Goal: Information Seeking & Learning: Learn about a topic

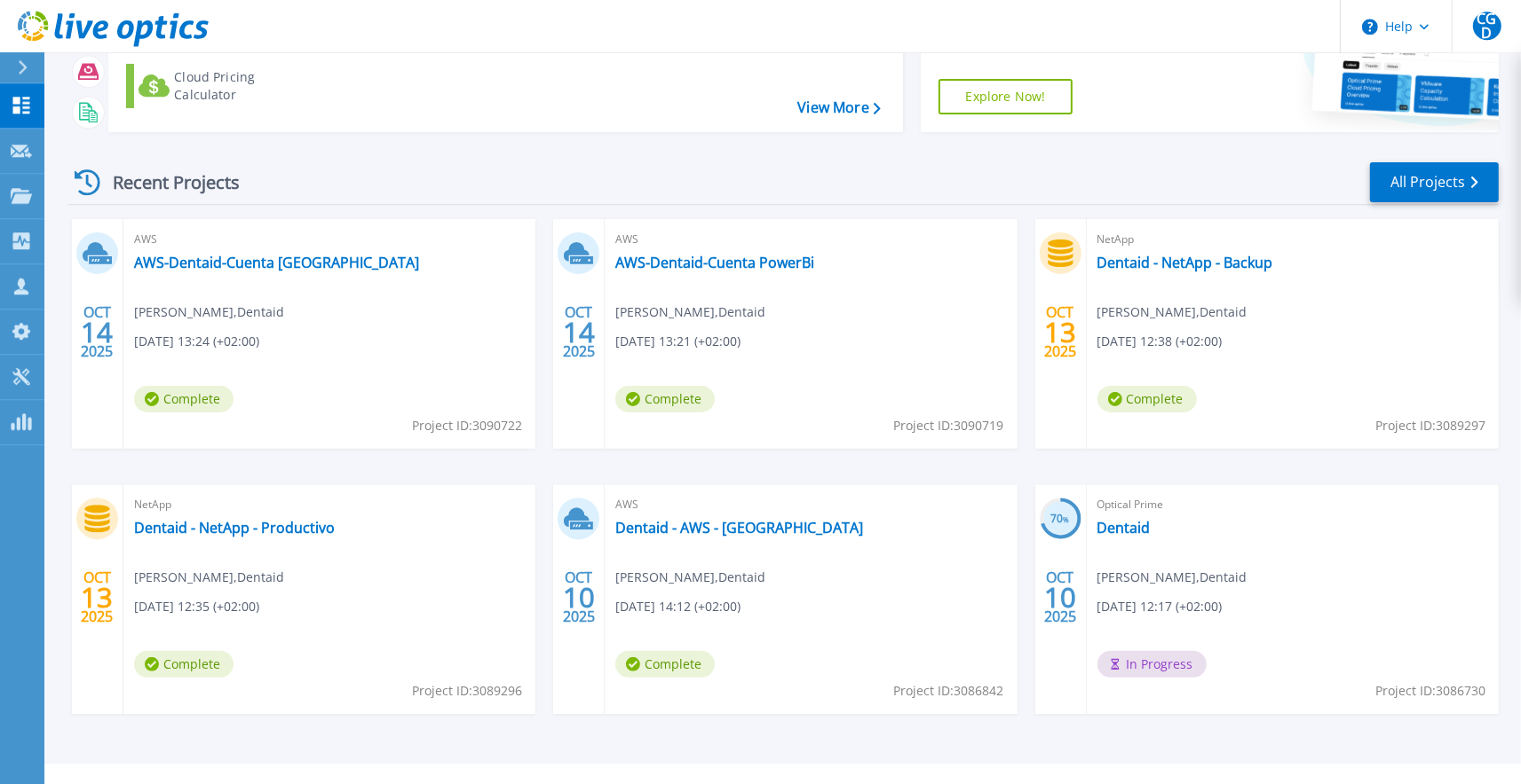
scroll to position [196, 0]
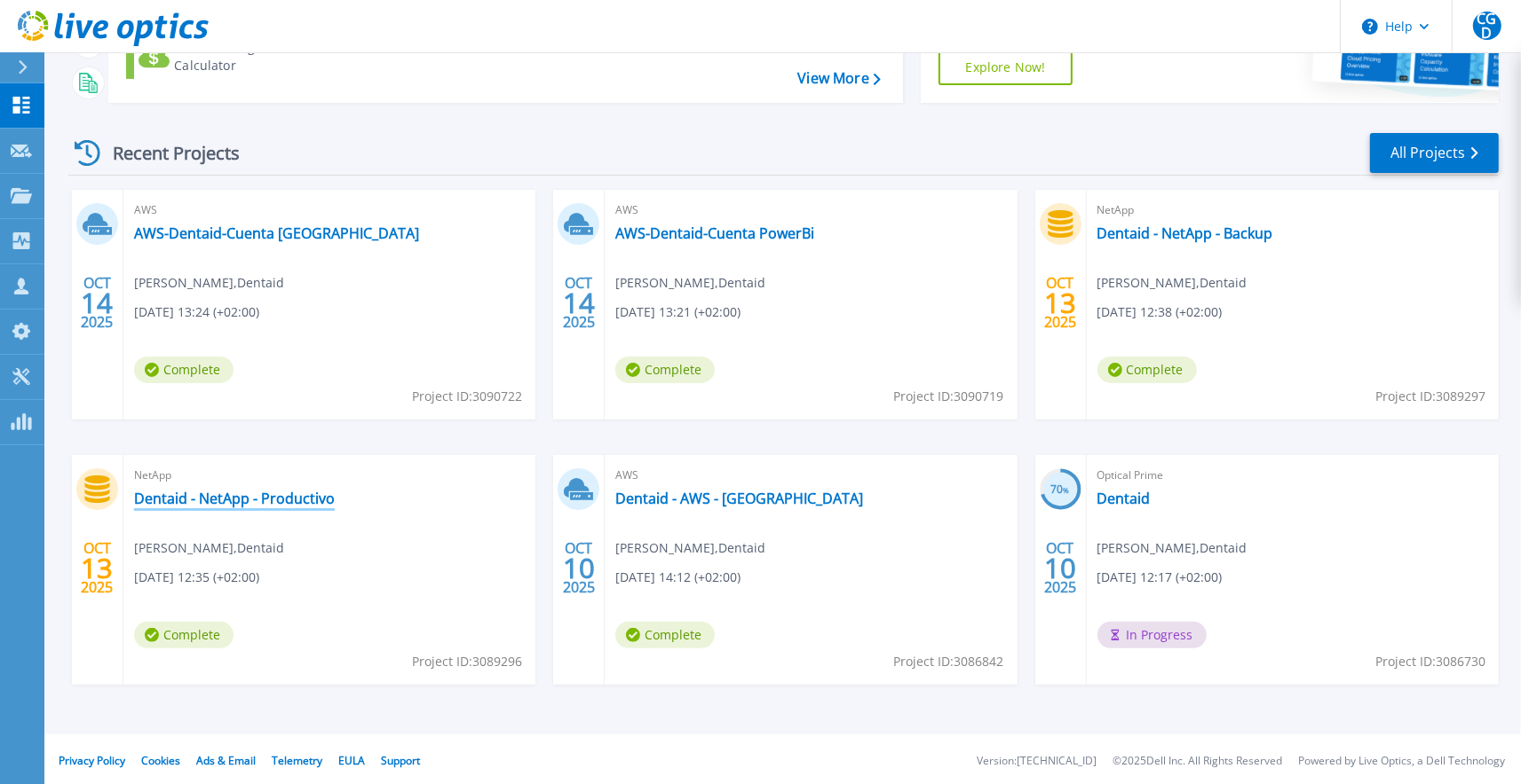
click at [204, 503] on link "Dentaid - NetApp - Productivo" at bounding box center [234, 499] width 201 height 18
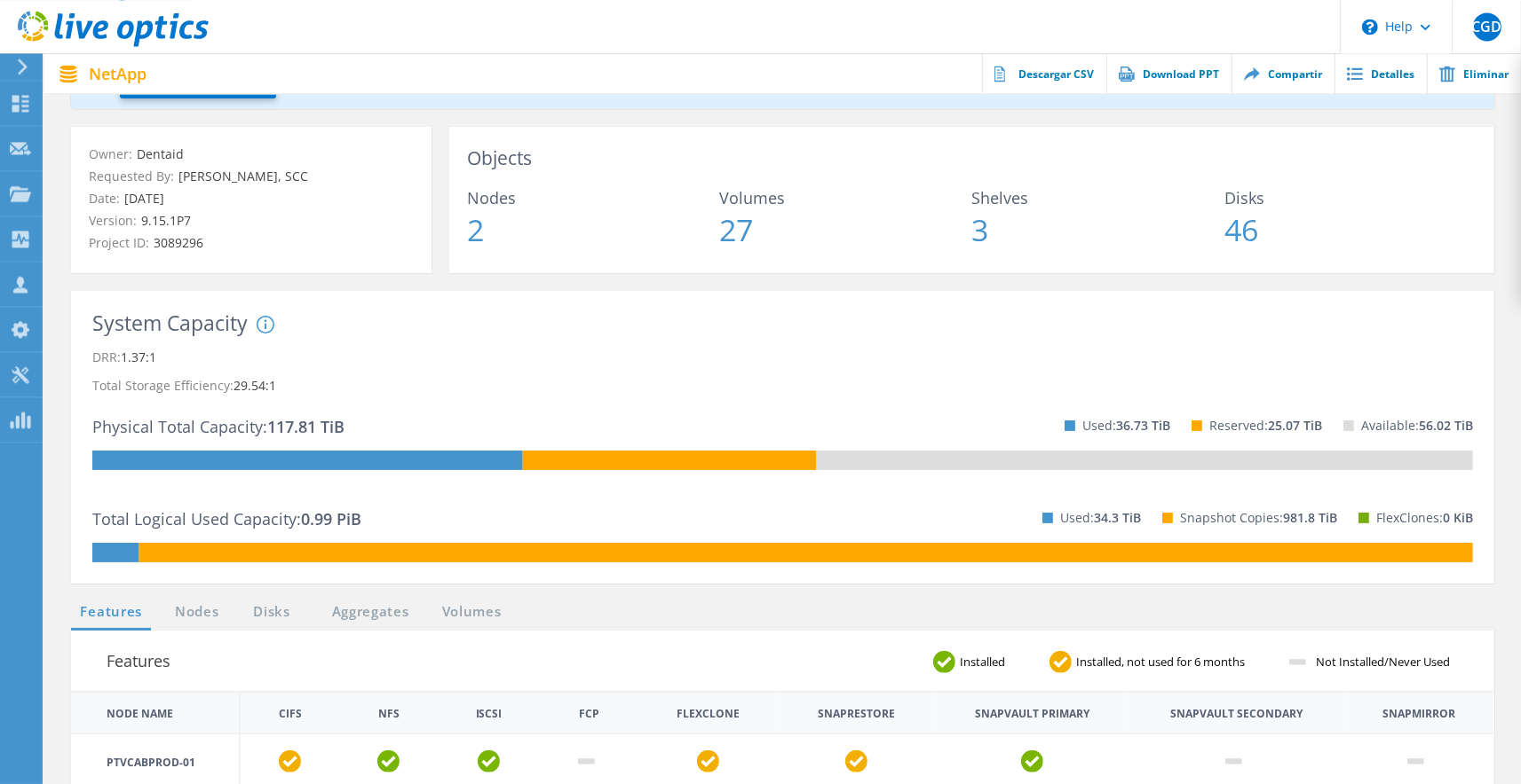
scroll to position [325, 0]
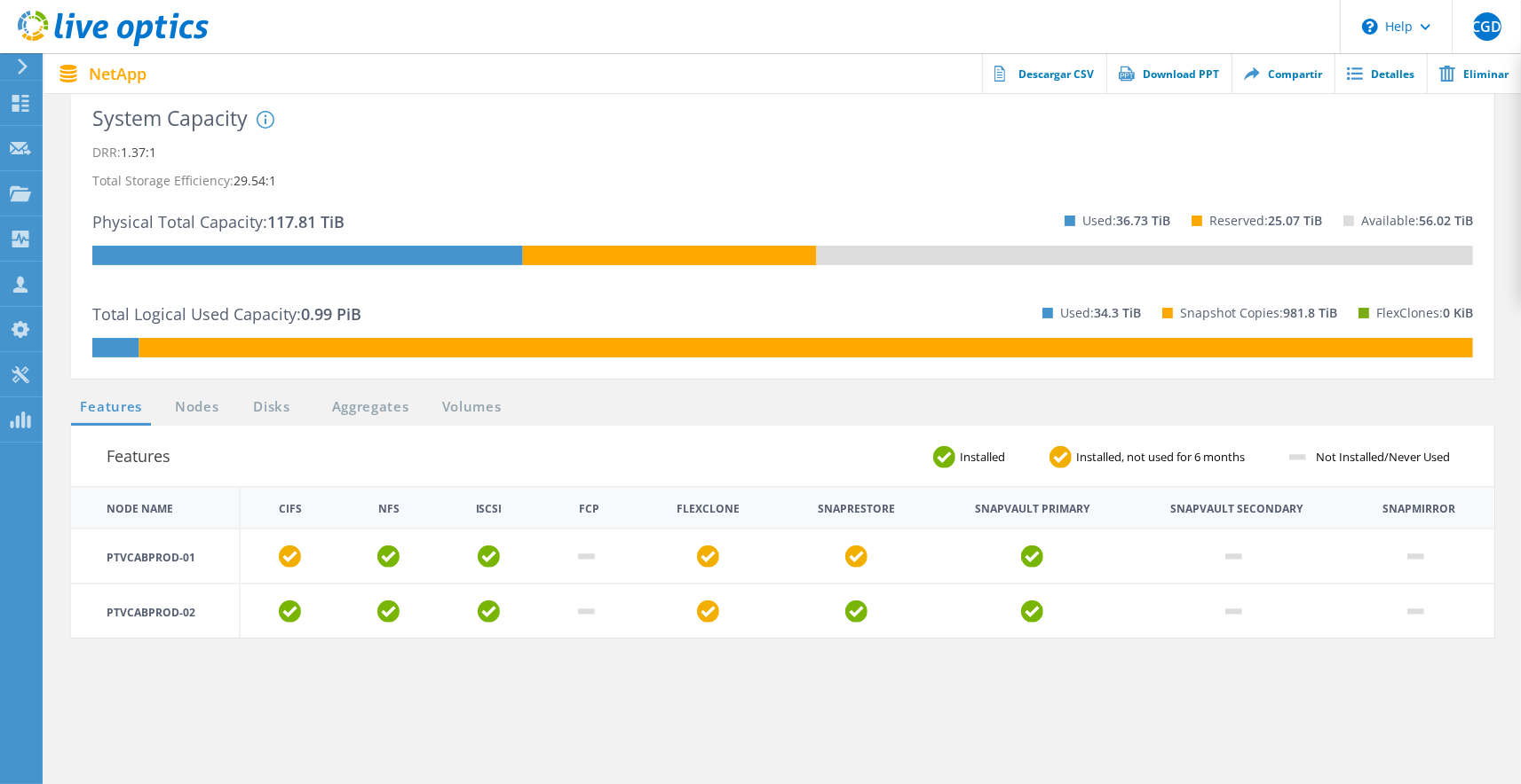
click at [265, 416] on link "Disks" at bounding box center [271, 408] width 48 height 22
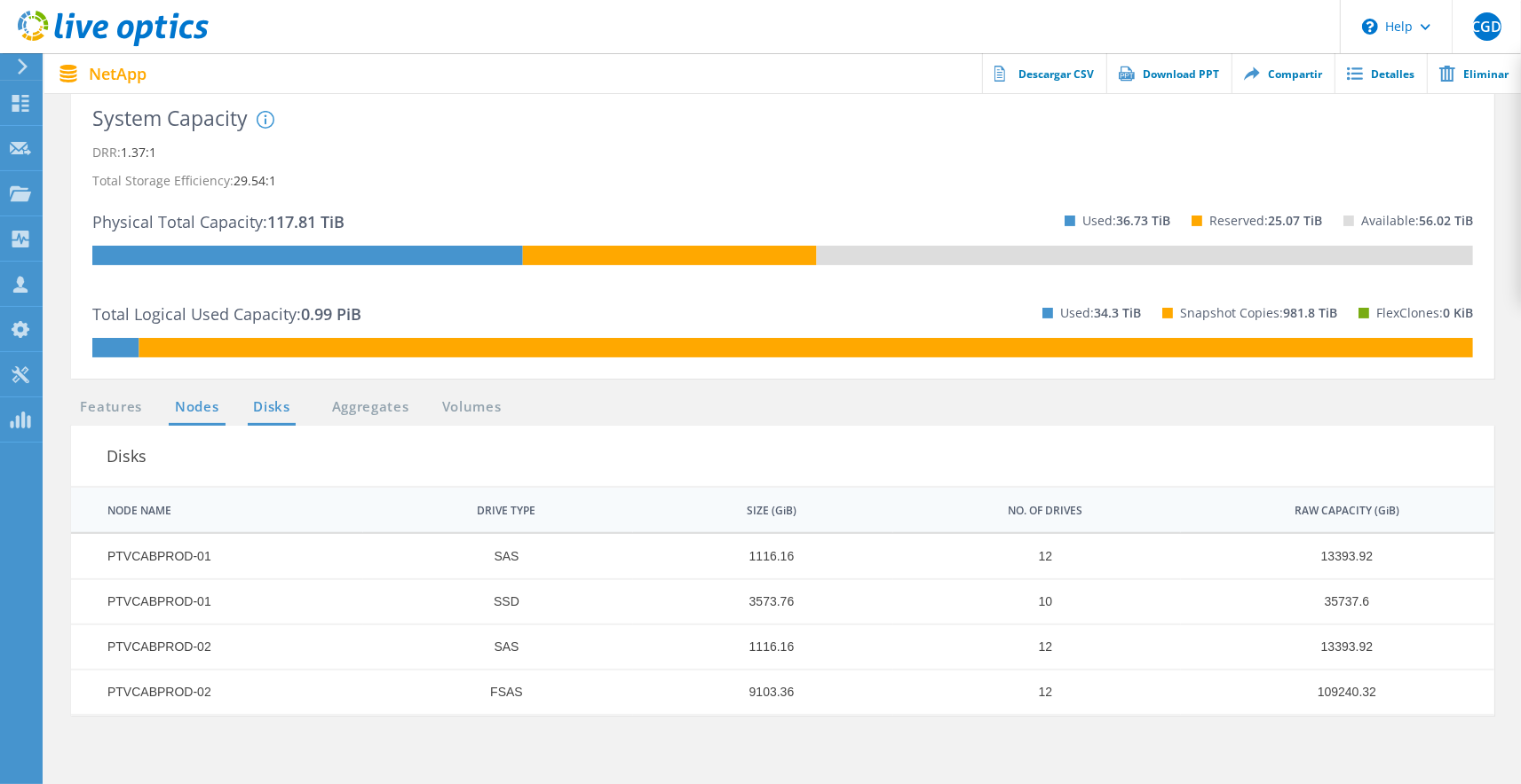
click at [188, 415] on link "Nodes" at bounding box center [197, 408] width 57 height 22
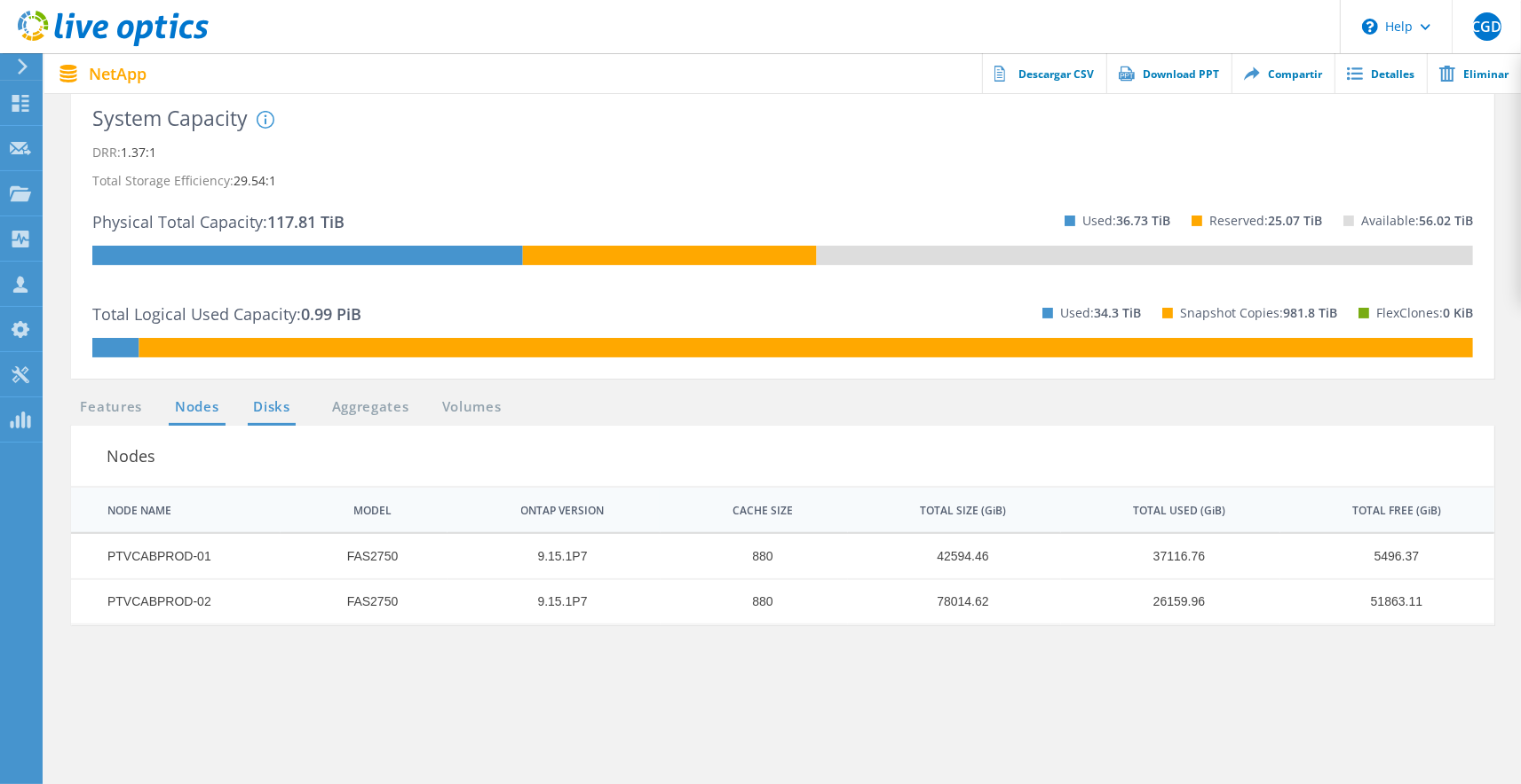
click at [266, 412] on link "Disks" at bounding box center [271, 408] width 48 height 22
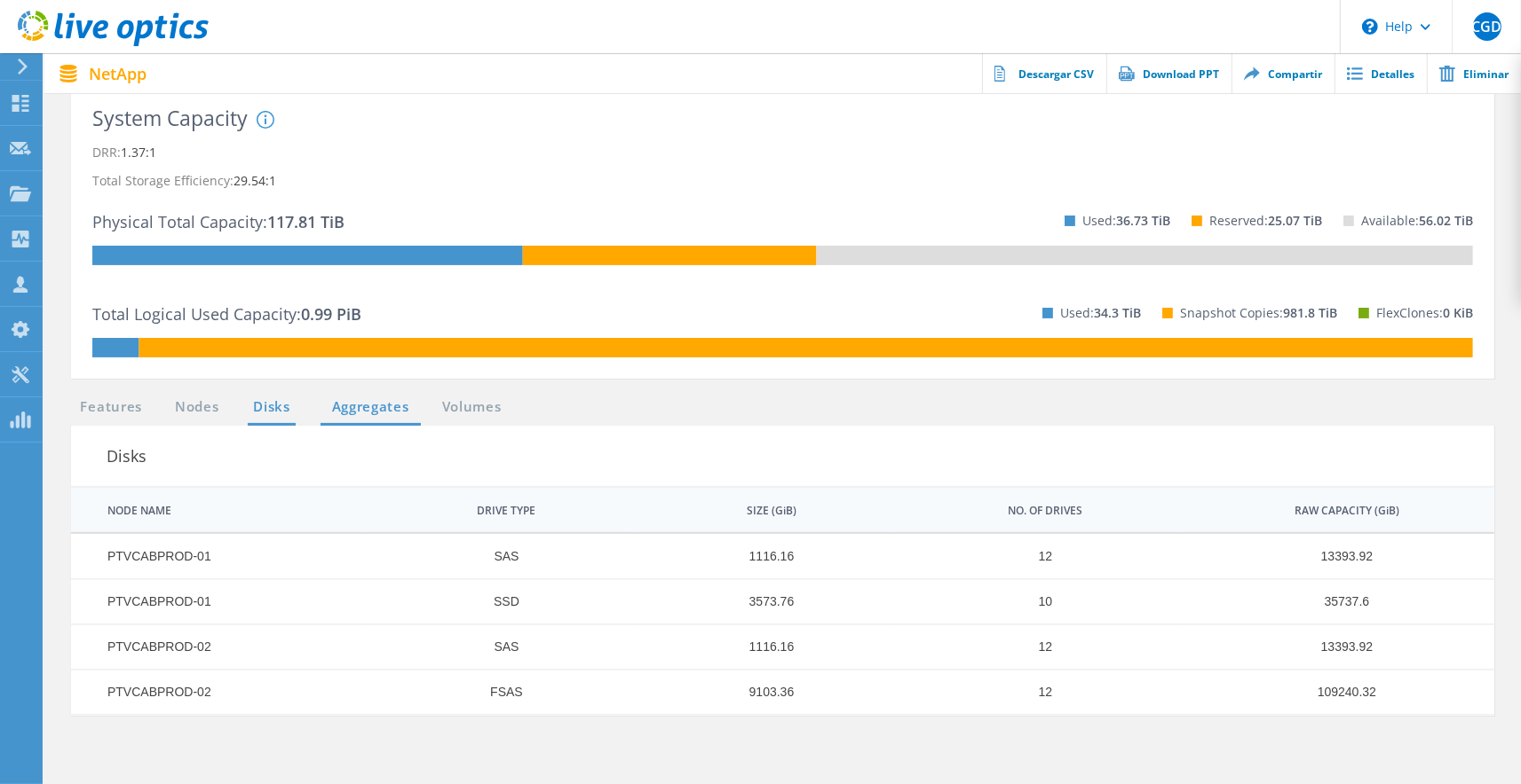
click at [328, 410] on link "Aggregates" at bounding box center [371, 408] width 101 height 22
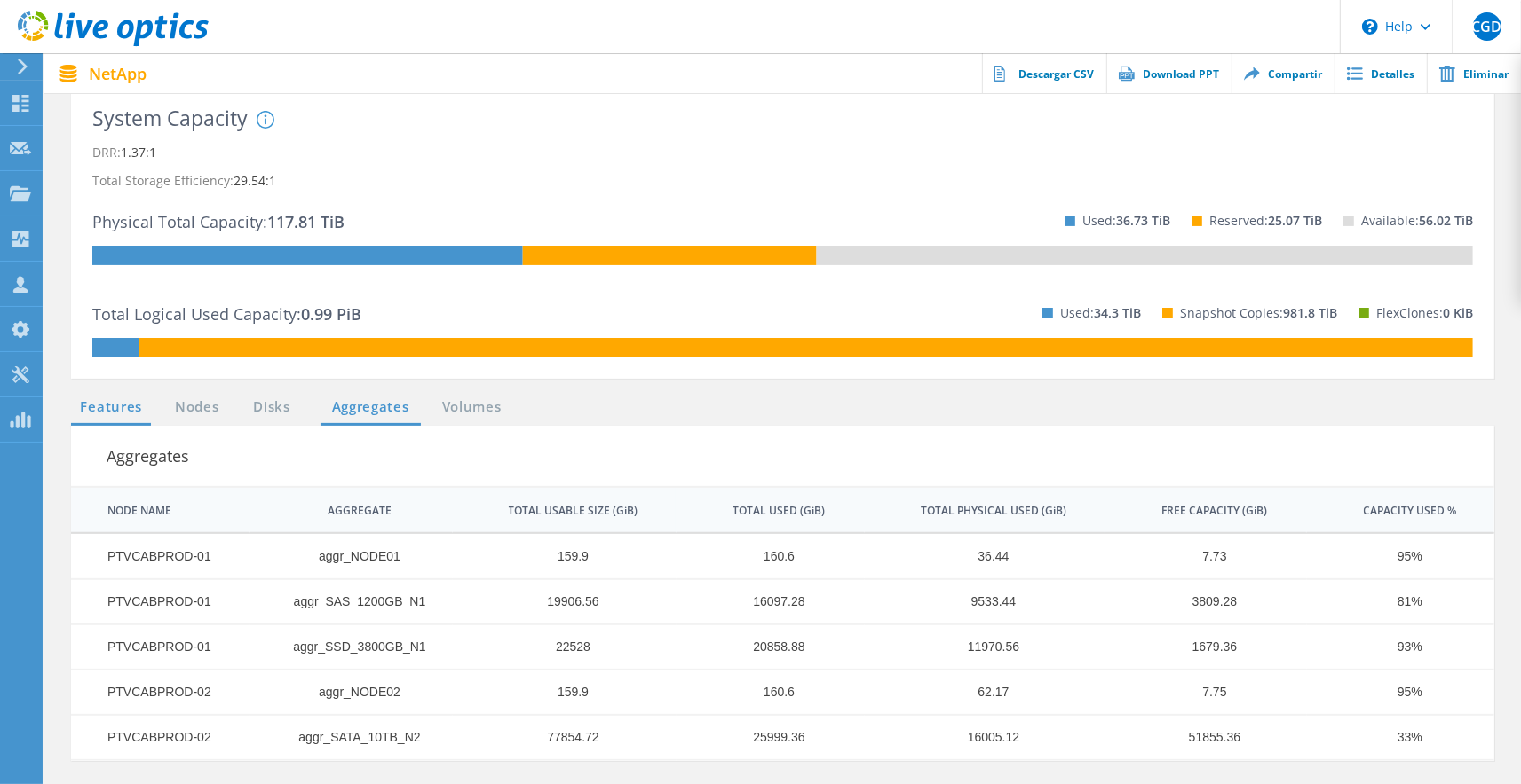
click at [130, 418] on link "Features" at bounding box center [112, 408] width 80 height 22
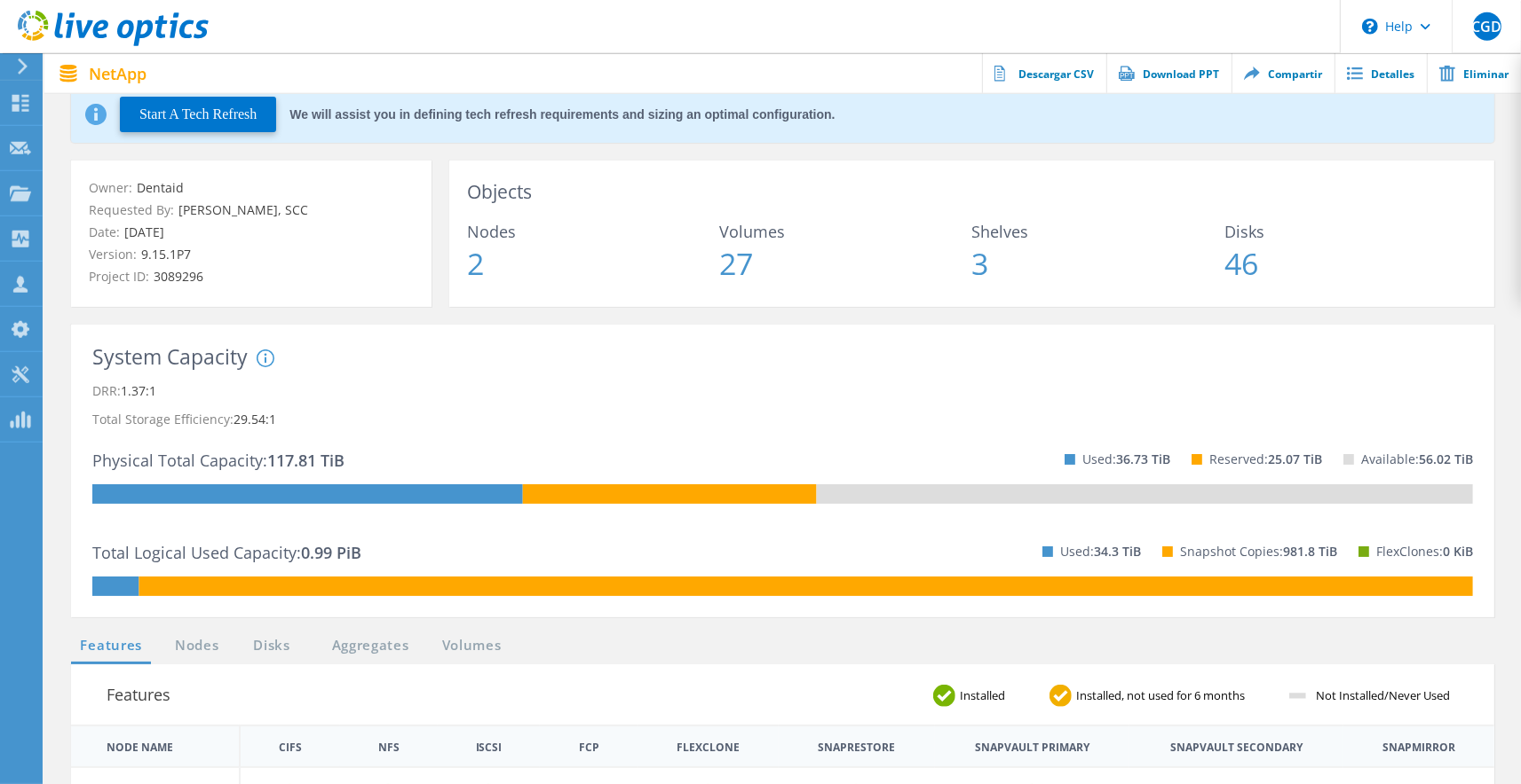
scroll to position [0, 0]
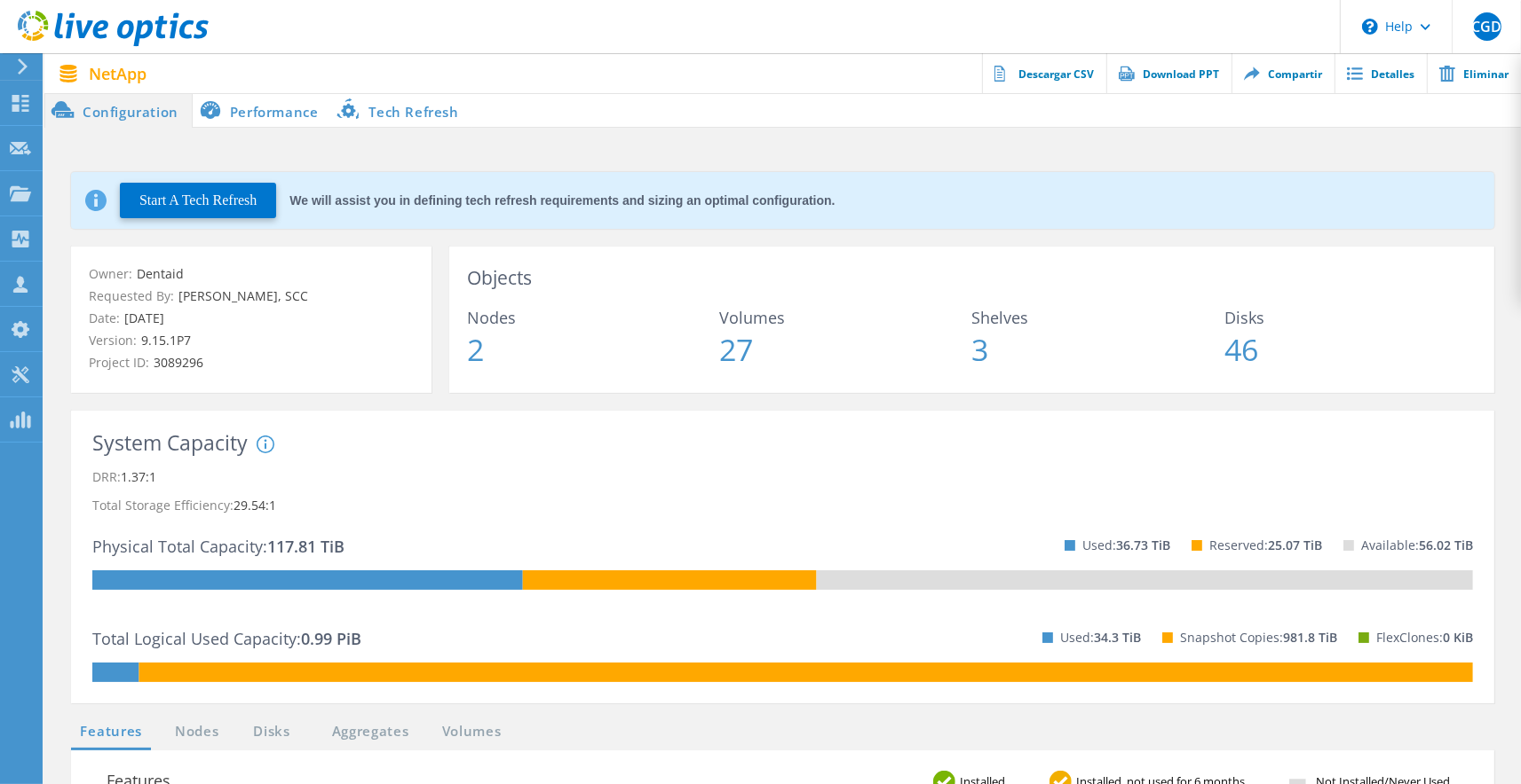
click at [236, 129] on div "Start A Tech Refresh We will assist you in defining tech refresh requirements a…" at bounding box center [783, 744] width 1477 height 1233
click at [251, 112] on li "Performance" at bounding box center [262, 109] width 140 height 35
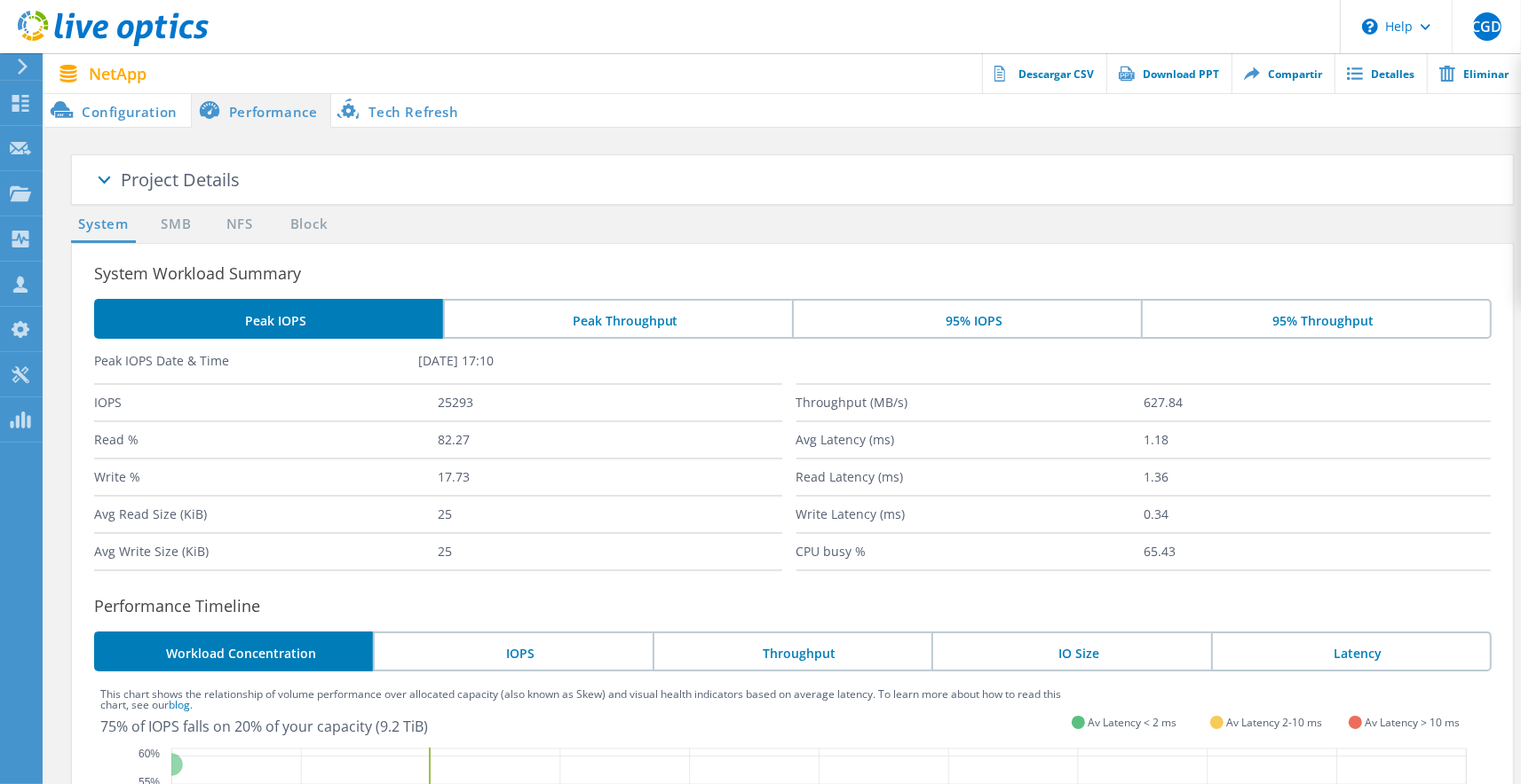
click at [371, 119] on li "Tech Refresh" at bounding box center [401, 109] width 140 height 35
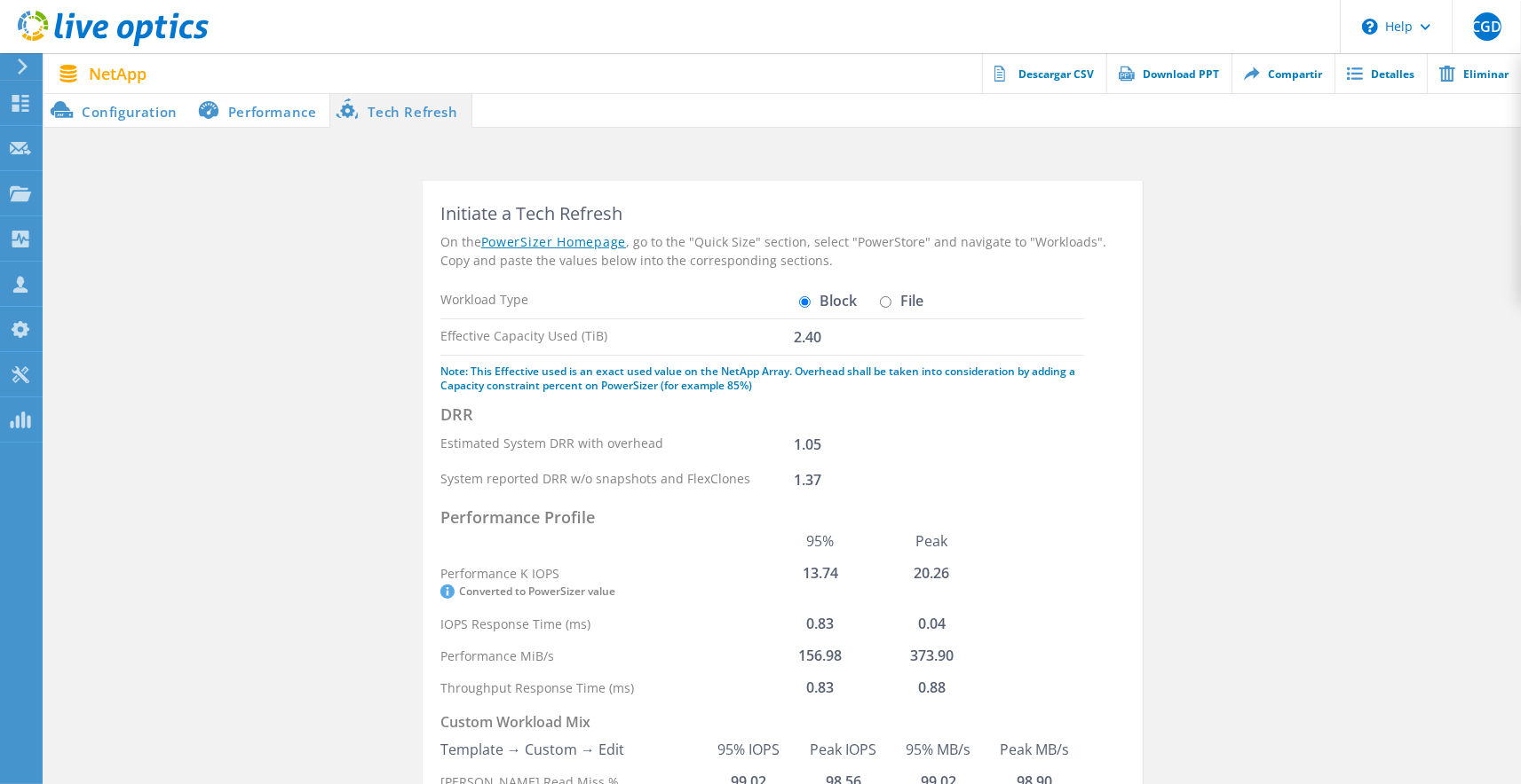
click at [103, 116] on li "Configuration" at bounding box center [117, 109] width 147 height 35
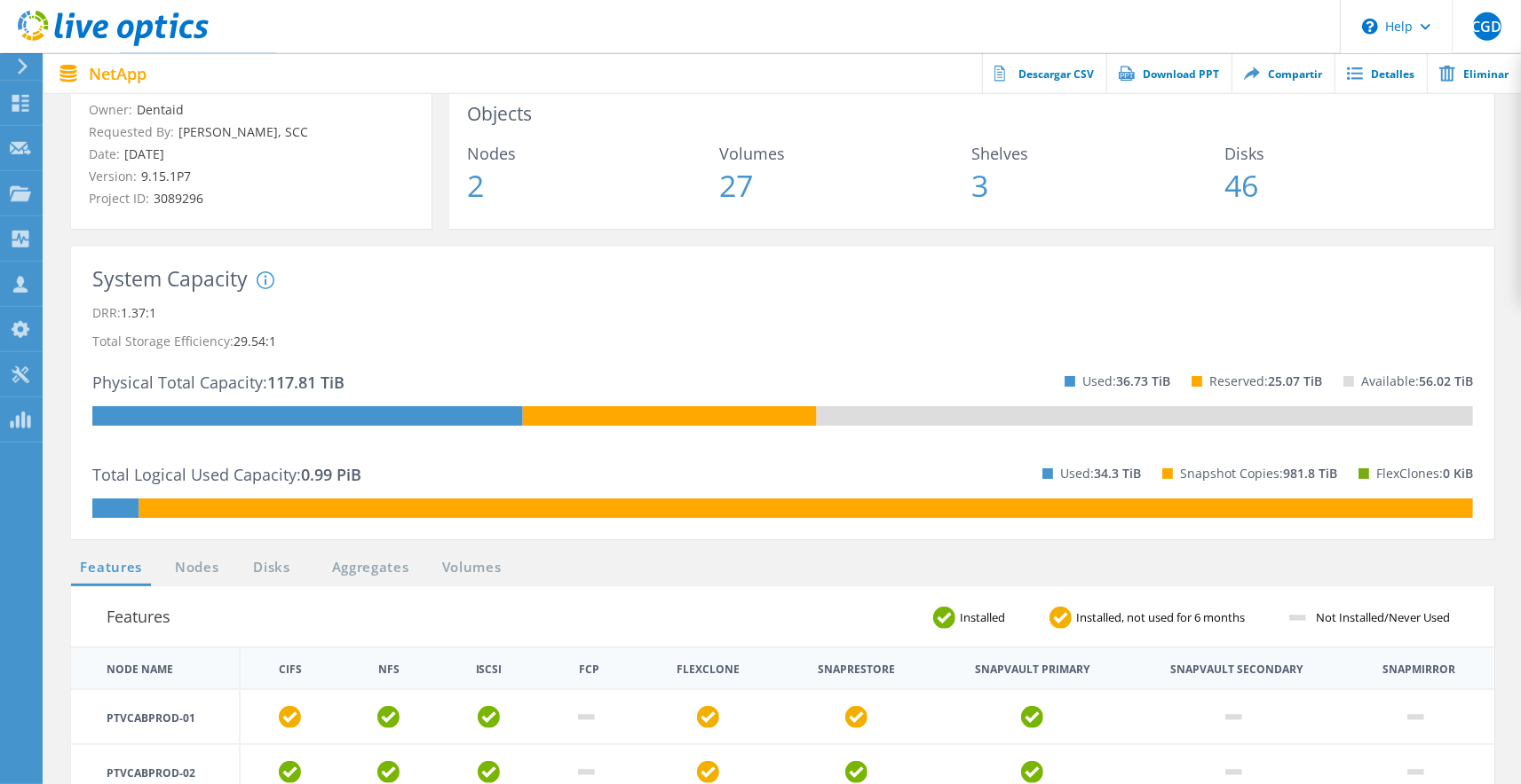
scroll to position [196, 0]
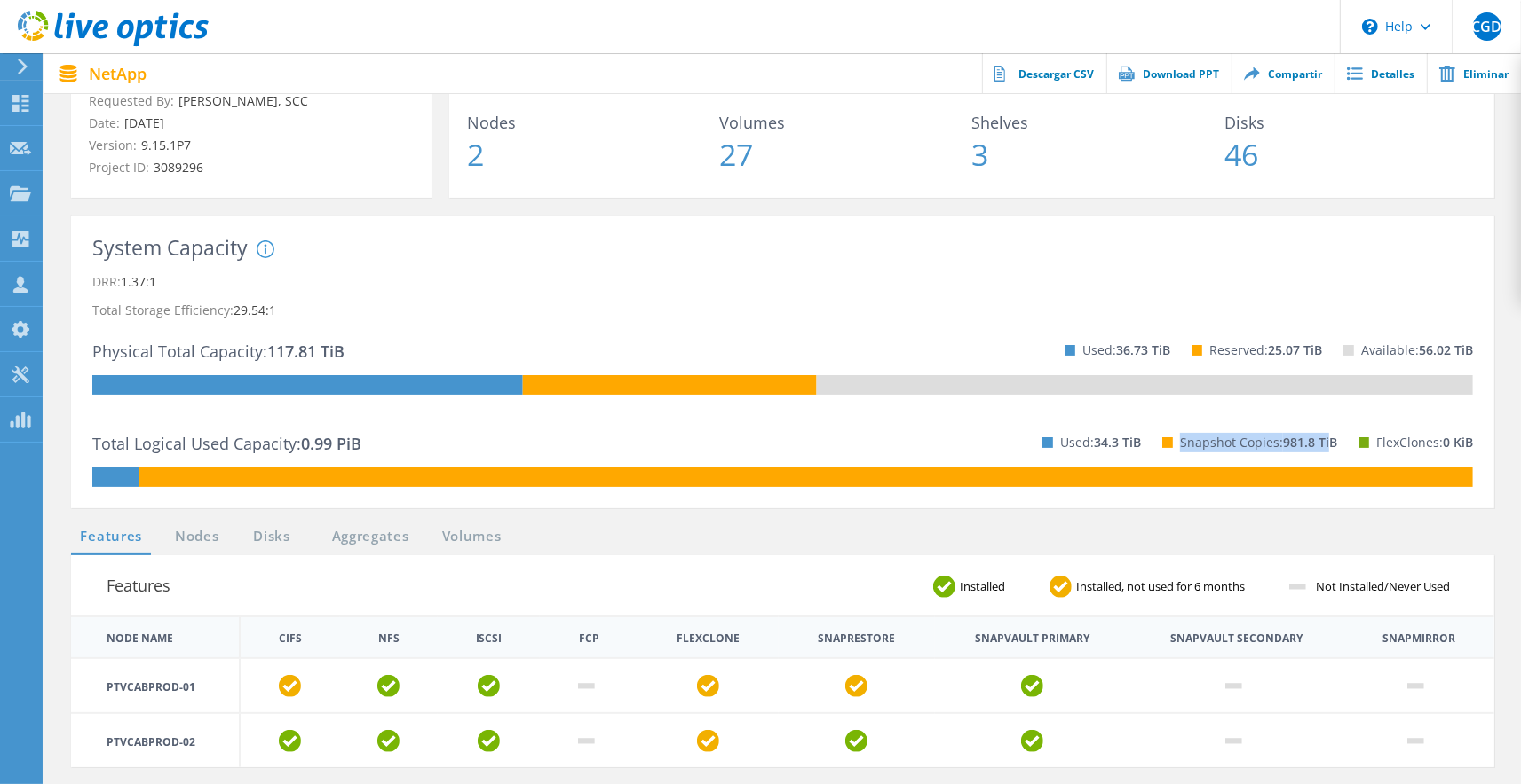
drag, startPoint x: 1182, startPoint y: 442, endPoint x: 1331, endPoint y: 445, distance: 149.0
click at [1331, 445] on p "Snapshot Copies: 981.8 TiB" at bounding box center [1258, 442] width 157 height 28
drag, startPoint x: 1335, startPoint y: 445, endPoint x: 1168, endPoint y: 447, distance: 167.0
click at [1168, 447] on div "Snapshot Copies: 981.8 TiB" at bounding box center [1238, 443] width 197 height 51
click at [1148, 450] on div "Snapshot Copies: 981.8 TiB" at bounding box center [1238, 443] width 197 height 51
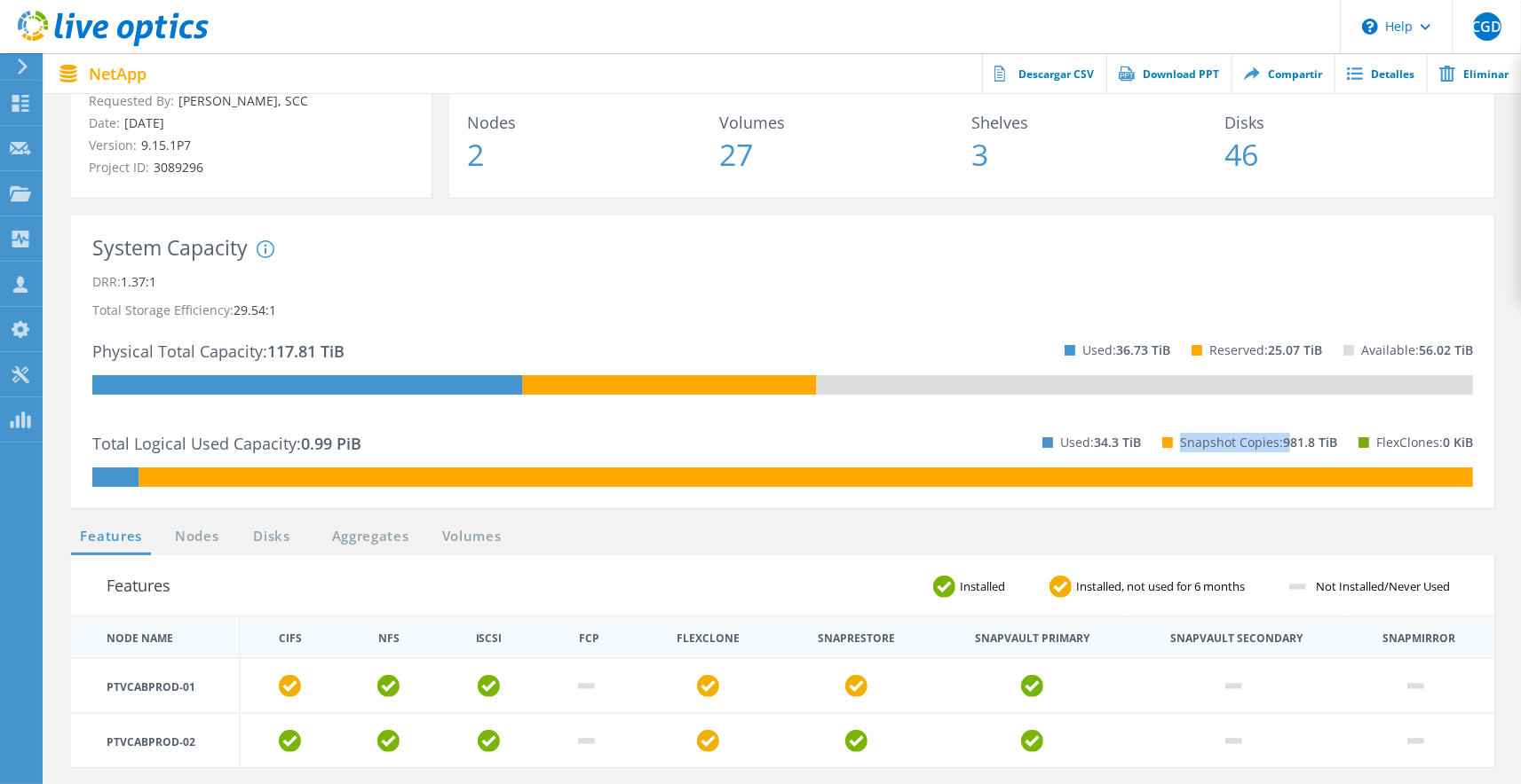
drag, startPoint x: 1180, startPoint y: 447, endPoint x: 1287, endPoint y: 456, distance: 107.4
click at [1287, 456] on p "Snapshot Copies: 981.8 TiB" at bounding box center [1258, 442] width 157 height 28
click at [1054, 445] on div "Used: 34.3 TiB" at bounding box center [1081, 443] width 120 height 51
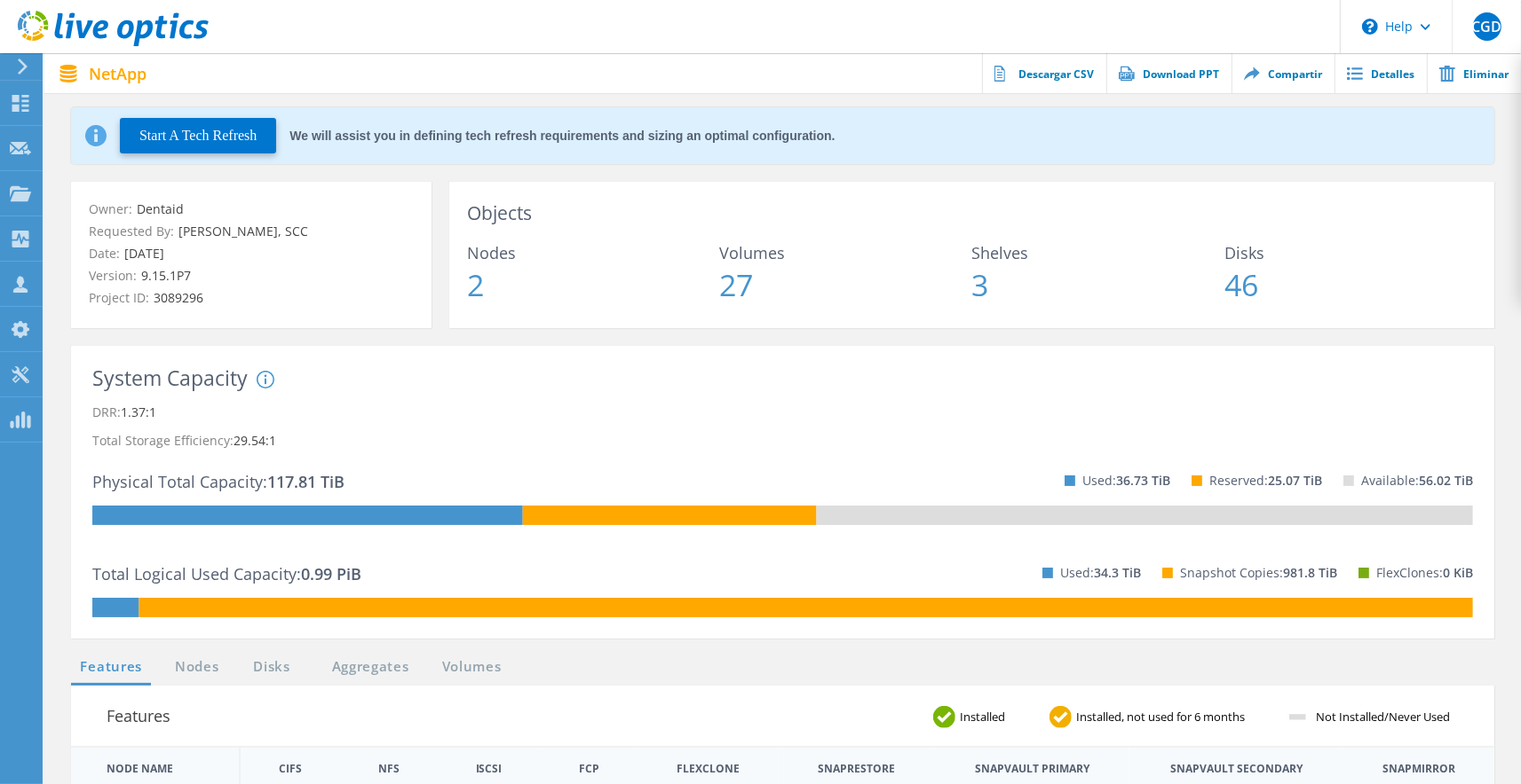
scroll to position [0, 0]
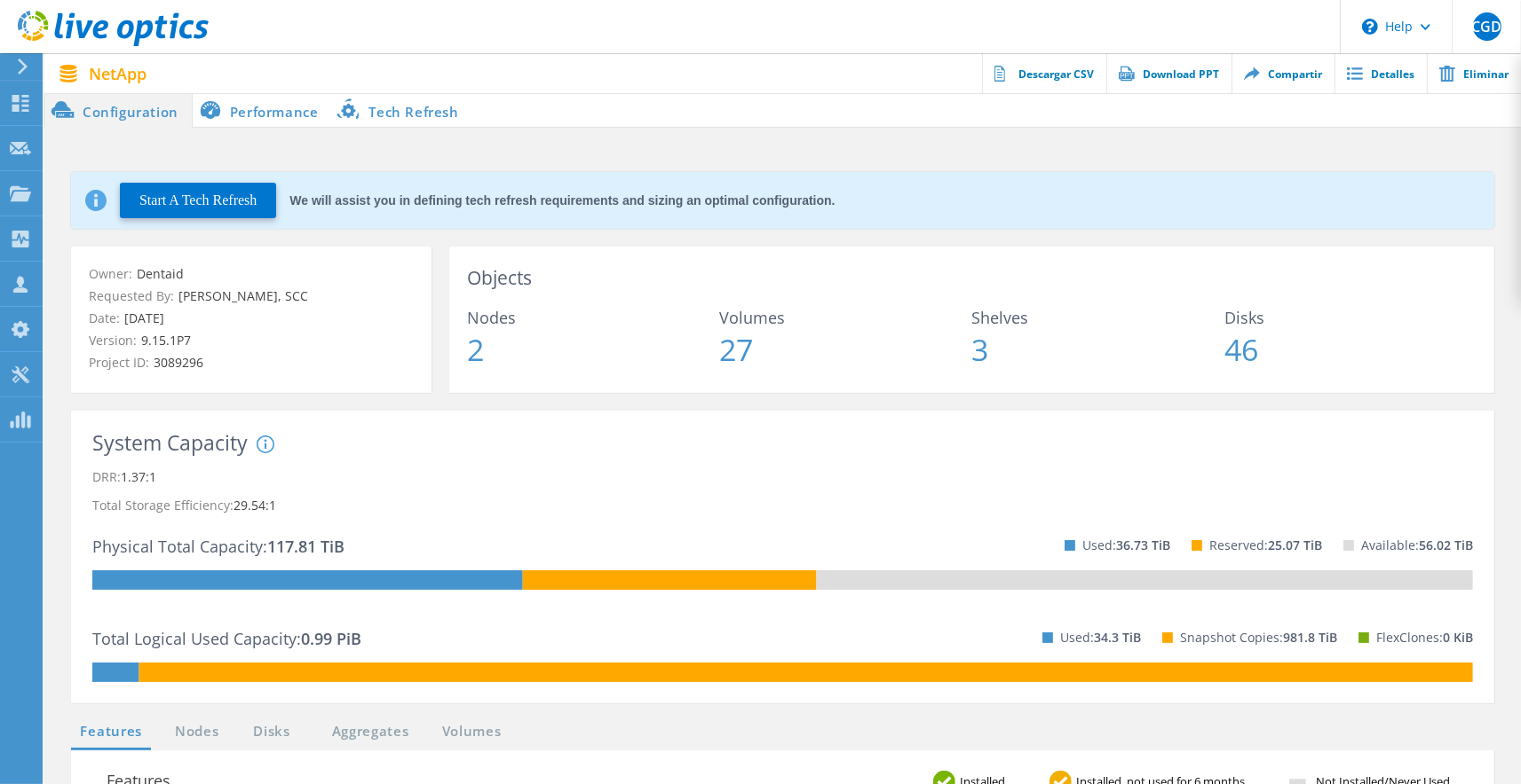
click at [259, 118] on li "Performance" at bounding box center [262, 109] width 140 height 35
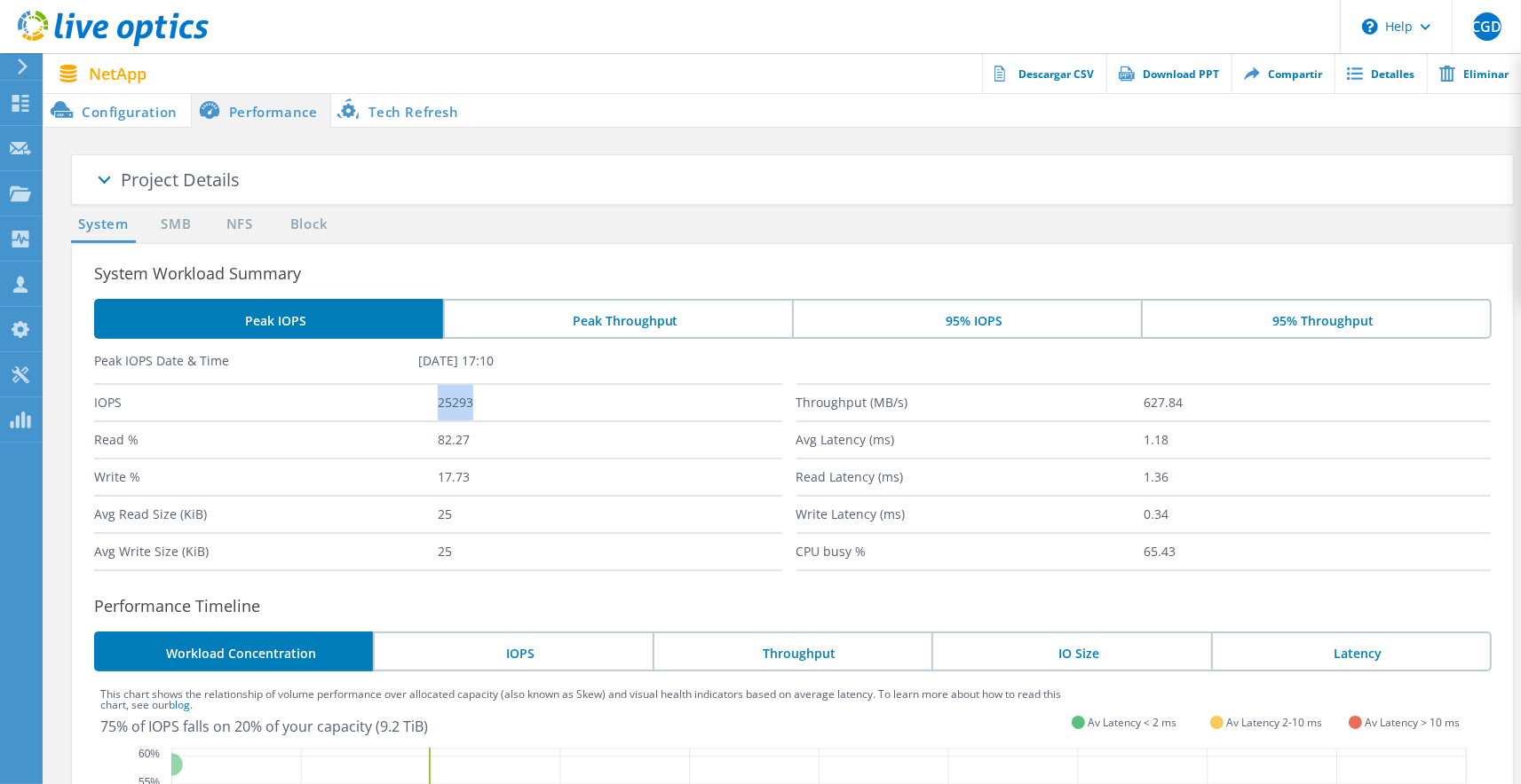
drag, startPoint x: 476, startPoint y: 408, endPoint x: 433, endPoint y: 407, distance: 43.0
click at [433, 407] on div "IOPS 25293" at bounding box center [438, 402] width 689 height 37
click at [656, 332] on li "Peak Throughput" at bounding box center [617, 319] width 349 height 40
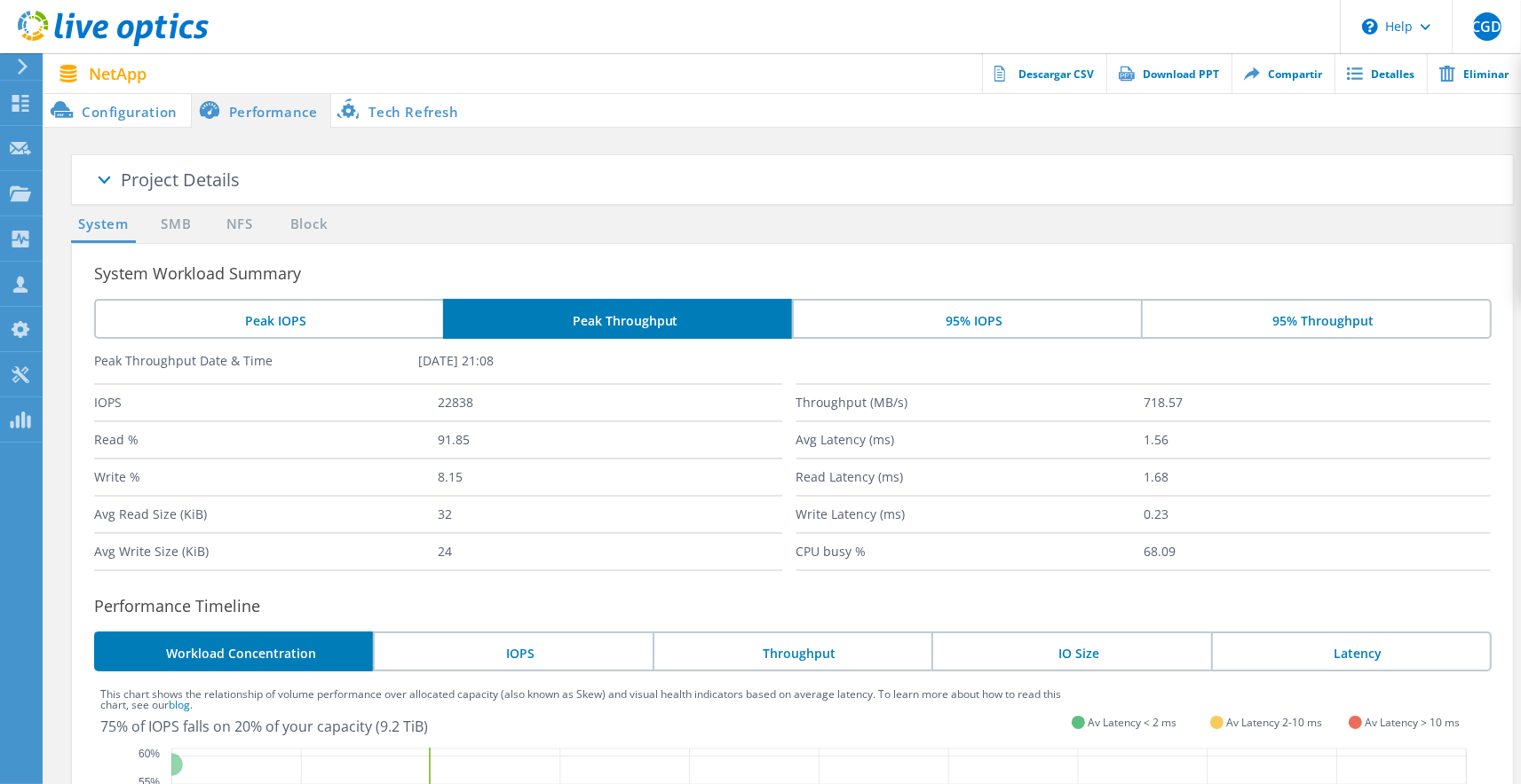
scroll to position [65, 0]
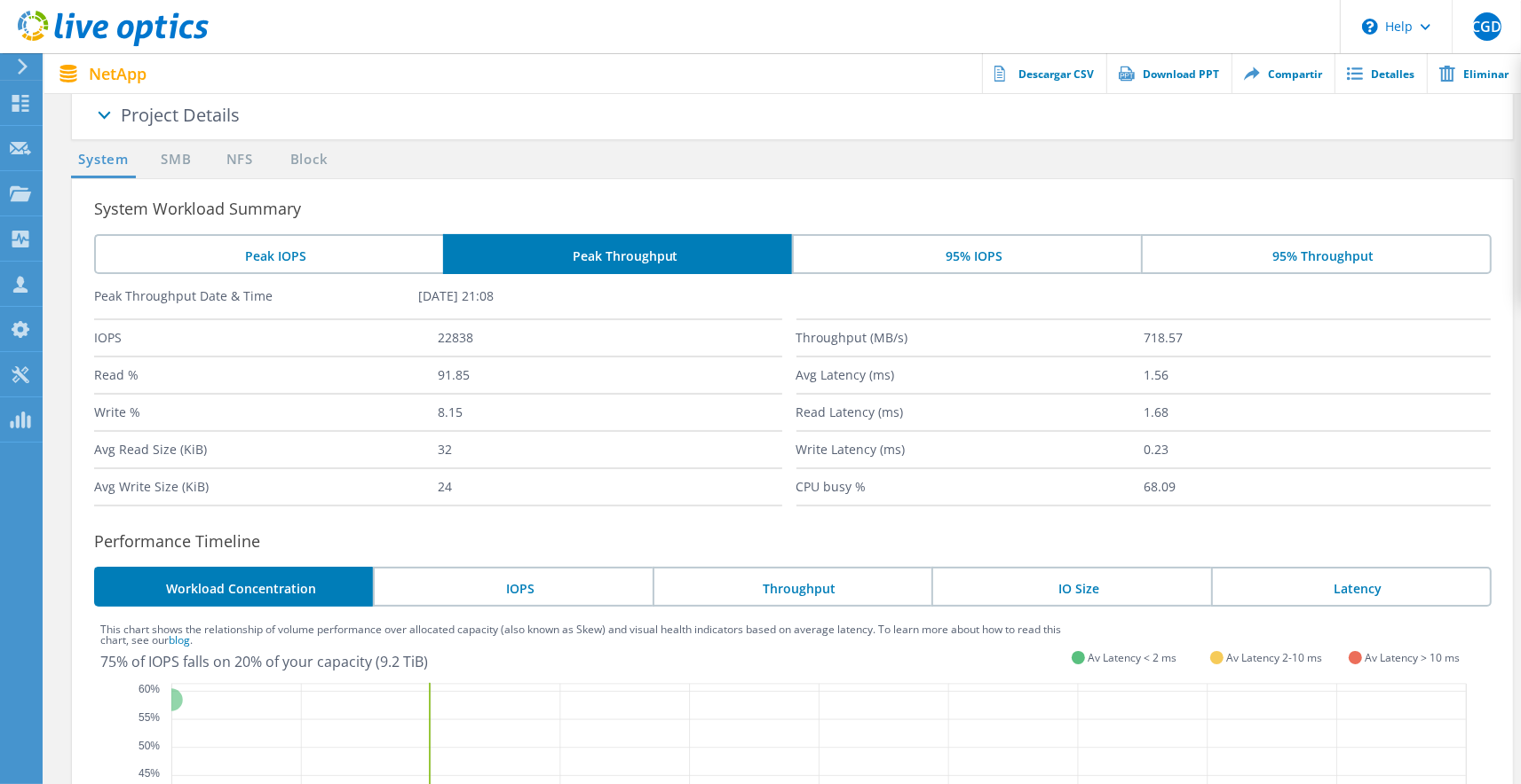
click at [148, 169] on ul "System SMB NFS Block" at bounding box center [205, 164] width 287 height 29
click at [176, 168] on link "SMB" at bounding box center [176, 160] width 39 height 22
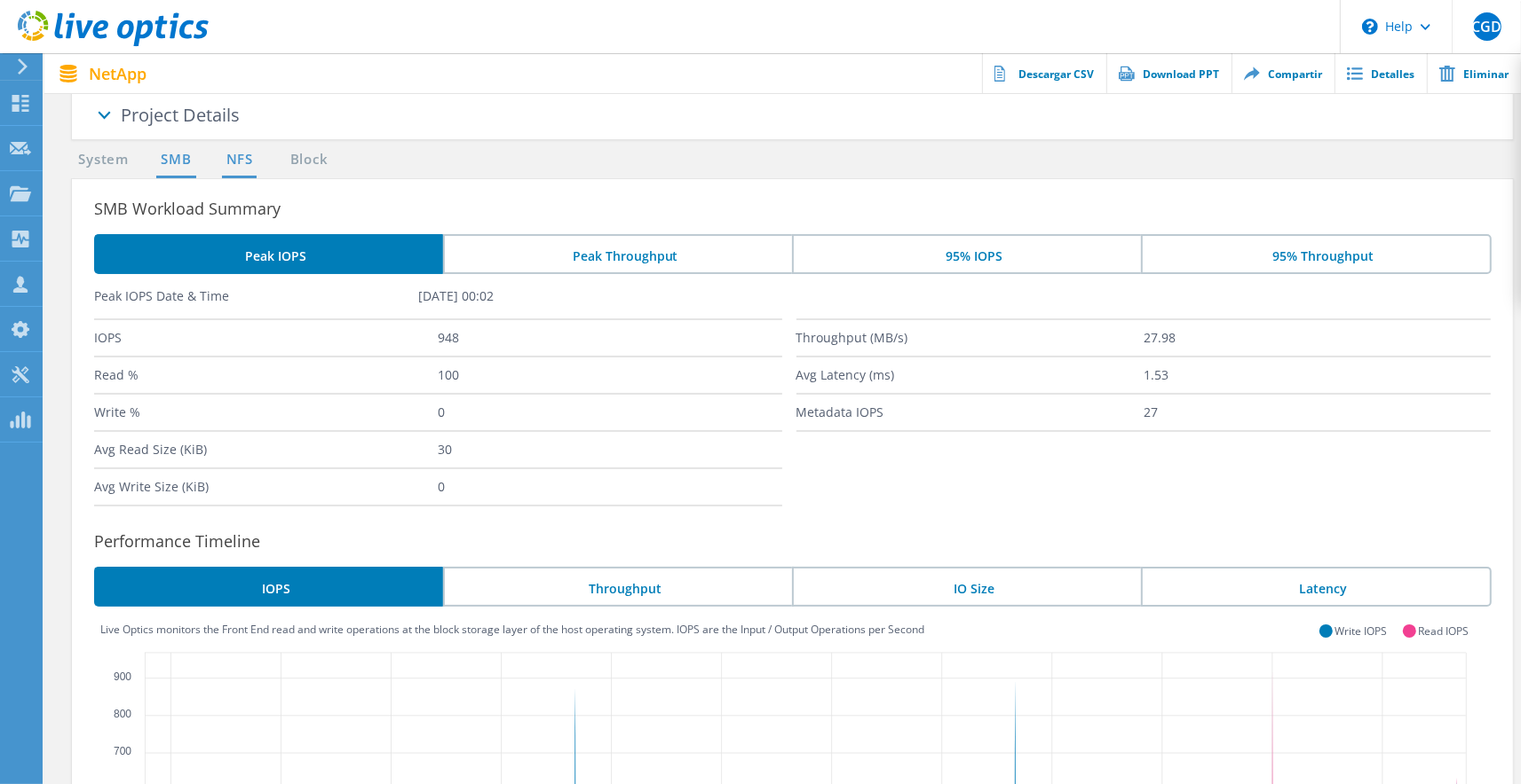
click at [236, 156] on link "NFS" at bounding box center [239, 160] width 34 height 22
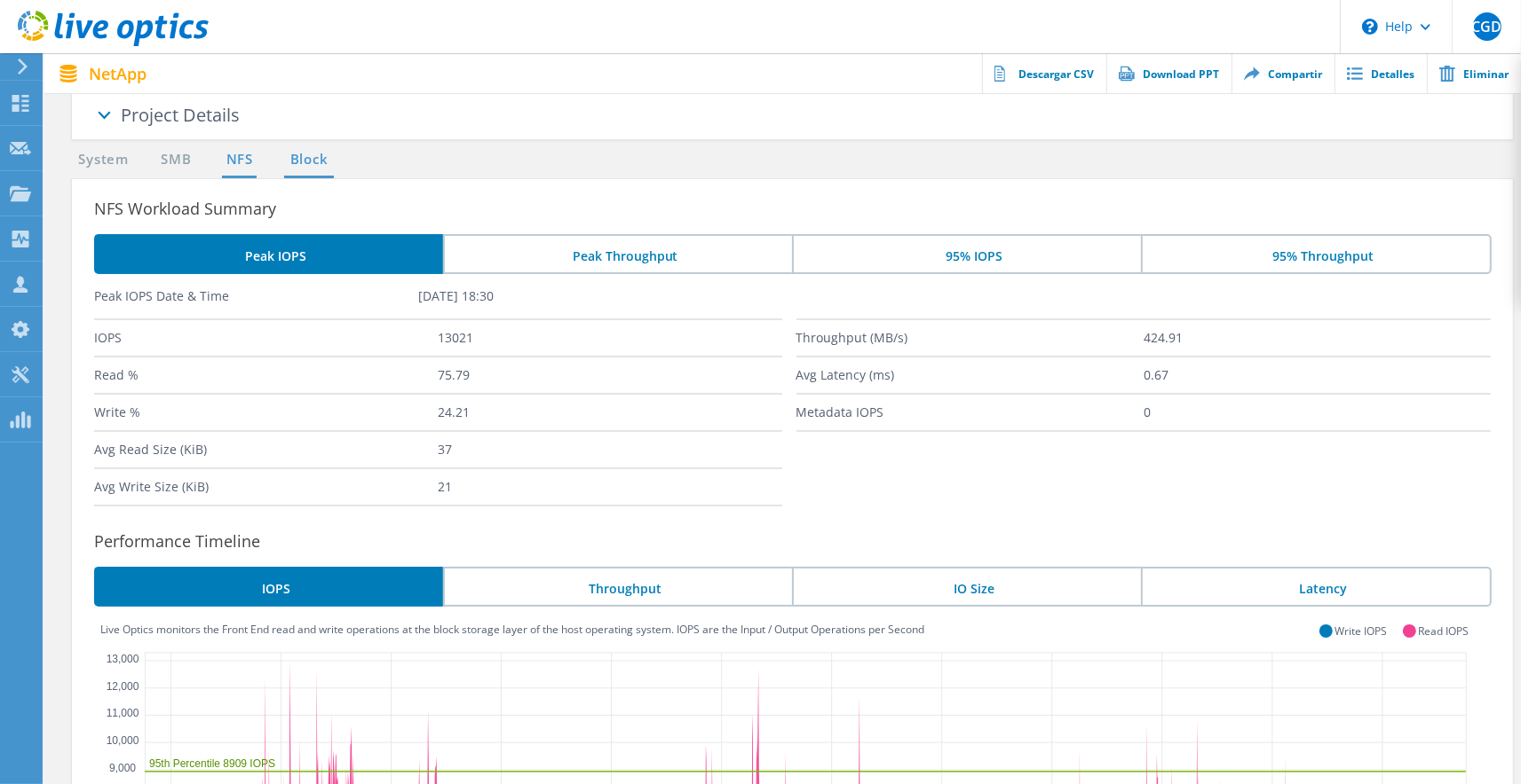
click at [306, 163] on link "Block" at bounding box center [308, 160] width 49 height 22
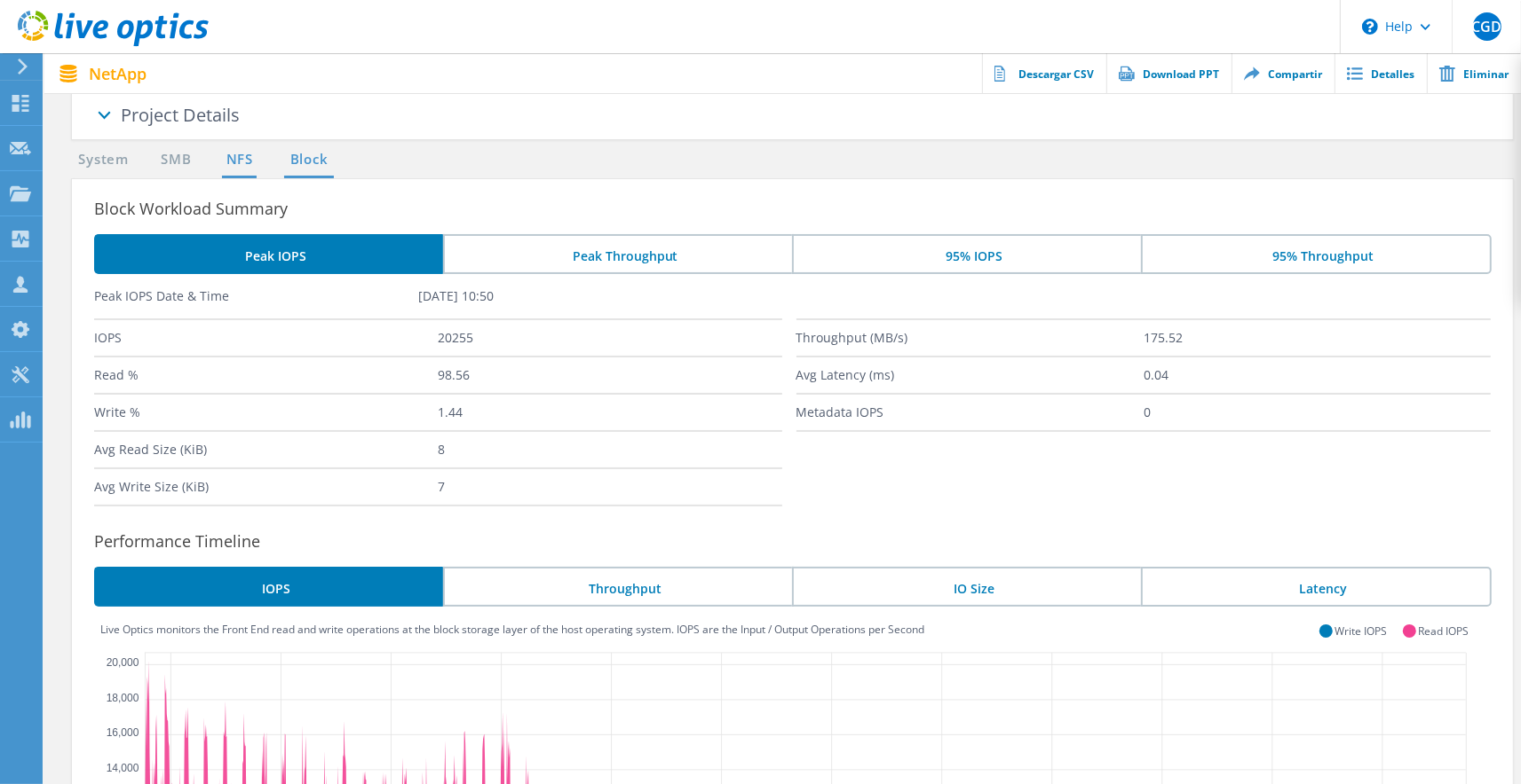
click at [241, 164] on link "NFS" at bounding box center [239, 160] width 34 height 22
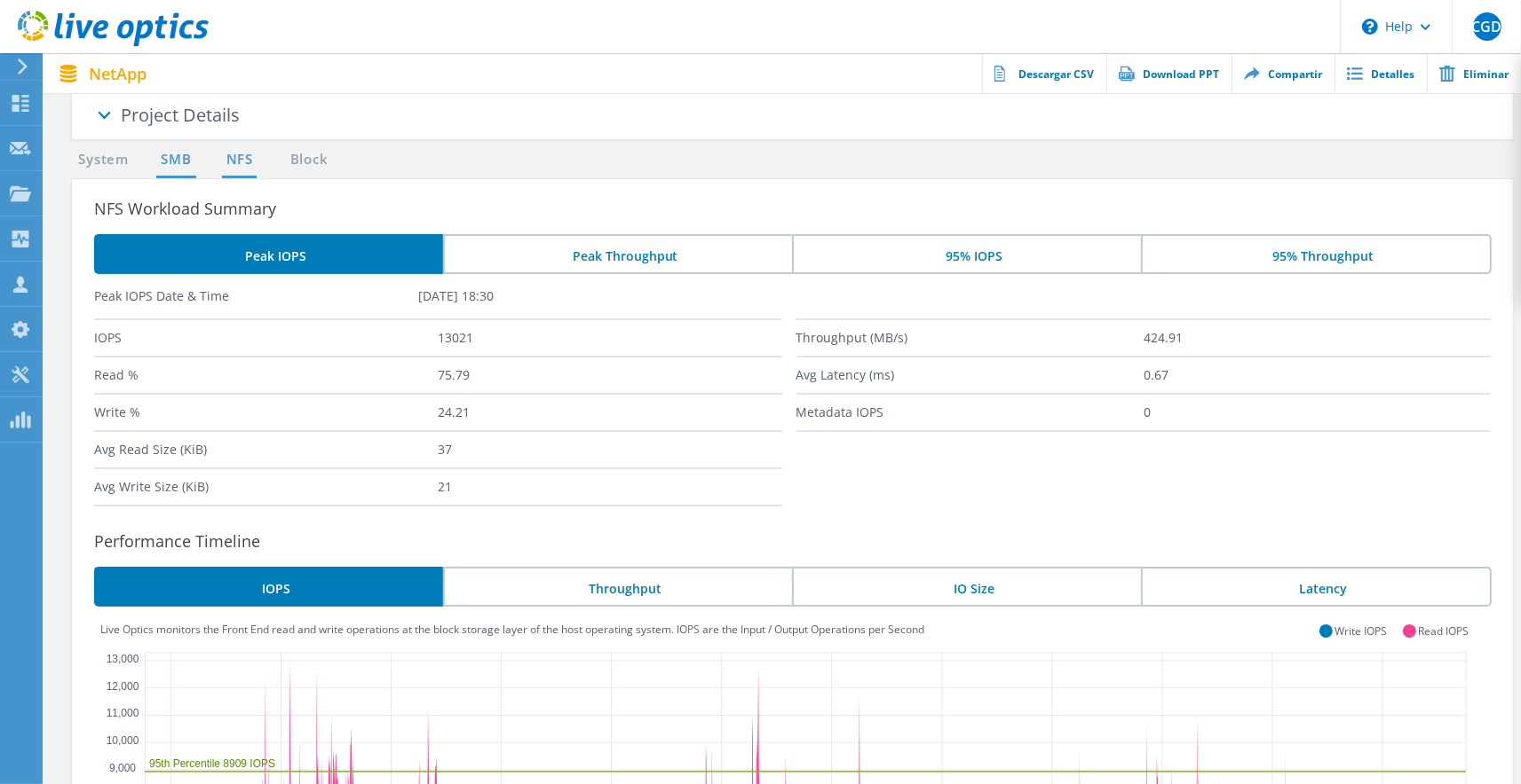
click at [171, 161] on link "SMB" at bounding box center [176, 160] width 39 height 22
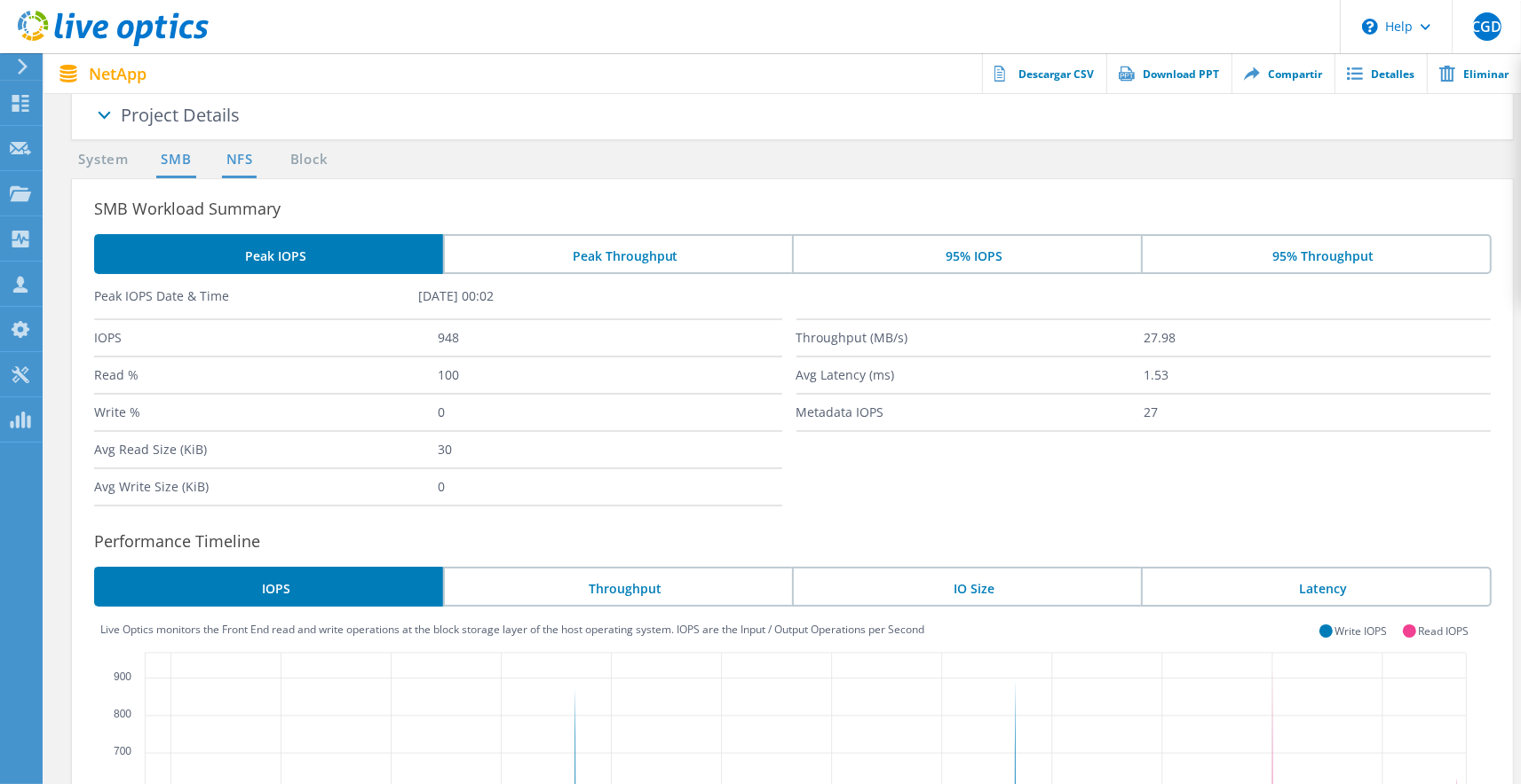
click at [236, 168] on link "NFS" at bounding box center [239, 160] width 34 height 22
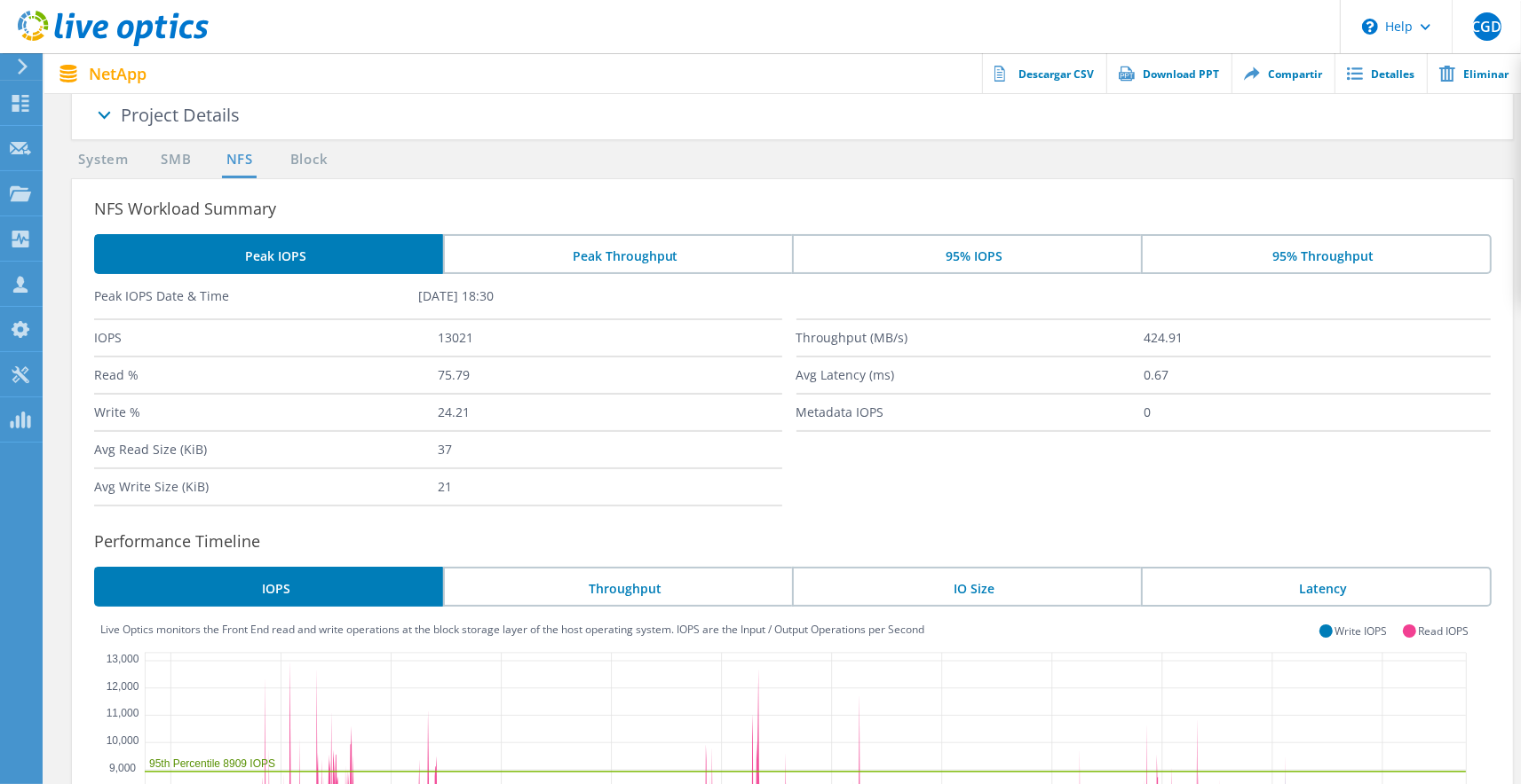
click at [377, 158] on section "System SMB NFS Block NFS Workload Summary Peak IOPS Peak Throughput 95% IOPS 95…" at bounding box center [783, 676] width 1441 height 1054
click at [324, 164] on link "Block" at bounding box center [308, 160] width 49 height 22
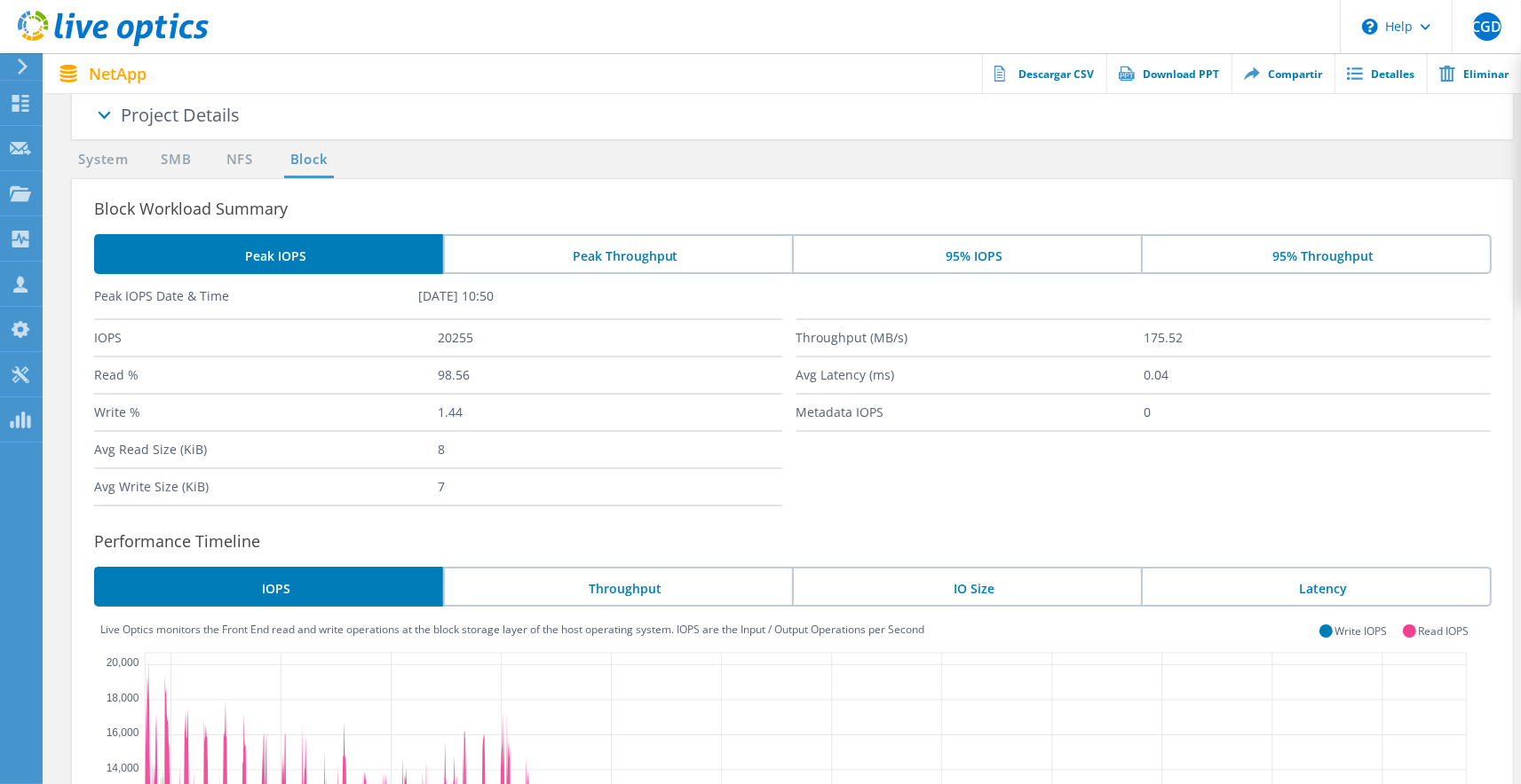
click at [611, 256] on li "Peak Throughput" at bounding box center [617, 254] width 349 height 40
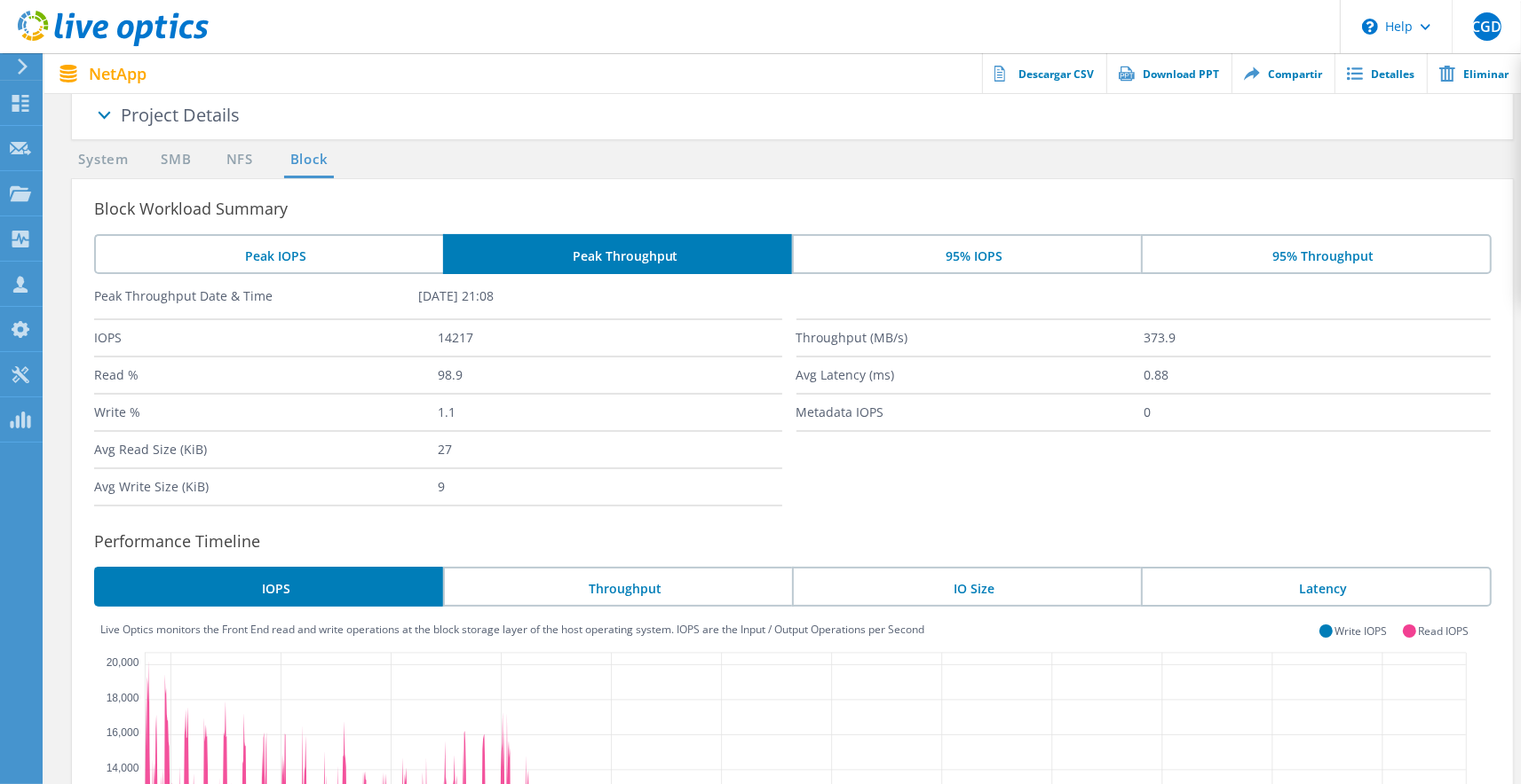
click at [357, 255] on li "Peak IOPS" at bounding box center [268, 254] width 349 height 40
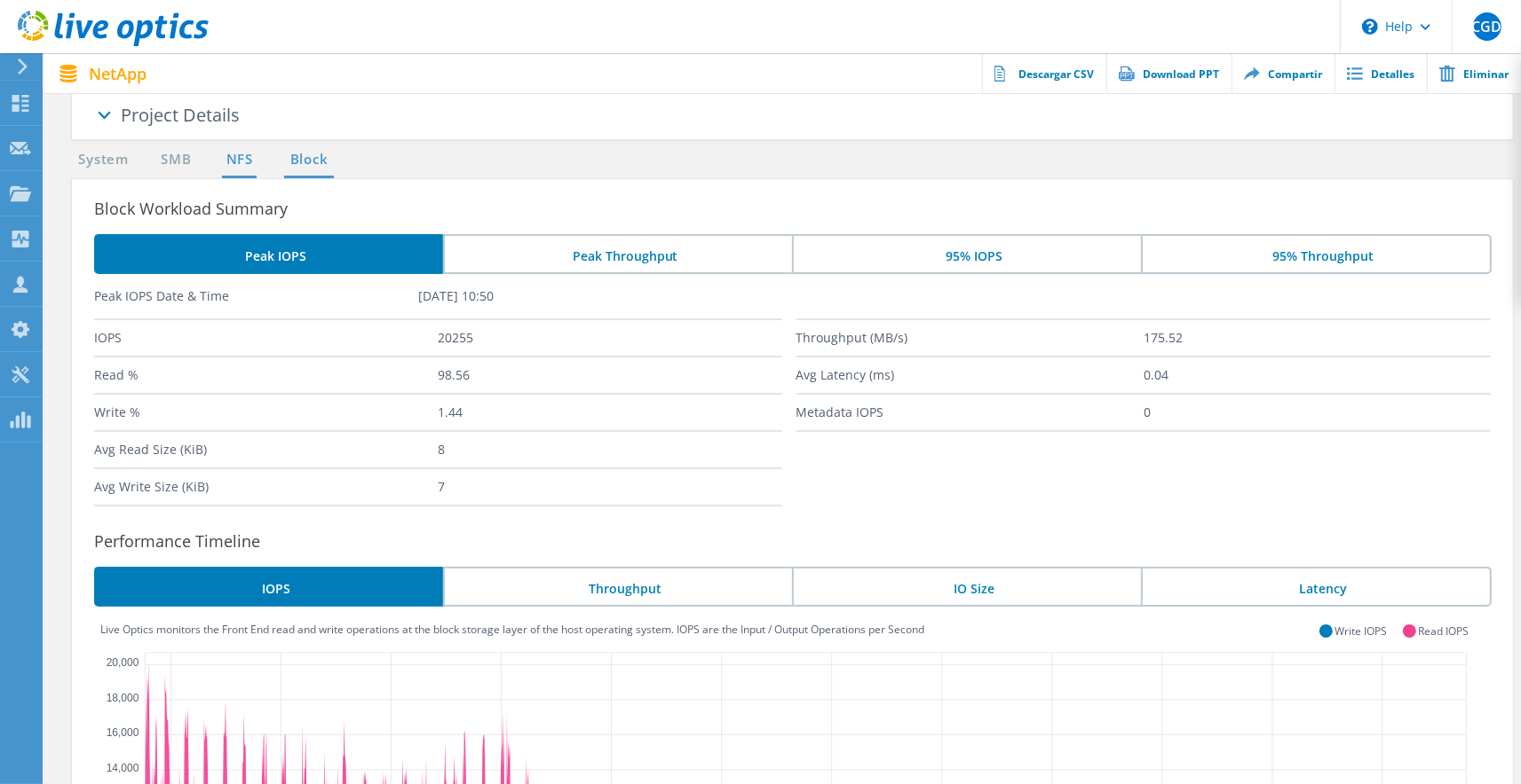
click at [240, 161] on link "NFS" at bounding box center [239, 160] width 34 height 22
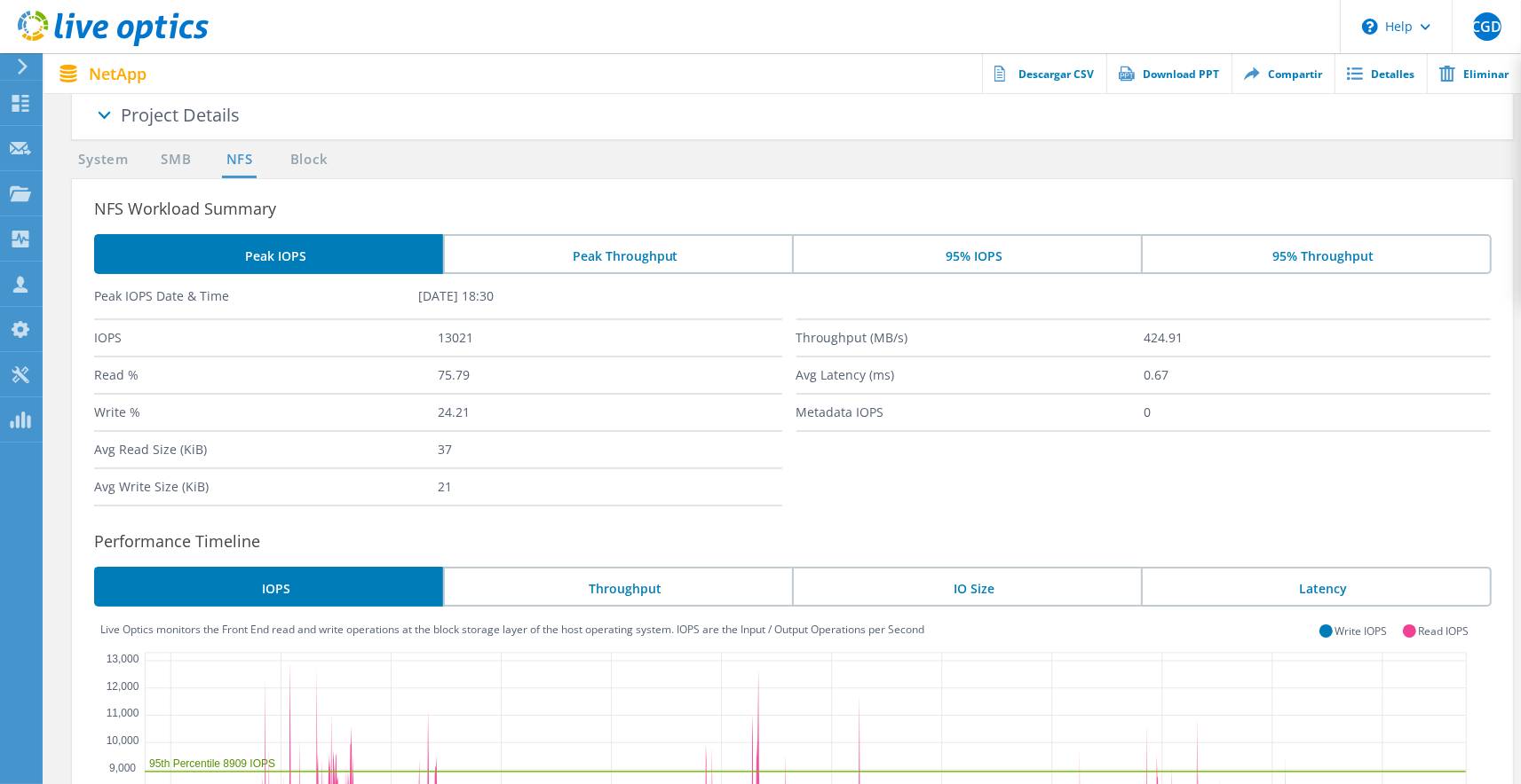
click at [897, 505] on div "Throughput (MB/s) 424.91 Avg Latency (ms) 0.67 Metadata IOPS 0" at bounding box center [1143, 413] width 695 height 188
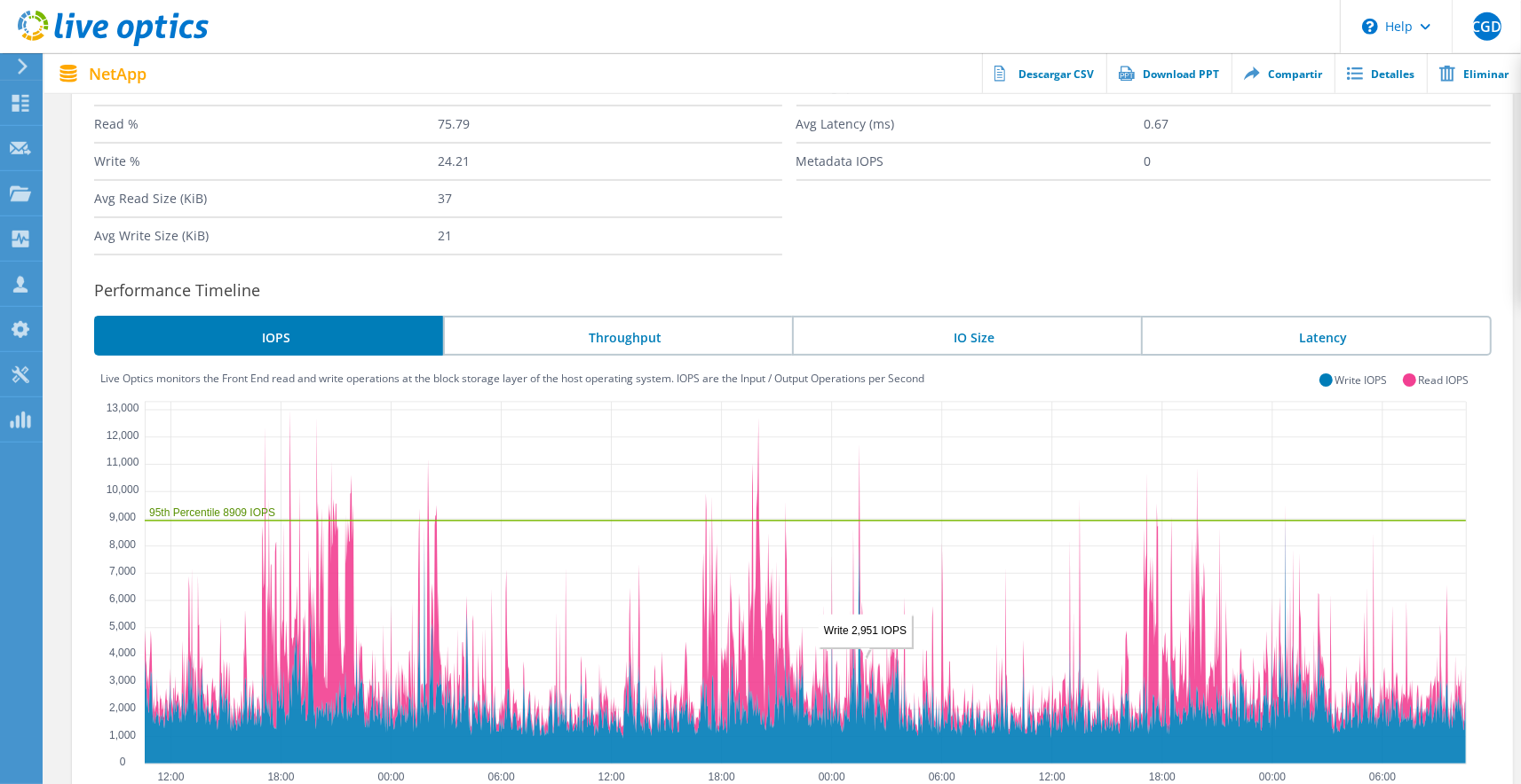
scroll to position [0, 0]
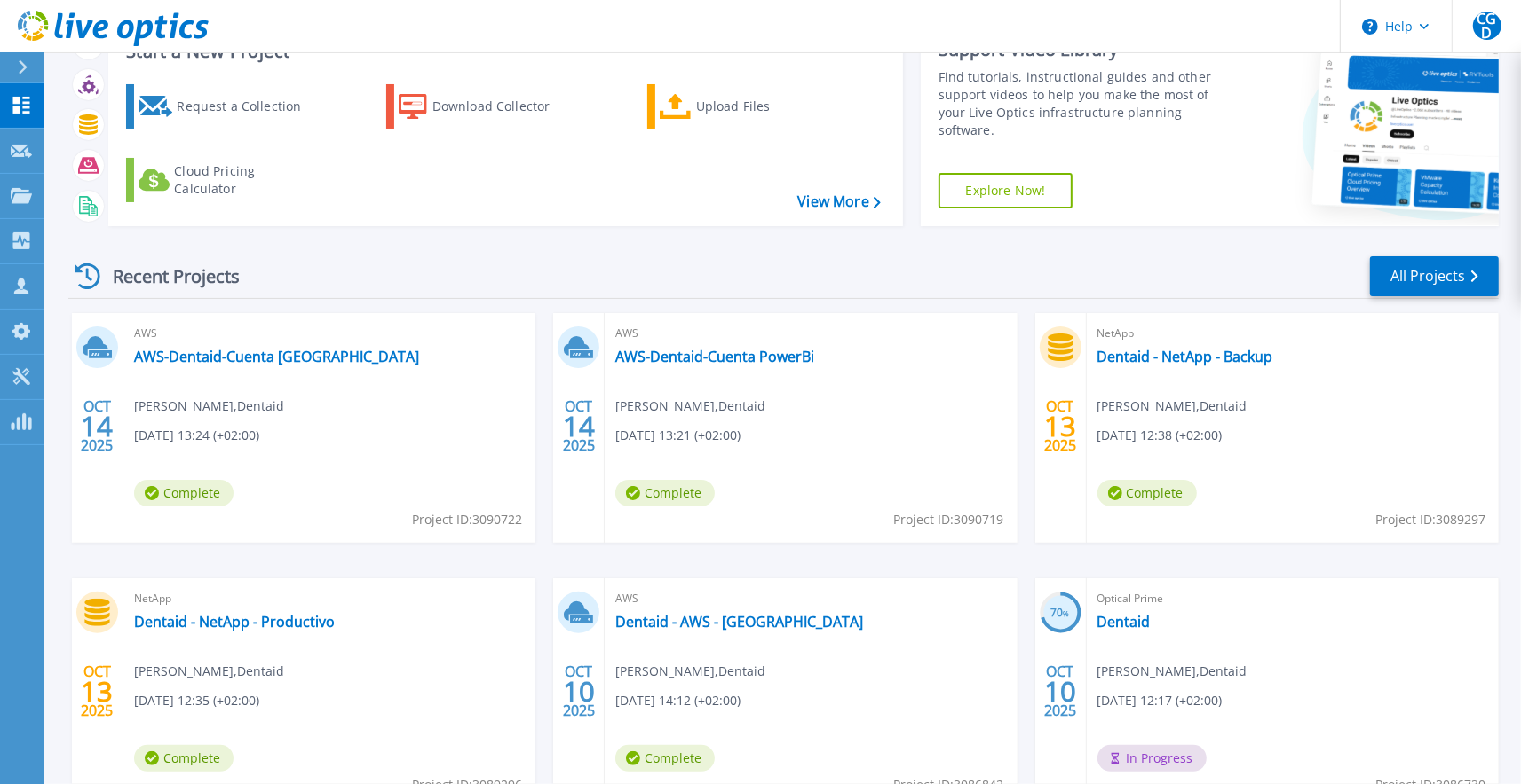
scroll to position [130, 0]
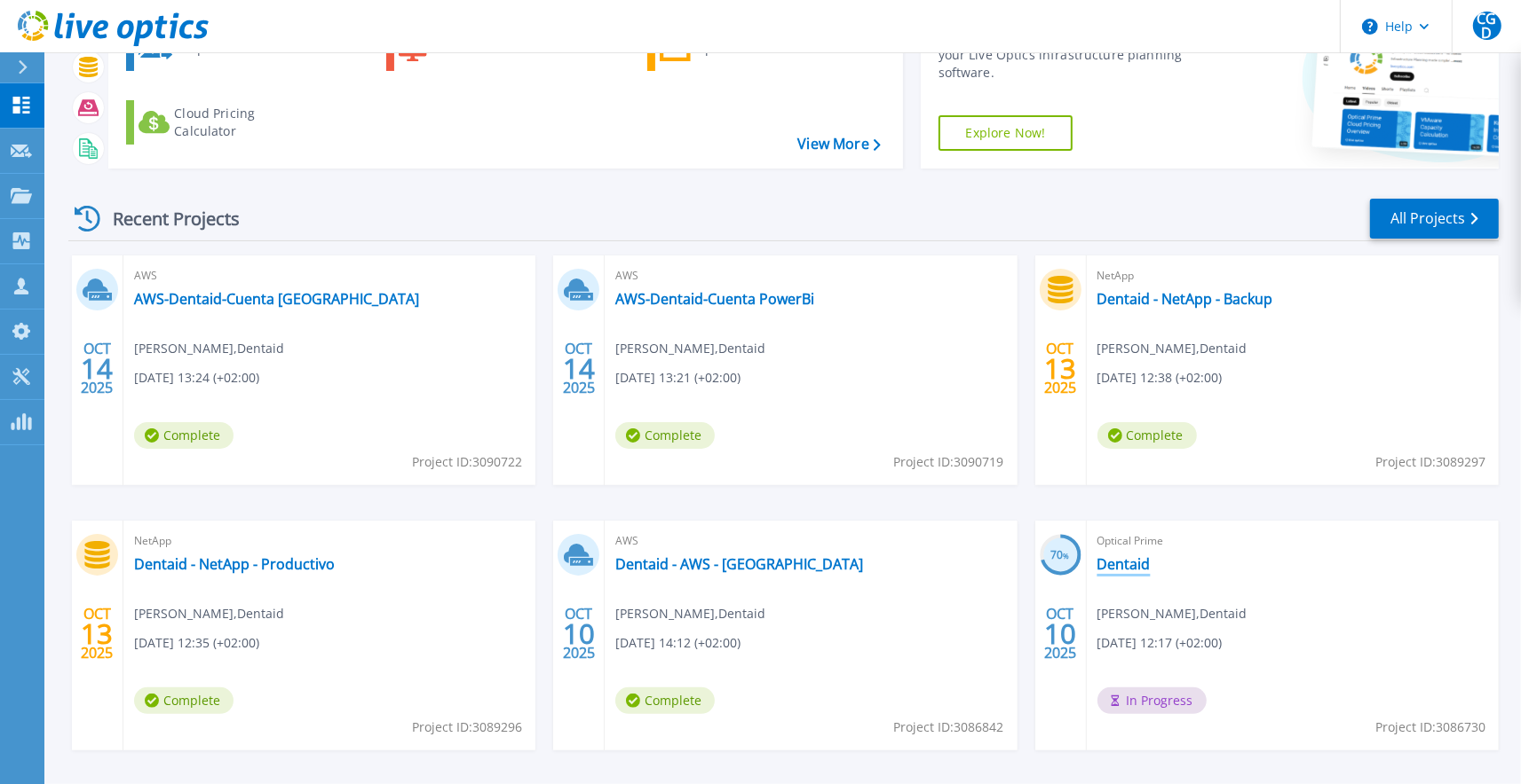
click at [1139, 564] on link "Dentaid" at bounding box center [1124, 564] width 53 height 18
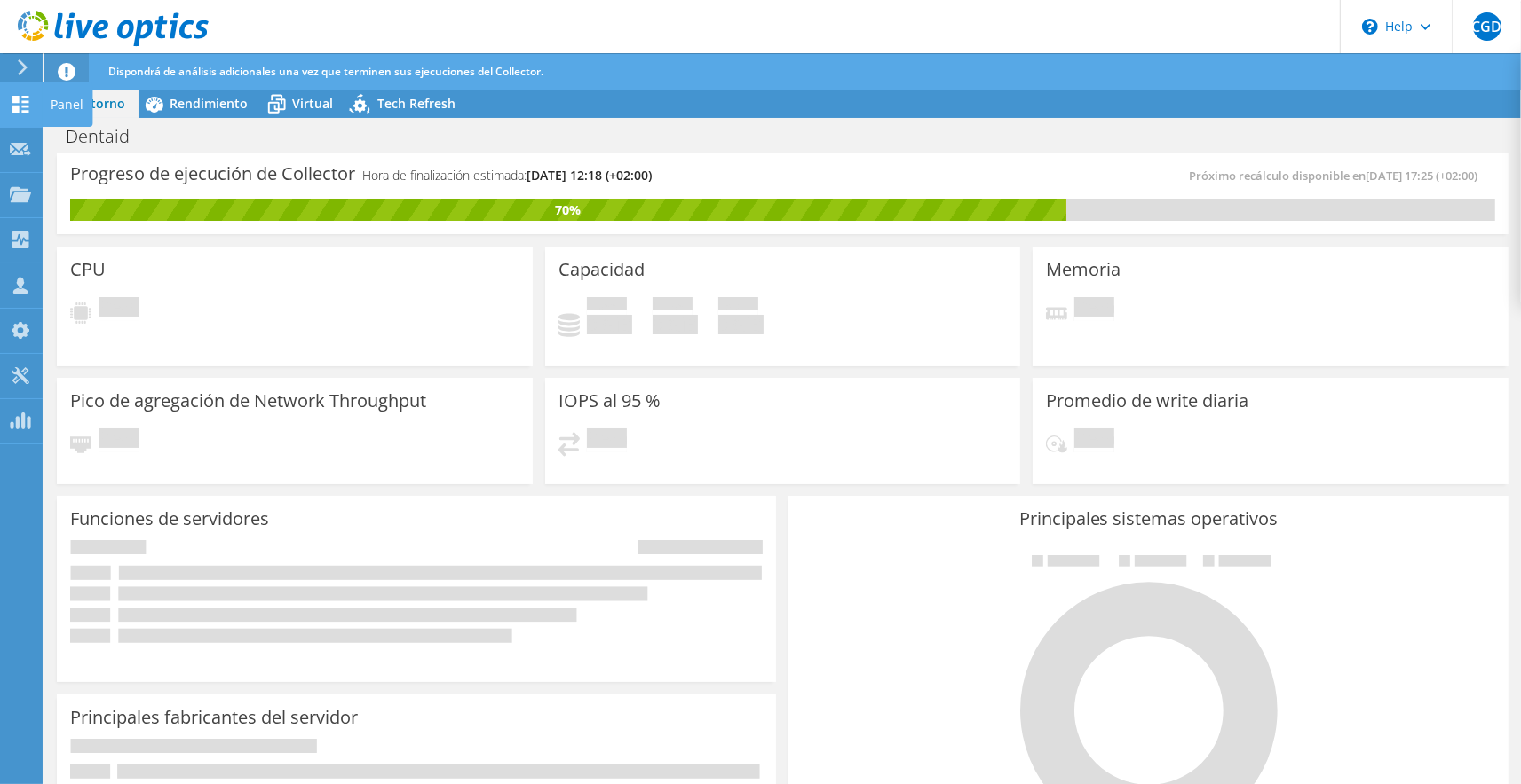
click at [25, 104] on icon at bounding box center [21, 104] width 22 height 17
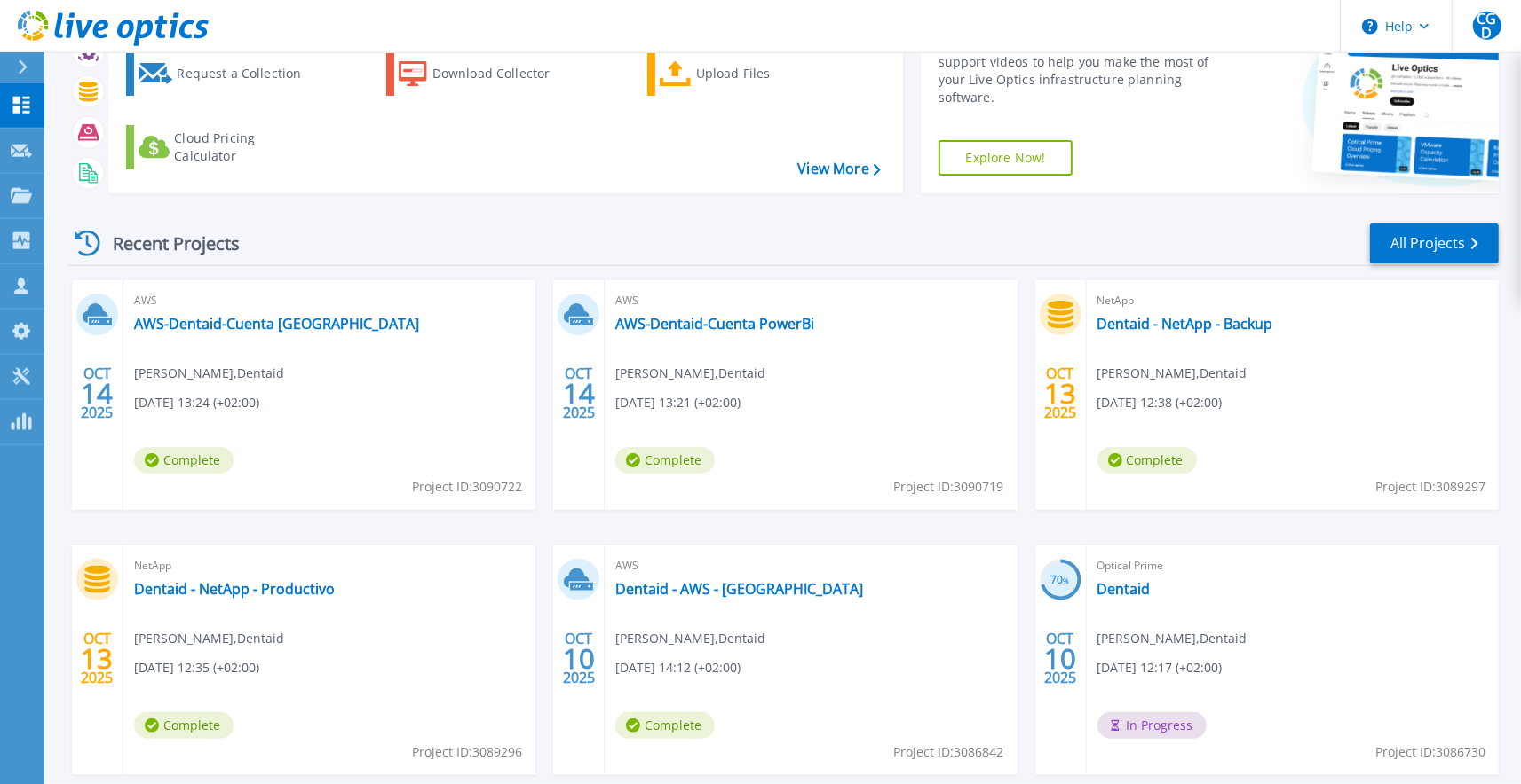
scroll to position [130, 0]
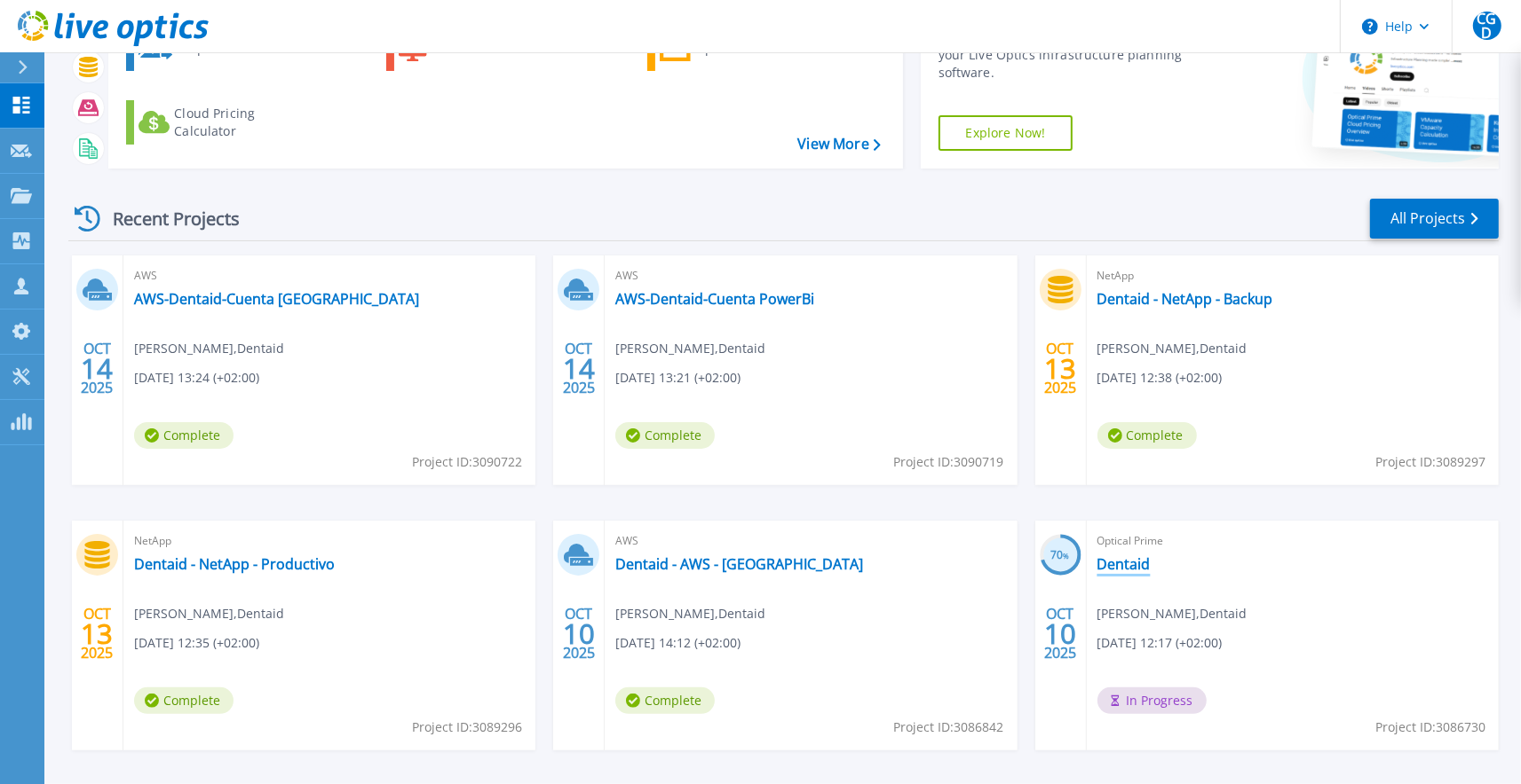
click at [1141, 562] on link "Dentaid" at bounding box center [1124, 564] width 53 height 18
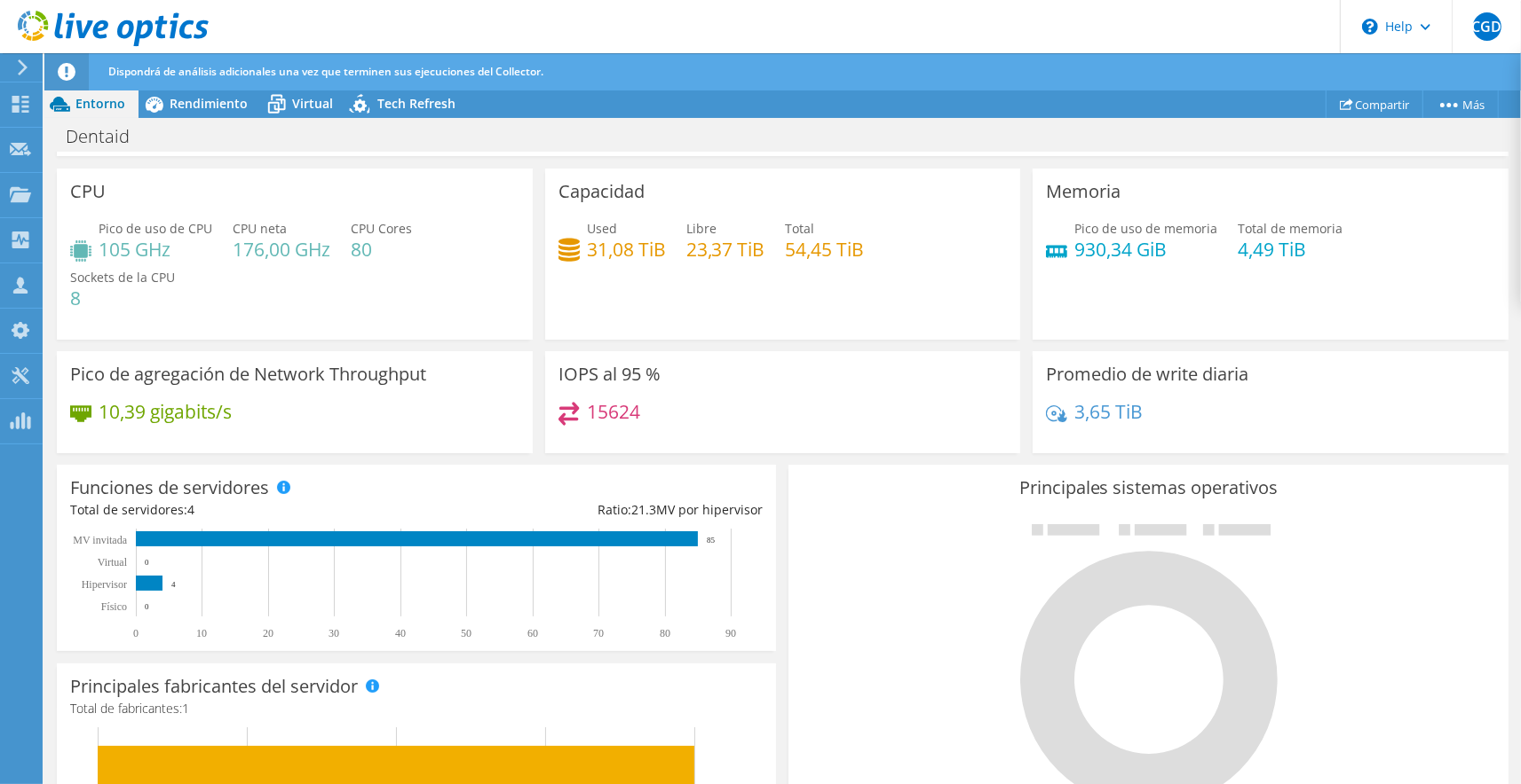
scroll to position [59, 0]
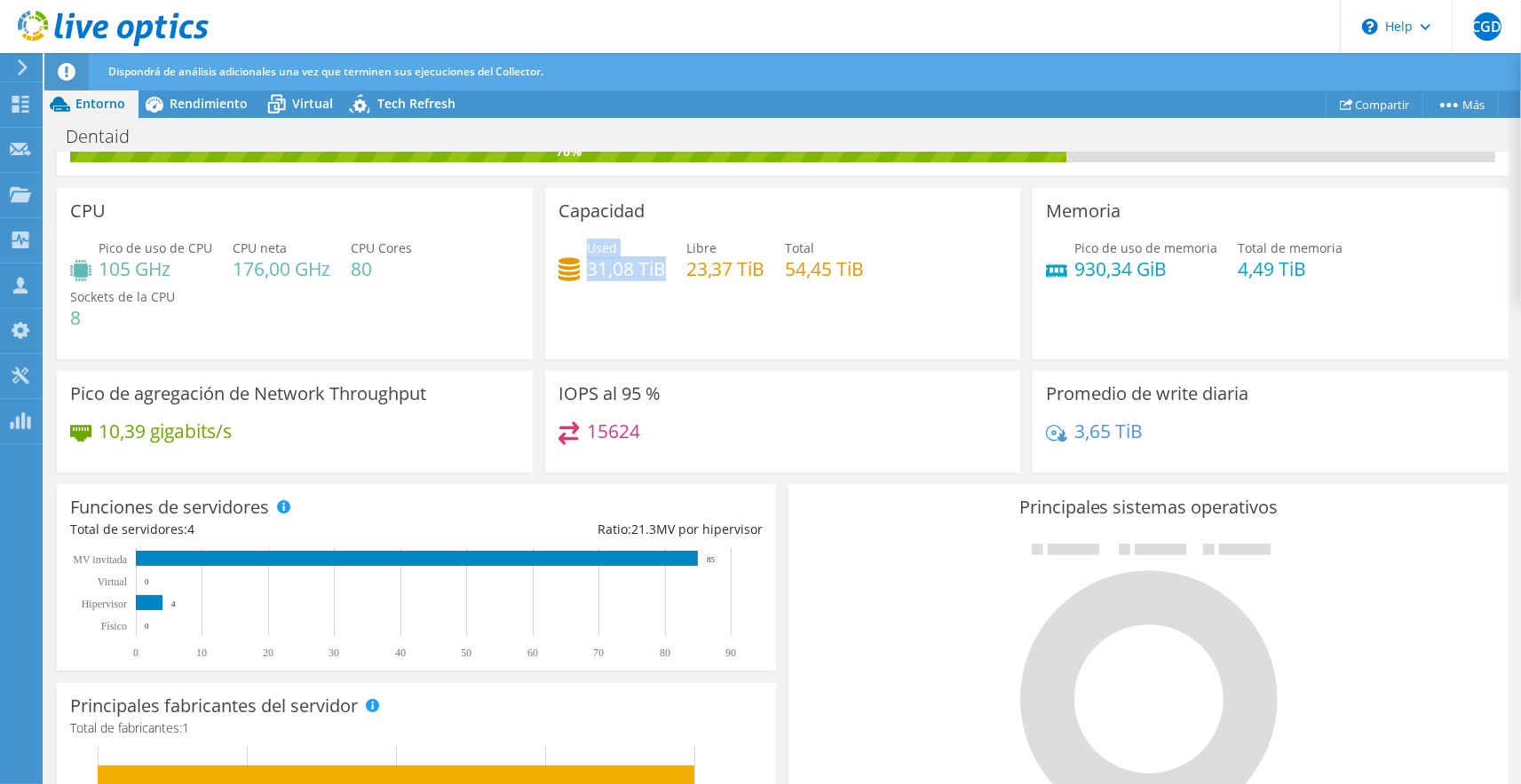
drag, startPoint x: 583, startPoint y: 249, endPoint x: 665, endPoint y: 278, distance: 87.0
click at [665, 278] on div "Used 31,08 TiB" at bounding box center [612, 258] width 108 height 40
click at [795, 302] on div "Capacidad Used 31,08 TiB Libre 23,37 TiB Total 54,45 TiB" at bounding box center [783, 273] width 476 height 171
click at [1155, 279] on h4 "930,34 GiB" at bounding box center [1145, 269] width 143 height 20
drag, startPoint x: 1078, startPoint y: 265, endPoint x: 1141, endPoint y: 271, distance: 63.3
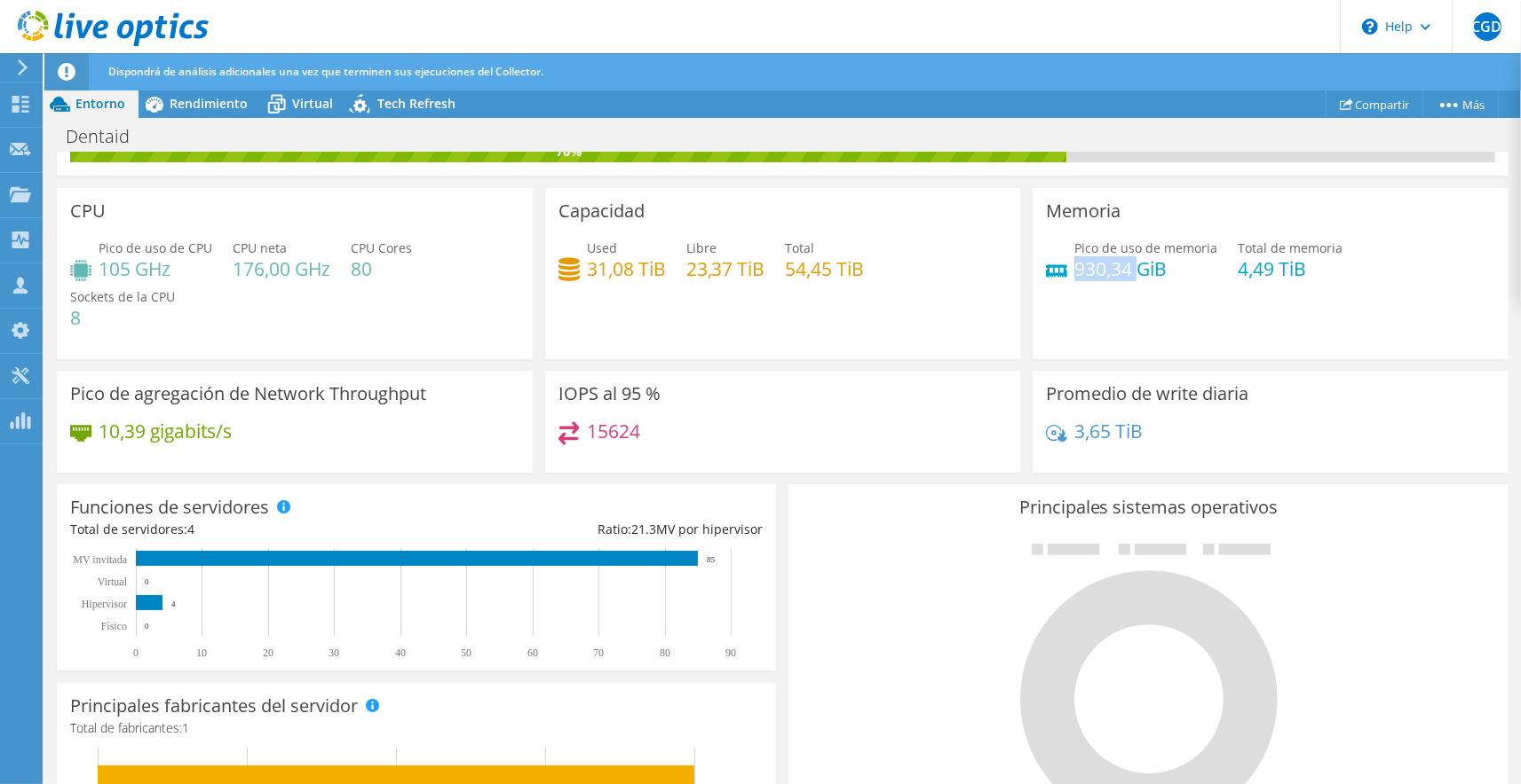
click at [1141, 271] on h4 "930,34 GiB" at bounding box center [1145, 269] width 143 height 20
click at [1246, 273] on h4 "4,49 TiB" at bounding box center [1289, 269] width 105 height 20
drag, startPoint x: 1240, startPoint y: 267, endPoint x: 1304, endPoint y: 269, distance: 64.0
click at [1304, 269] on h4 "4,49 TiB" at bounding box center [1289, 269] width 105 height 20
click at [1178, 274] on h4 "930,34 GiB" at bounding box center [1145, 269] width 143 height 20
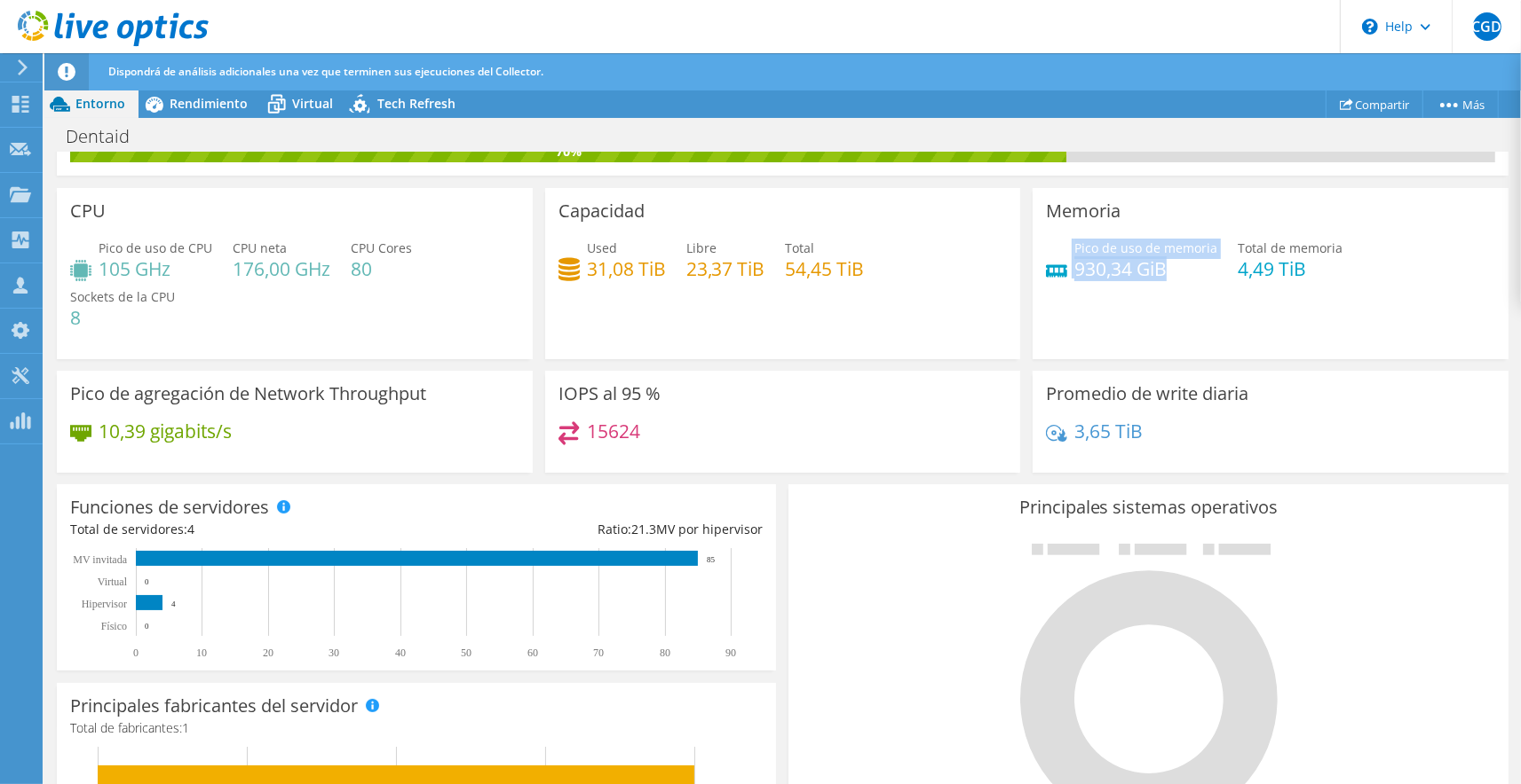
drag, startPoint x: 1170, startPoint y: 268, endPoint x: 1069, endPoint y: 271, distance: 101.0
click at [1069, 271] on div "Pico de uso de memoria 930,34 GiB" at bounding box center [1131, 258] width 171 height 40
click at [1103, 288] on div "Pico de uso de memoria 930,34 GiB Total de memoria 4,49 TiB" at bounding box center [1270, 267] width 449 height 58
drag, startPoint x: 1175, startPoint y: 267, endPoint x: 1070, endPoint y: 255, distance: 105.7
click at [1070, 255] on div "Pico de uso de memoria 930,34 GiB" at bounding box center [1131, 258] width 171 height 40
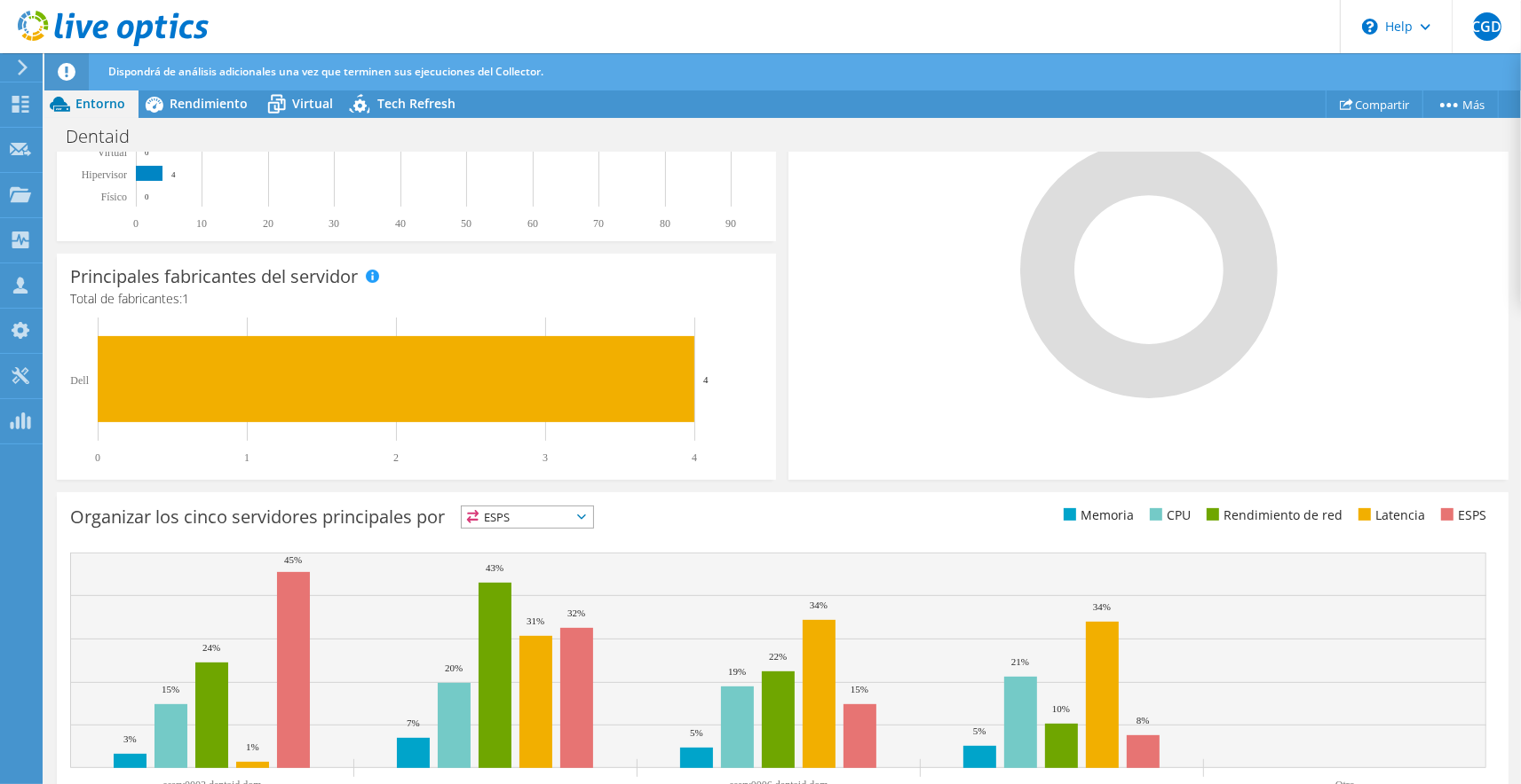
scroll to position [553, 0]
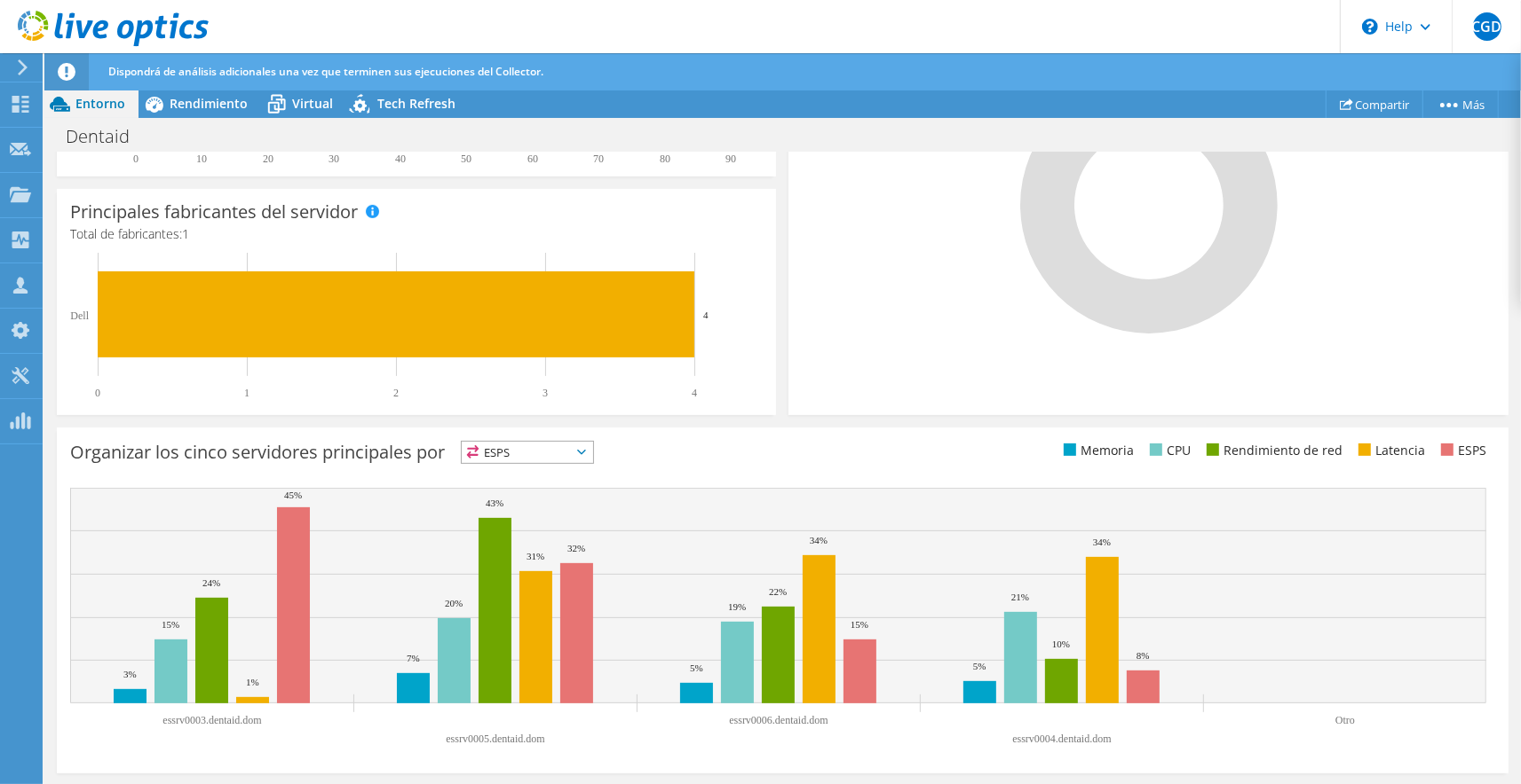
click at [586, 451] on icon at bounding box center [581, 452] width 9 height 5
click at [586, 450] on icon at bounding box center [581, 452] width 9 height 5
click at [665, 460] on div "Organizar los cinco servidores principales por ESPS ESPS" at bounding box center [426, 456] width 712 height 29
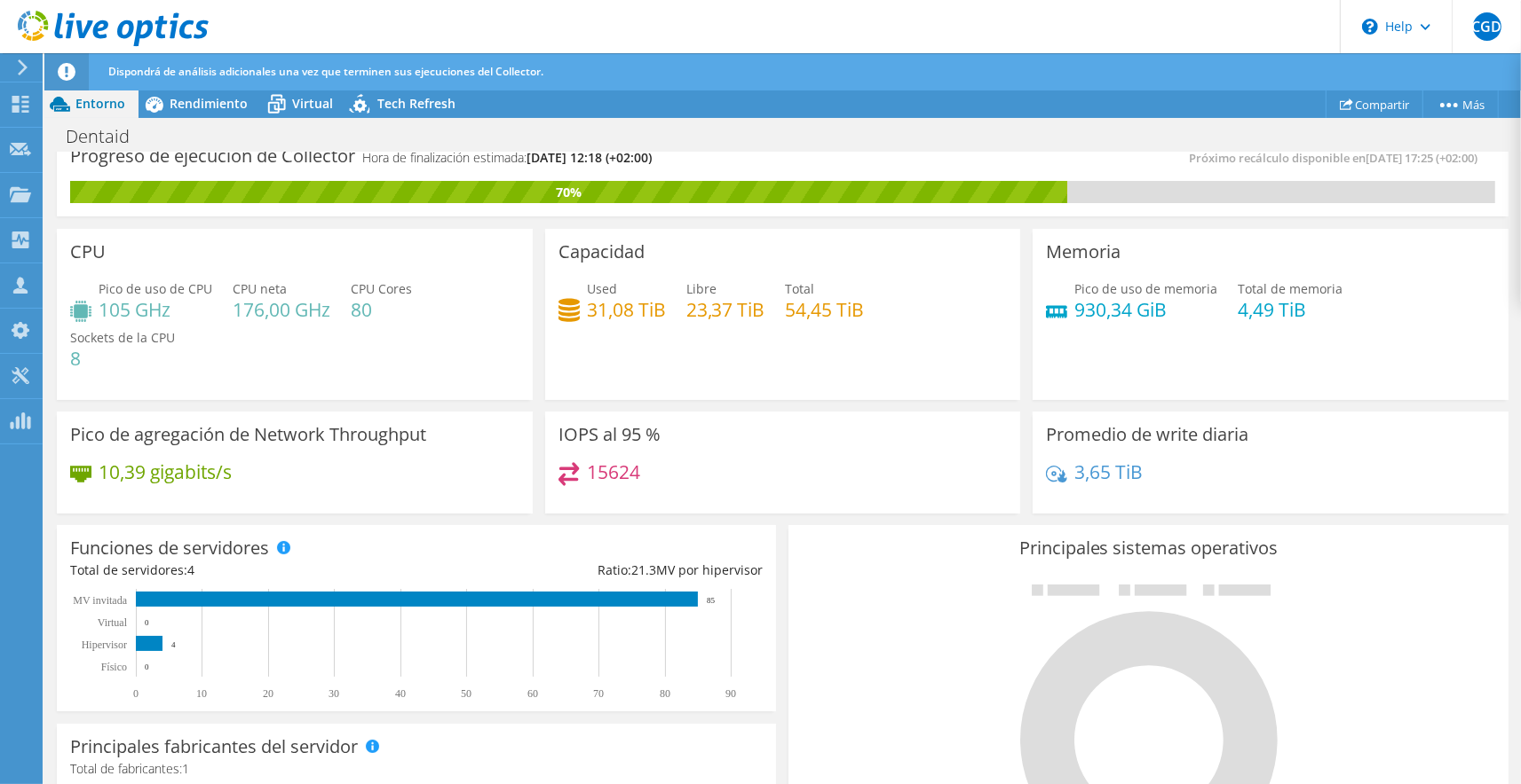
scroll to position [0, 0]
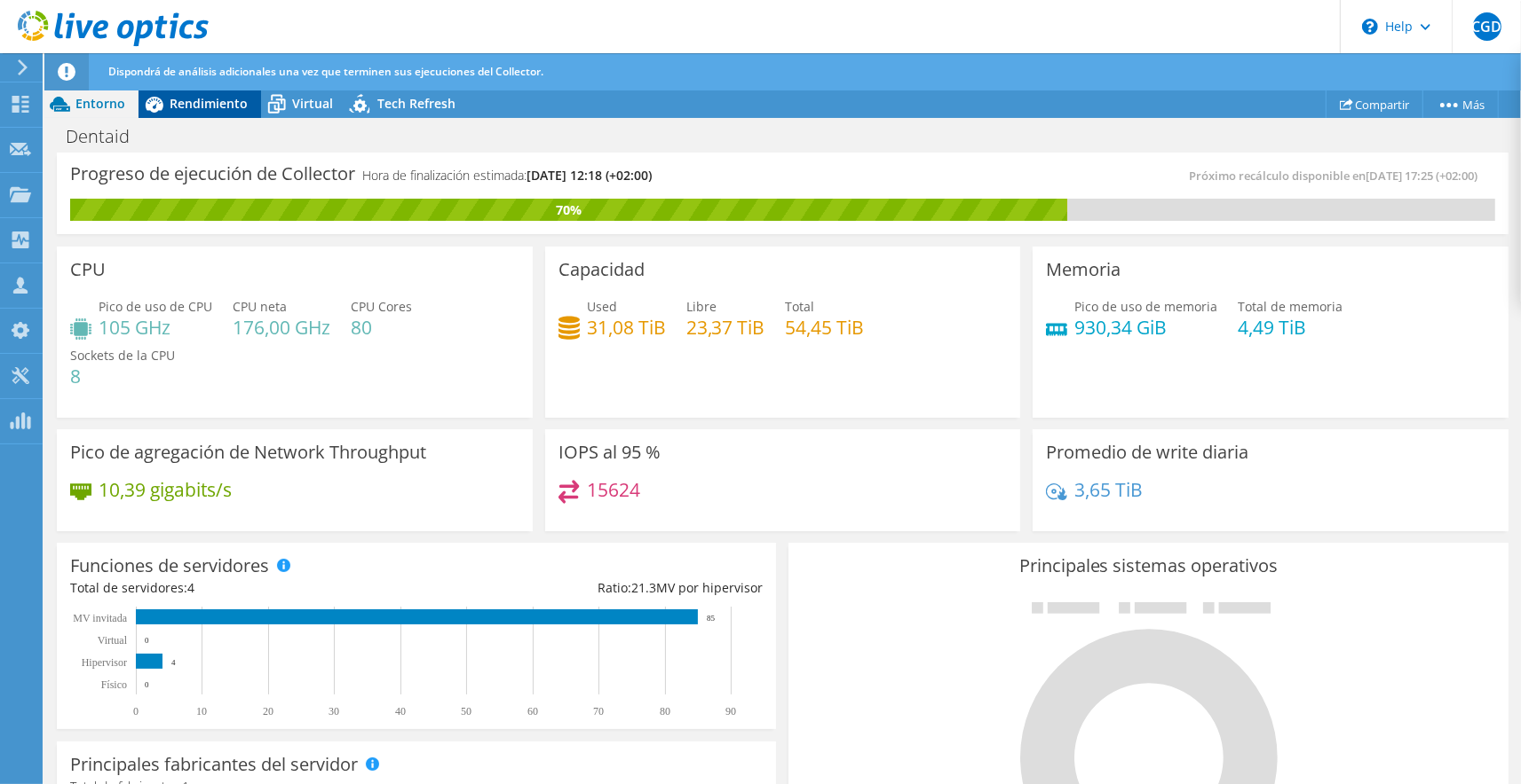
click at [228, 105] on span "Rendimiento" at bounding box center [208, 103] width 78 height 17
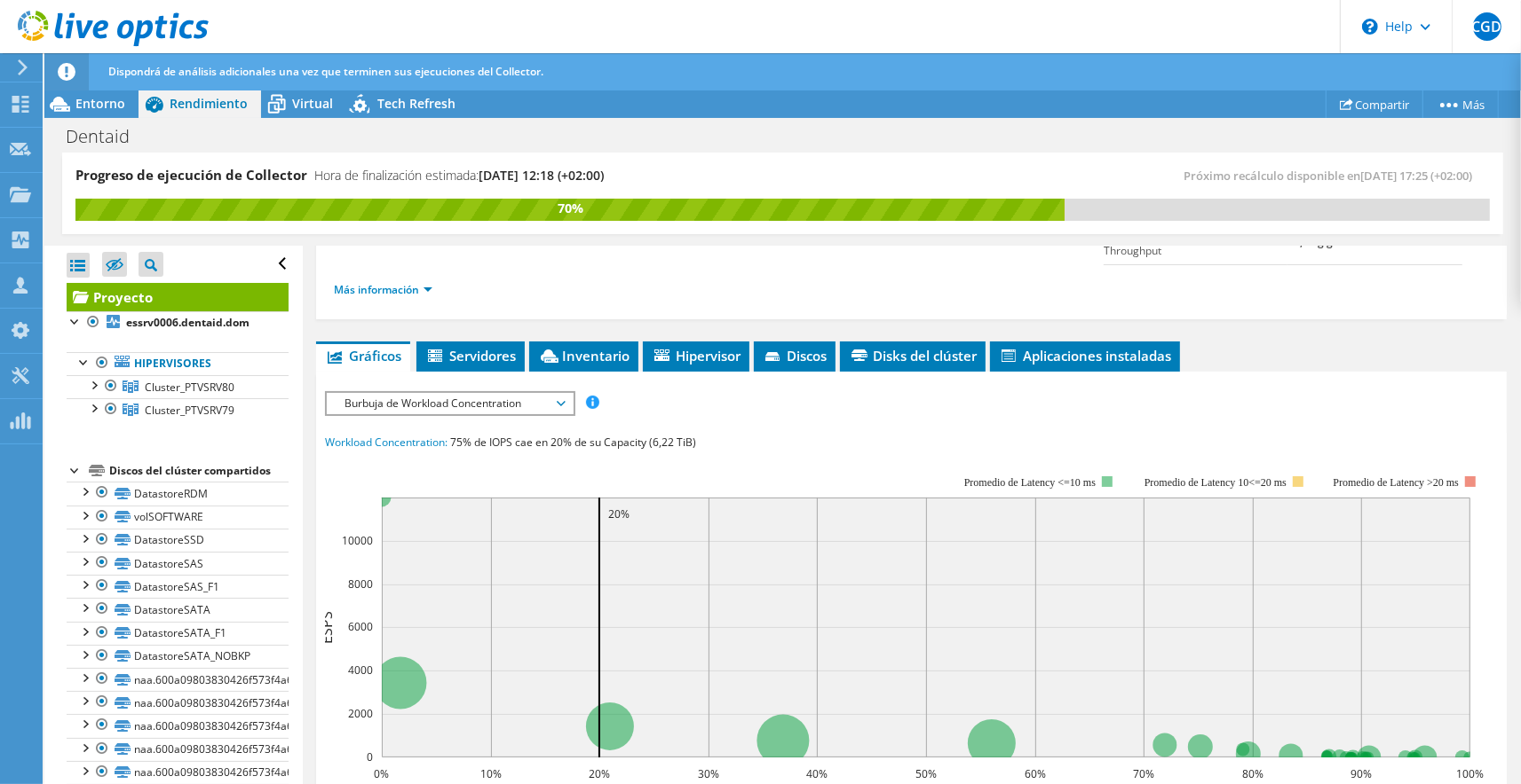
scroll to position [351, 0]
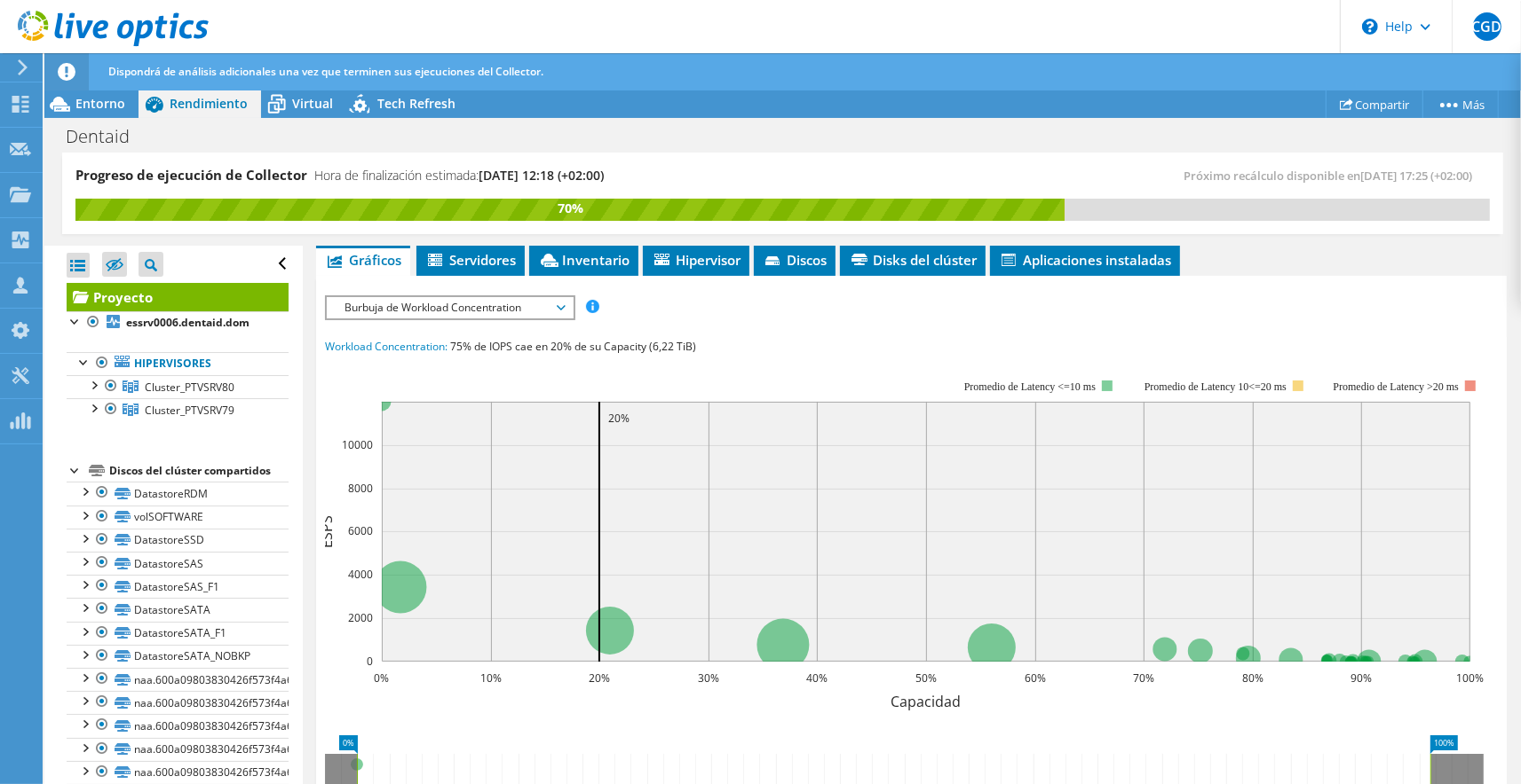
click at [500, 300] on span "Burbuja de Workload Concentration" at bounding box center [449, 308] width 228 height 22
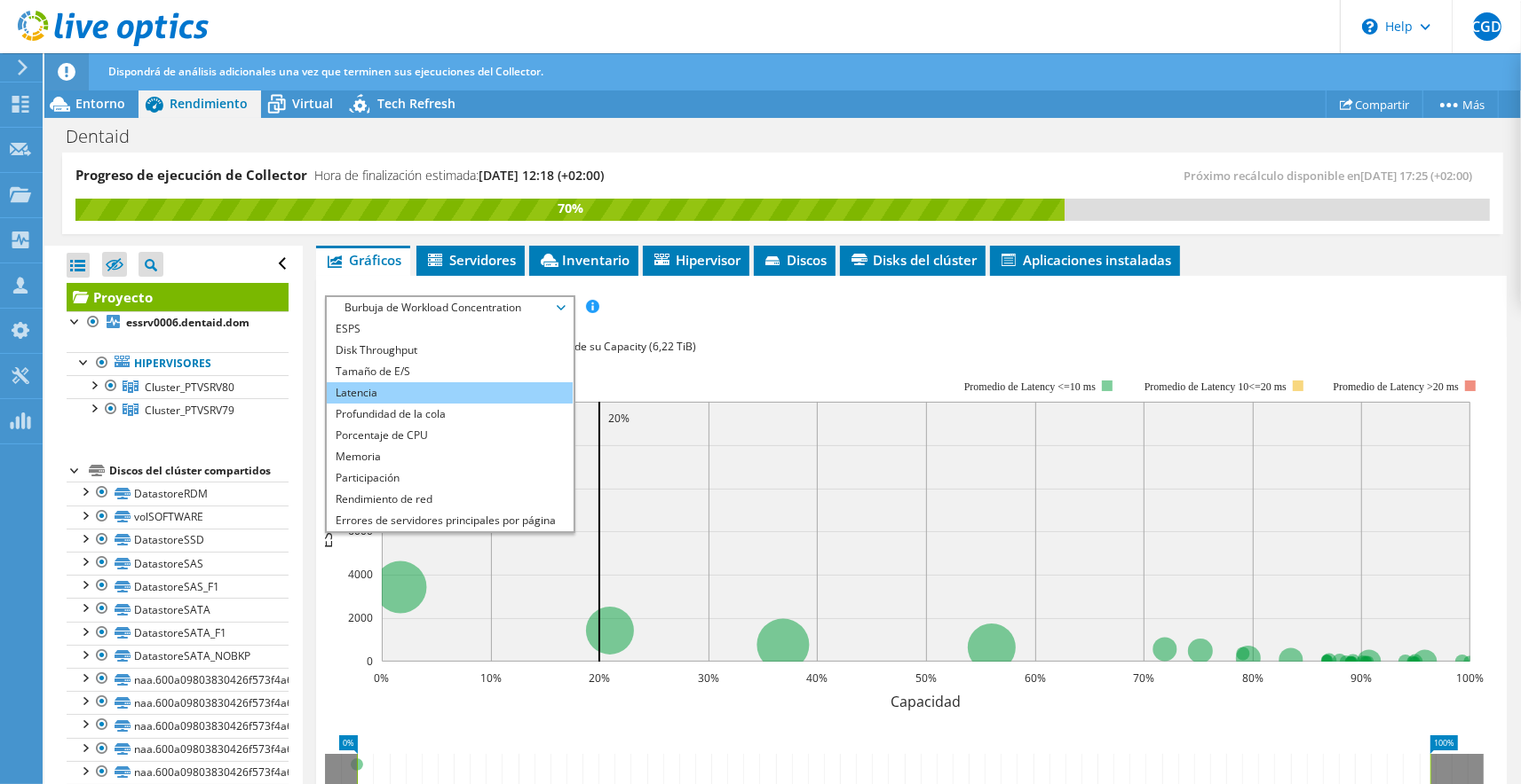
click at [391, 387] on li "Latencia" at bounding box center [449, 393] width 246 height 22
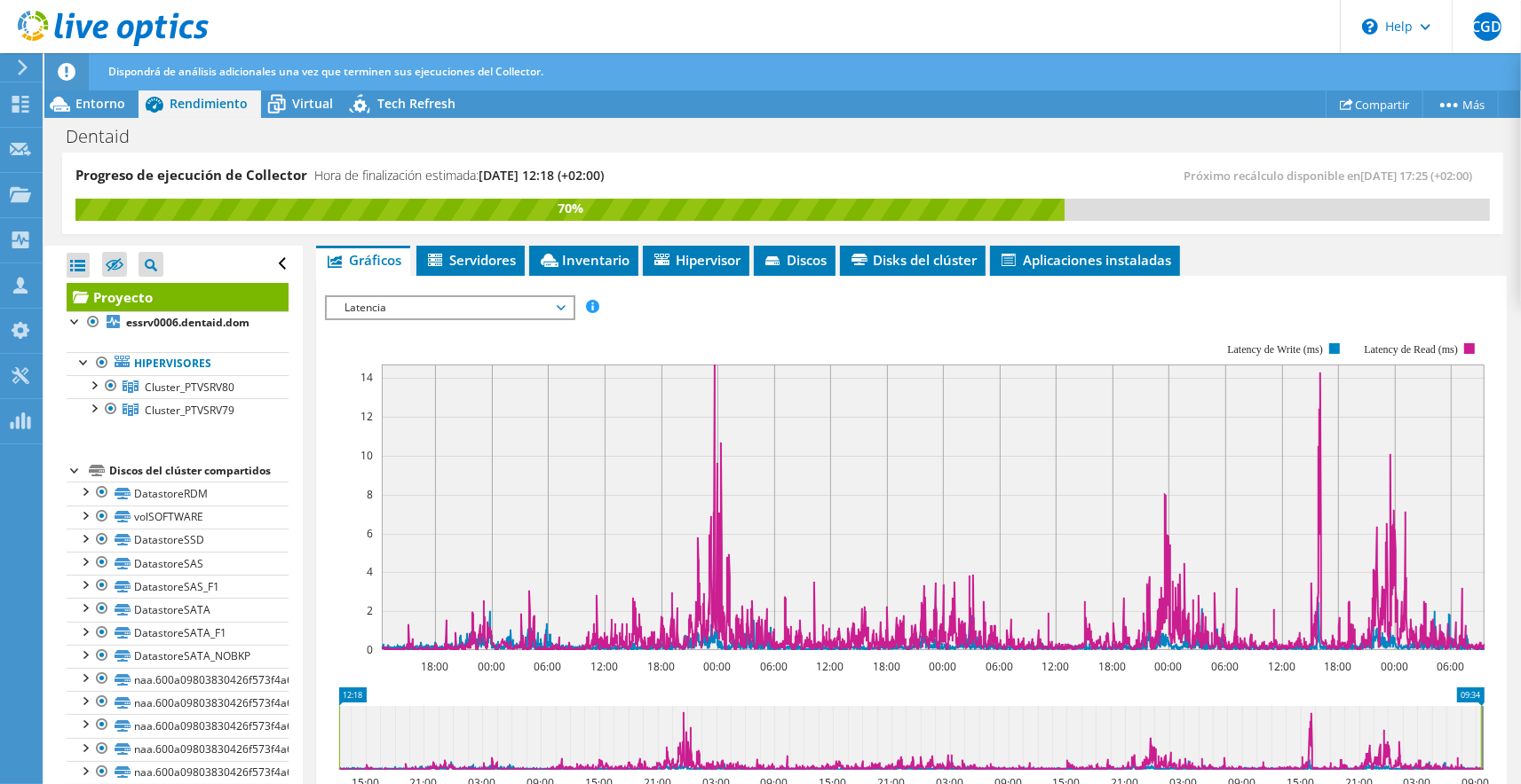
click at [428, 305] on span "Latencia" at bounding box center [449, 308] width 228 height 22
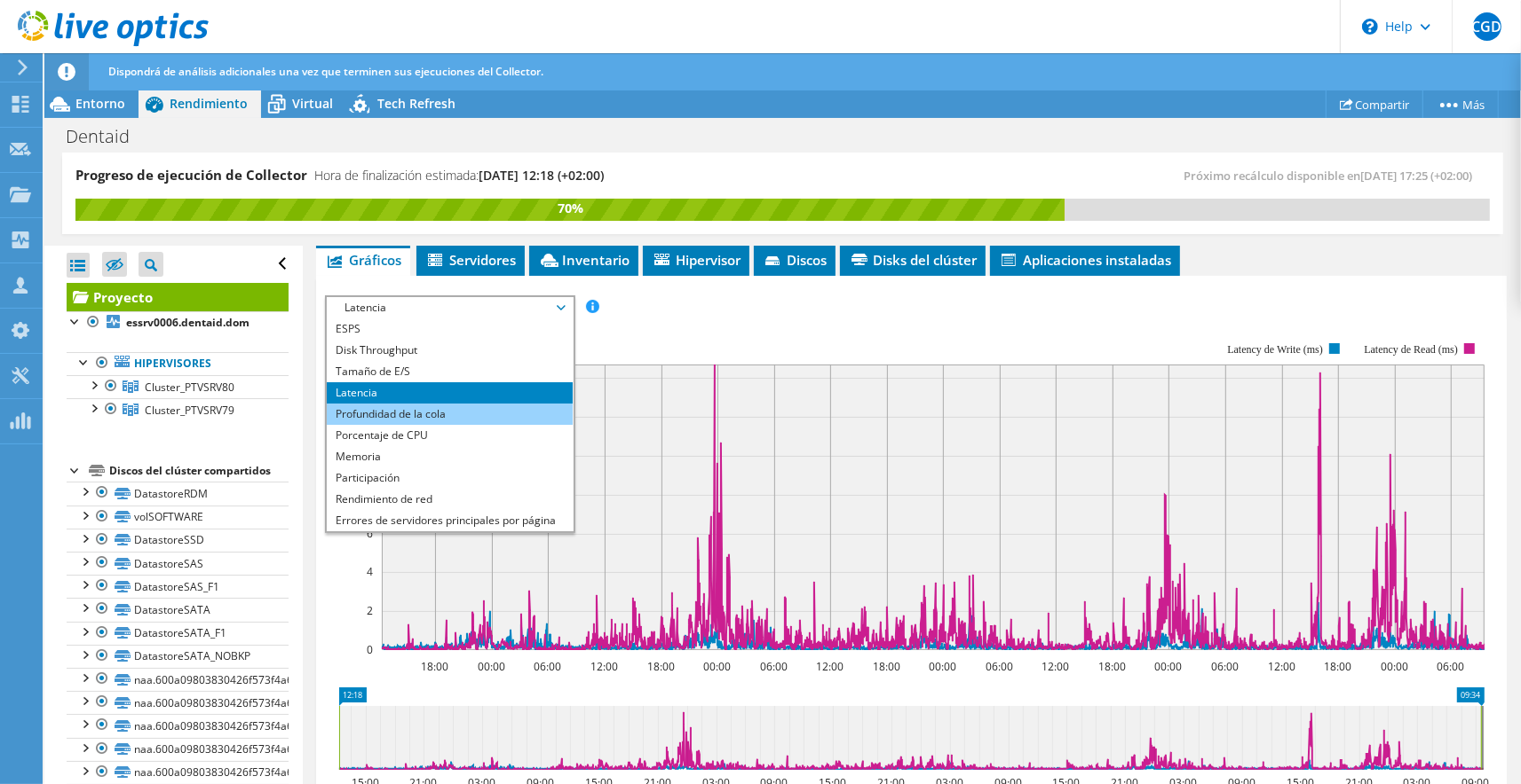
click at [425, 414] on li "Profundidad de la cola" at bounding box center [449, 414] width 246 height 22
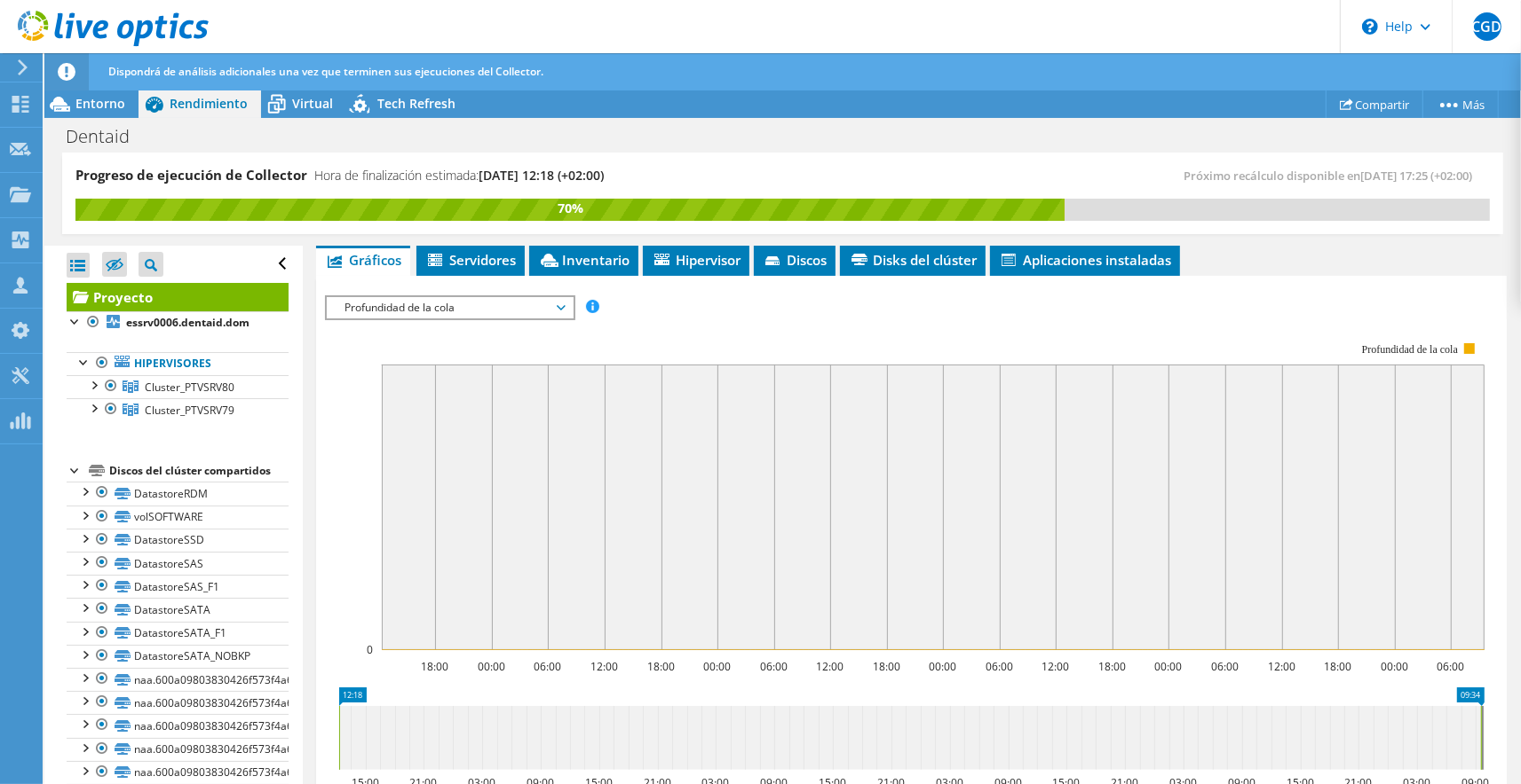
click at [415, 301] on span "Profundidad de la cola" at bounding box center [449, 308] width 228 height 22
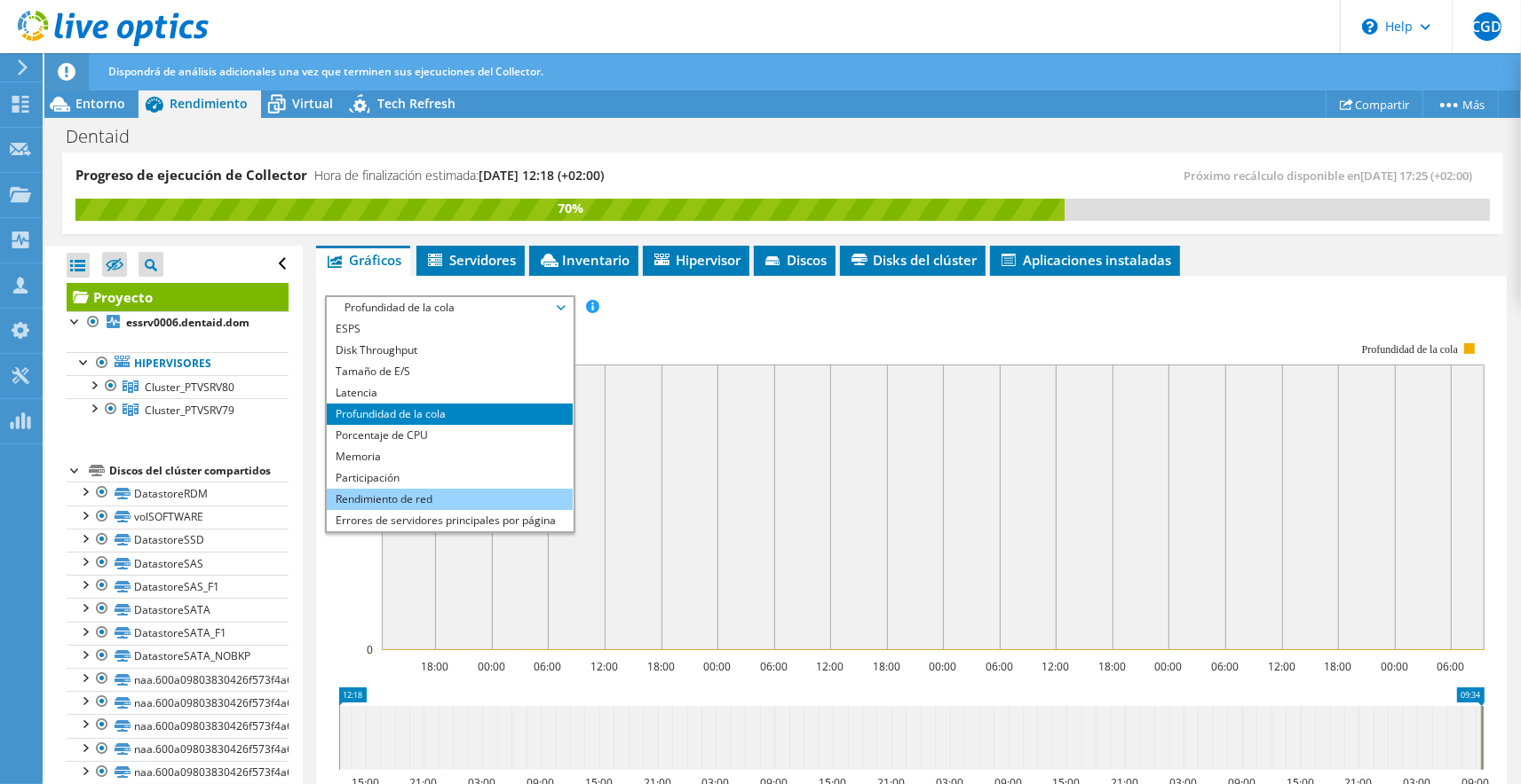
click at [408, 498] on li "Rendimiento de red" at bounding box center [449, 500] width 246 height 22
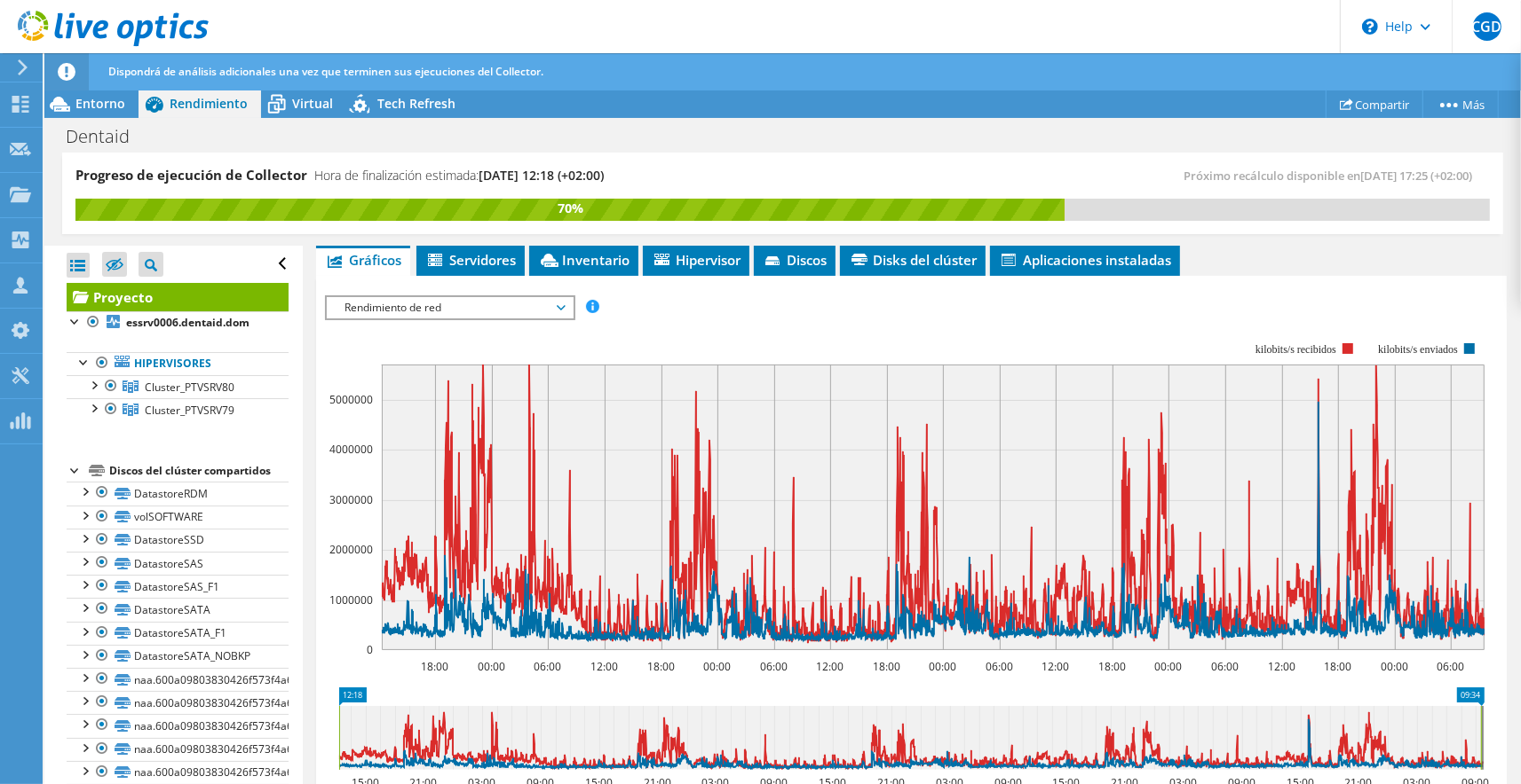
click at [505, 316] on span "Rendimiento de red" at bounding box center [449, 308] width 228 height 22
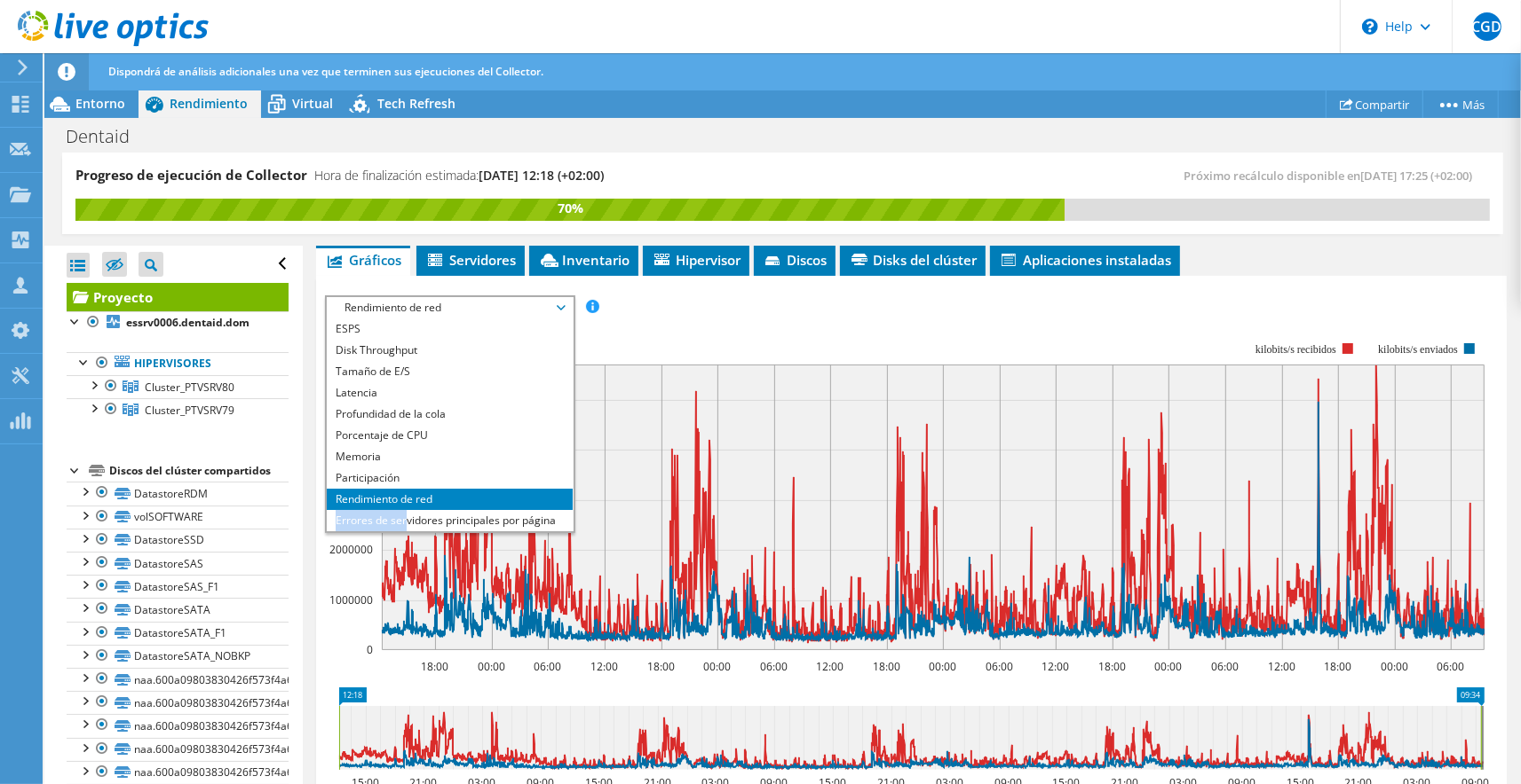
drag, startPoint x: 408, startPoint y: 518, endPoint x: 787, endPoint y: 370, distance: 406.9
click at [573, 370] on ul "ESPS Disk Throughput Tamaño de E/S Latencia Profundidad de la cola Porcentaje d…" at bounding box center [449, 425] width 246 height 213
click at [823, 326] on rect at bounding box center [905, 497] width 1160 height 355
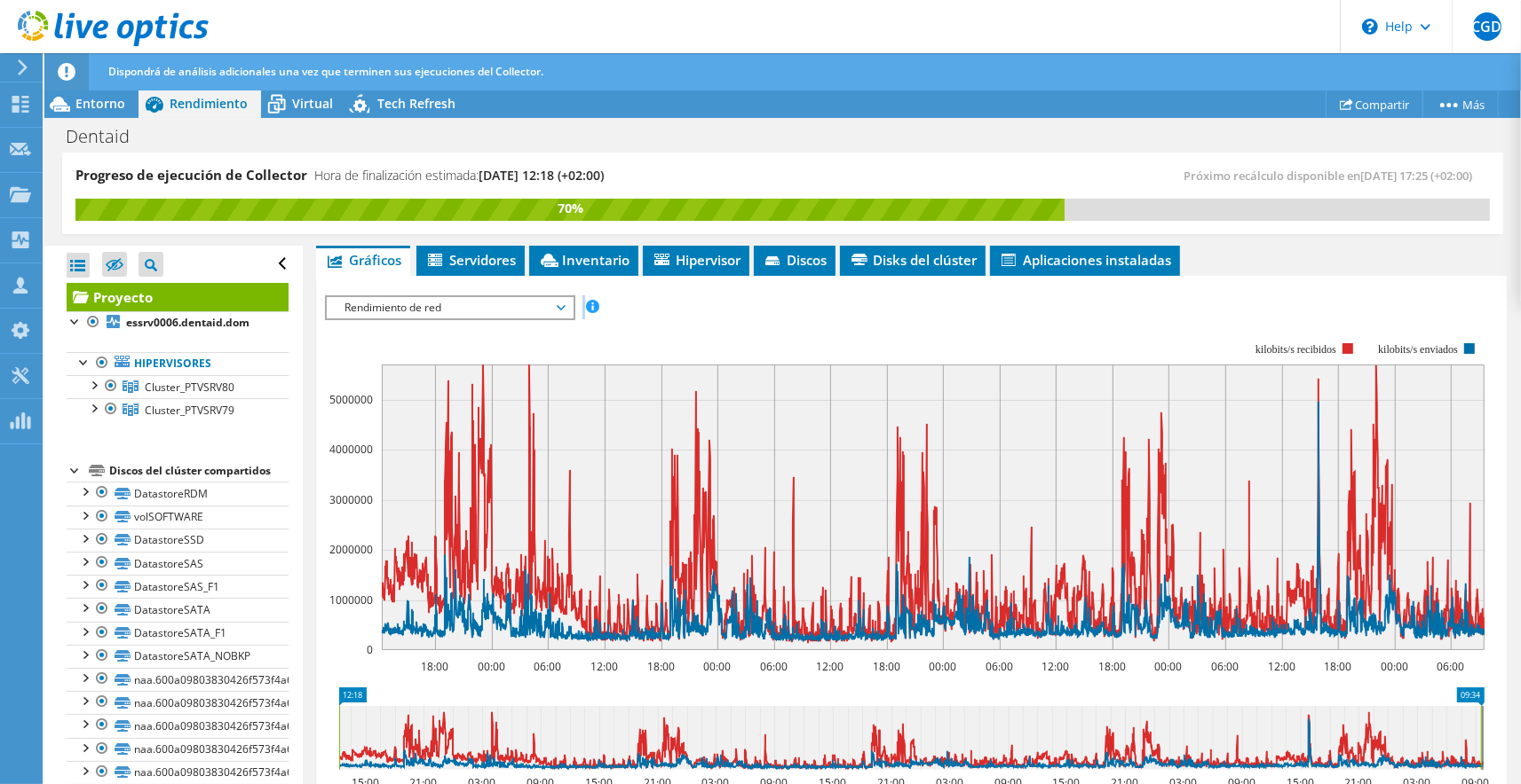
click at [425, 301] on span "Rendimiento de red" at bounding box center [449, 308] width 228 height 22
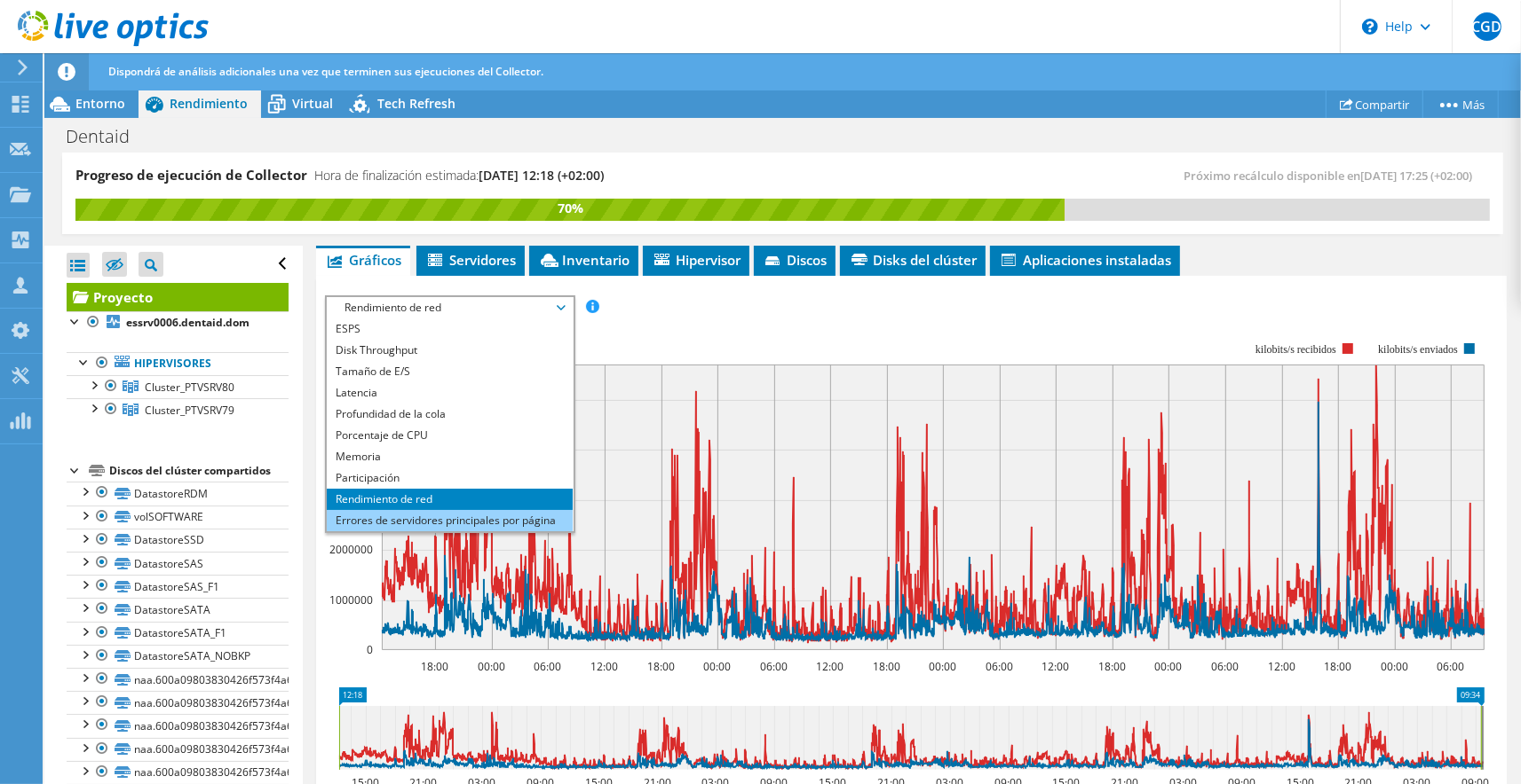
click at [425, 513] on li "Errores de servidores principales por página" at bounding box center [449, 521] width 246 height 22
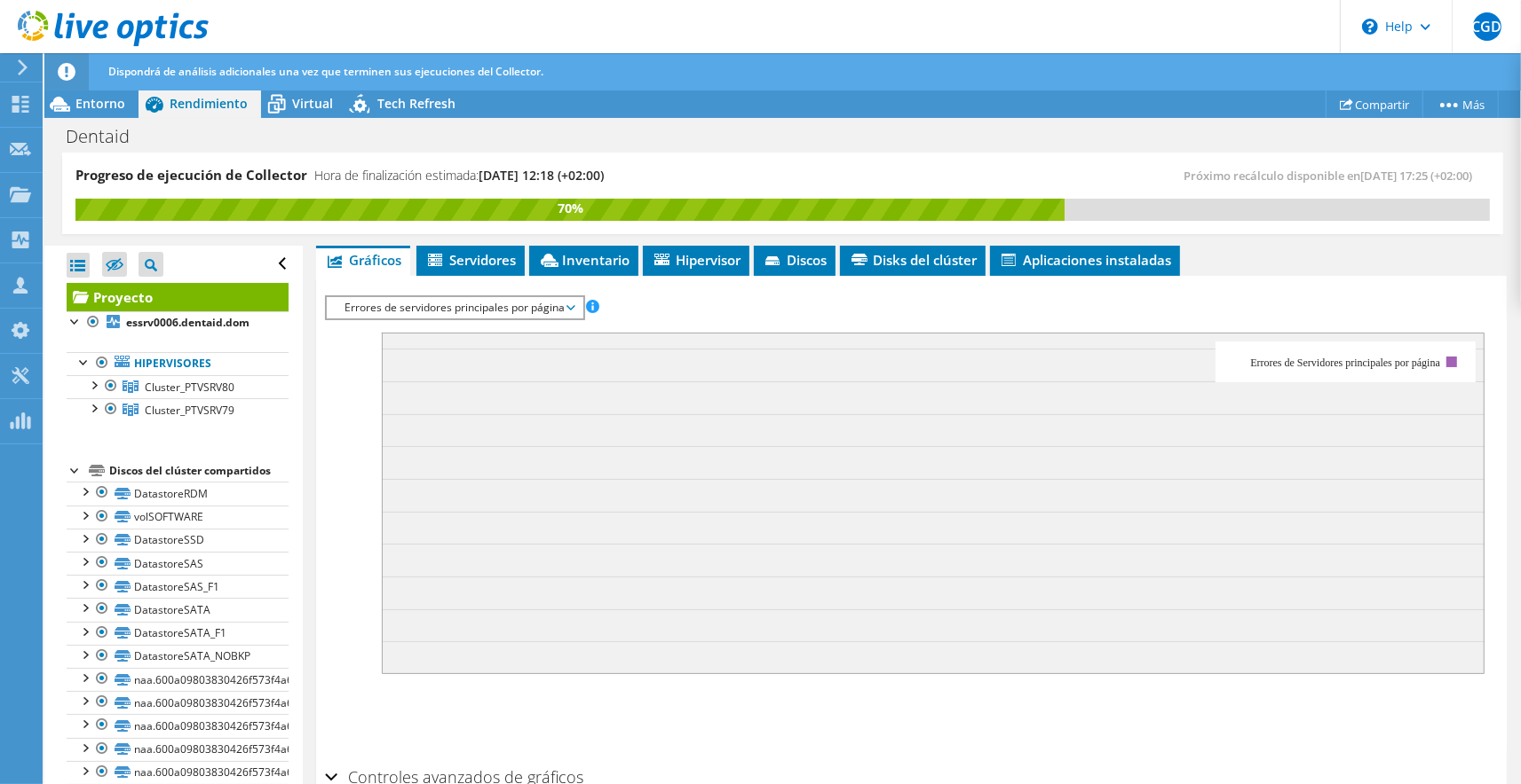
click at [465, 313] on span "Errores de servidores principales por página" at bounding box center [454, 308] width 238 height 22
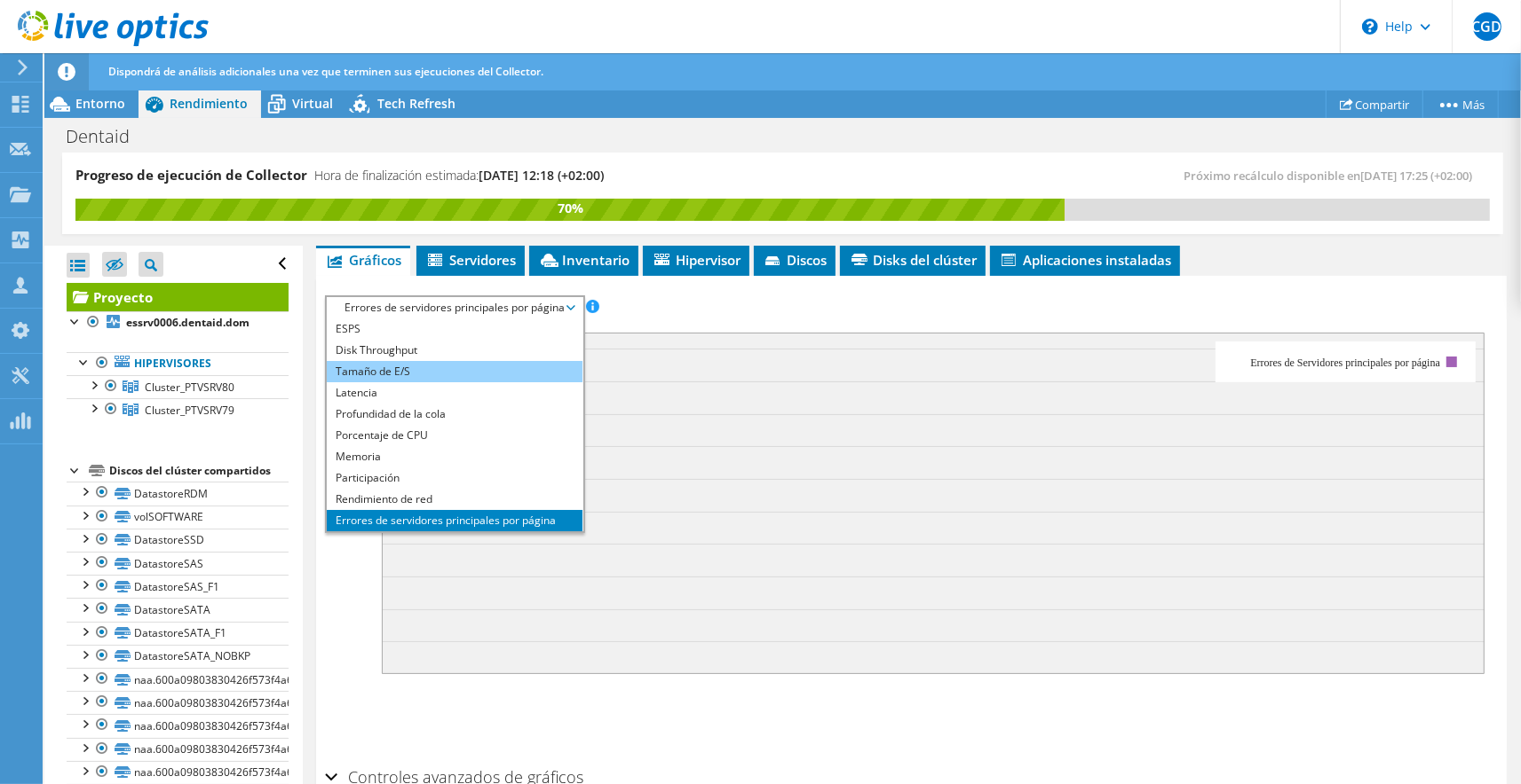
click at [347, 373] on li "Tamaño de E/S" at bounding box center [454, 371] width 255 height 22
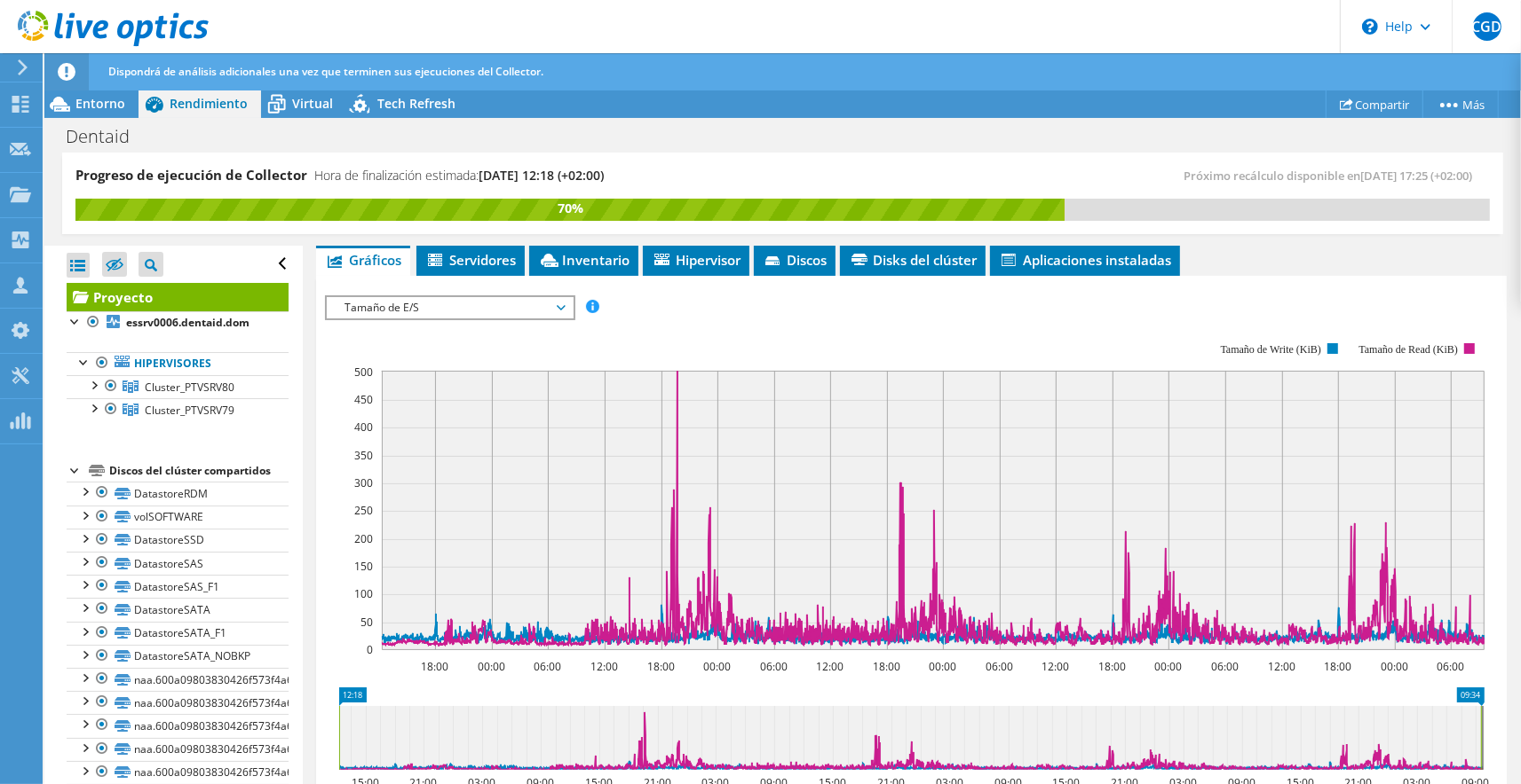
click at [453, 321] on rect at bounding box center [905, 497] width 1160 height 355
click at [457, 311] on span "Tamaño de E/S" at bounding box center [449, 308] width 228 height 22
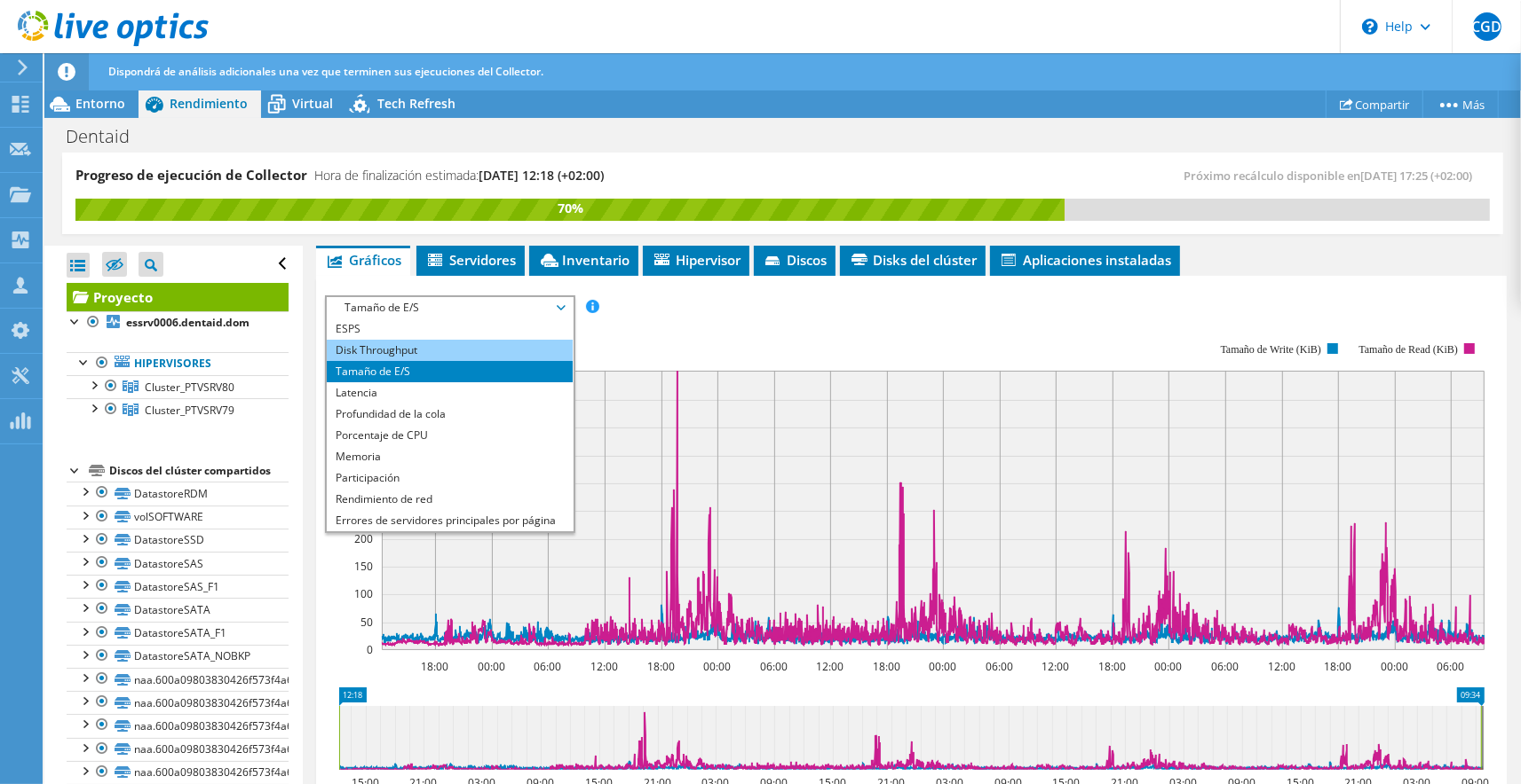
click at [450, 340] on li "Disk Throughput" at bounding box center [449, 351] width 246 height 22
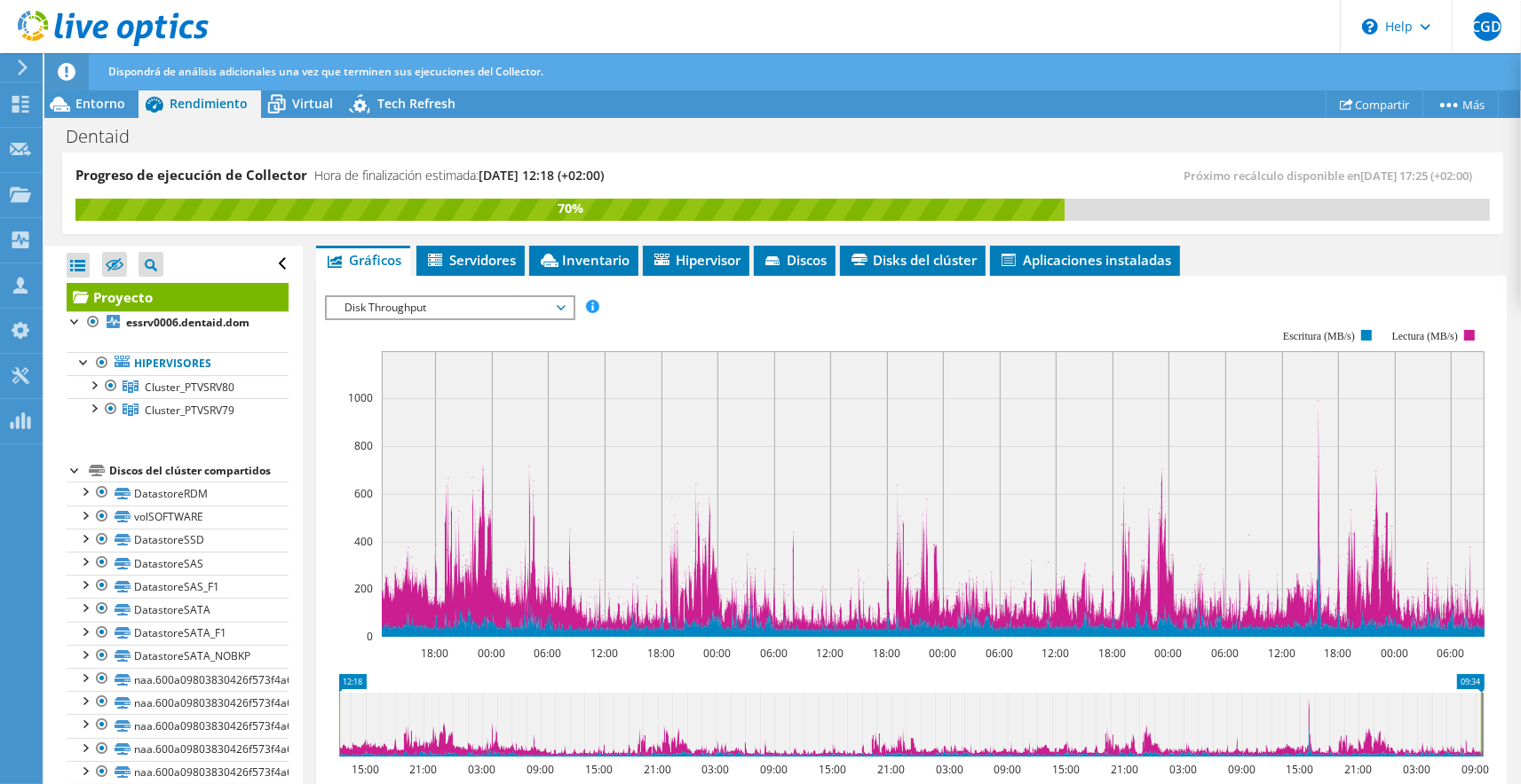
click at [467, 306] on span "Disk Throughput" at bounding box center [449, 308] width 228 height 22
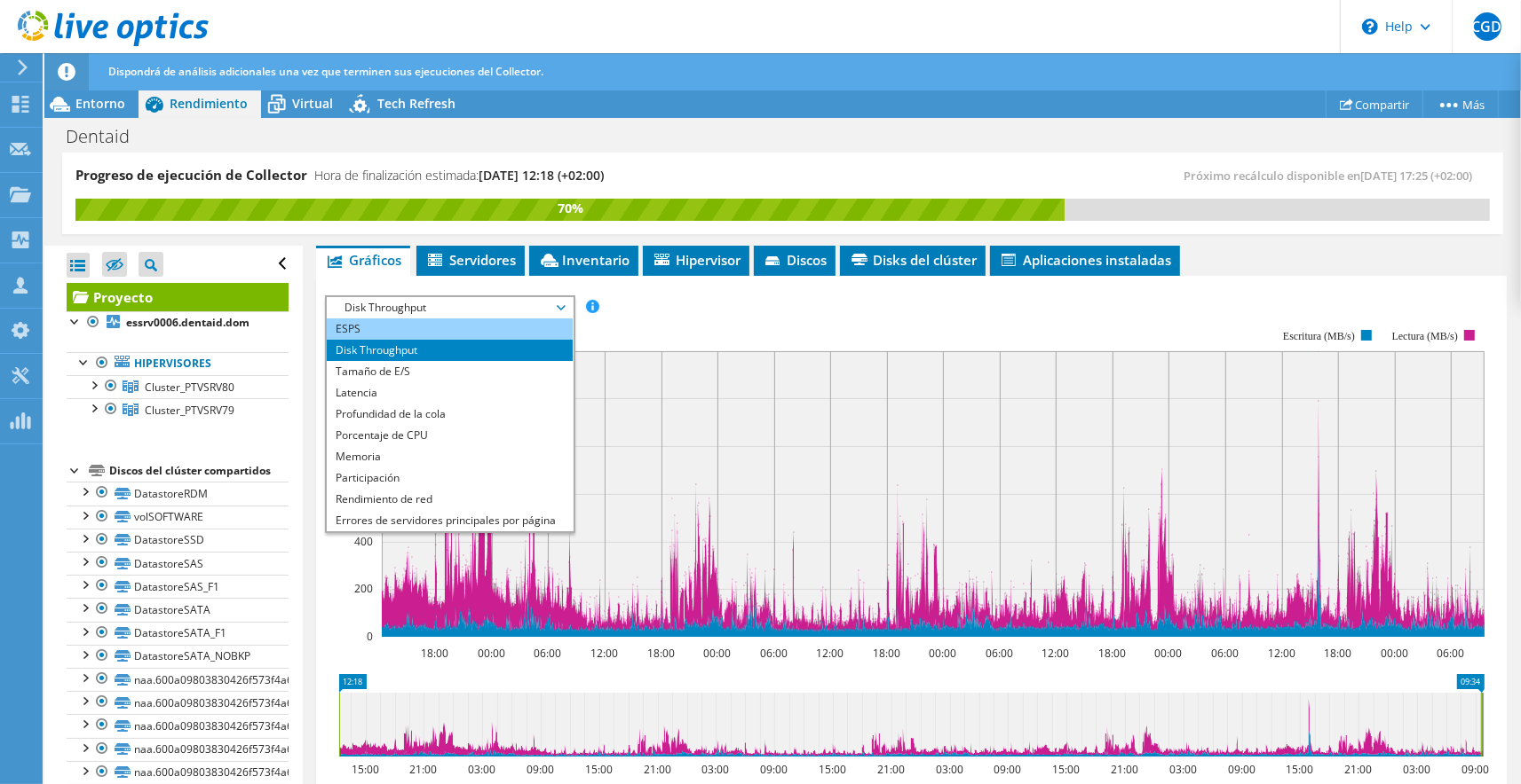
click at [489, 331] on li "ESPS" at bounding box center [449, 329] width 246 height 22
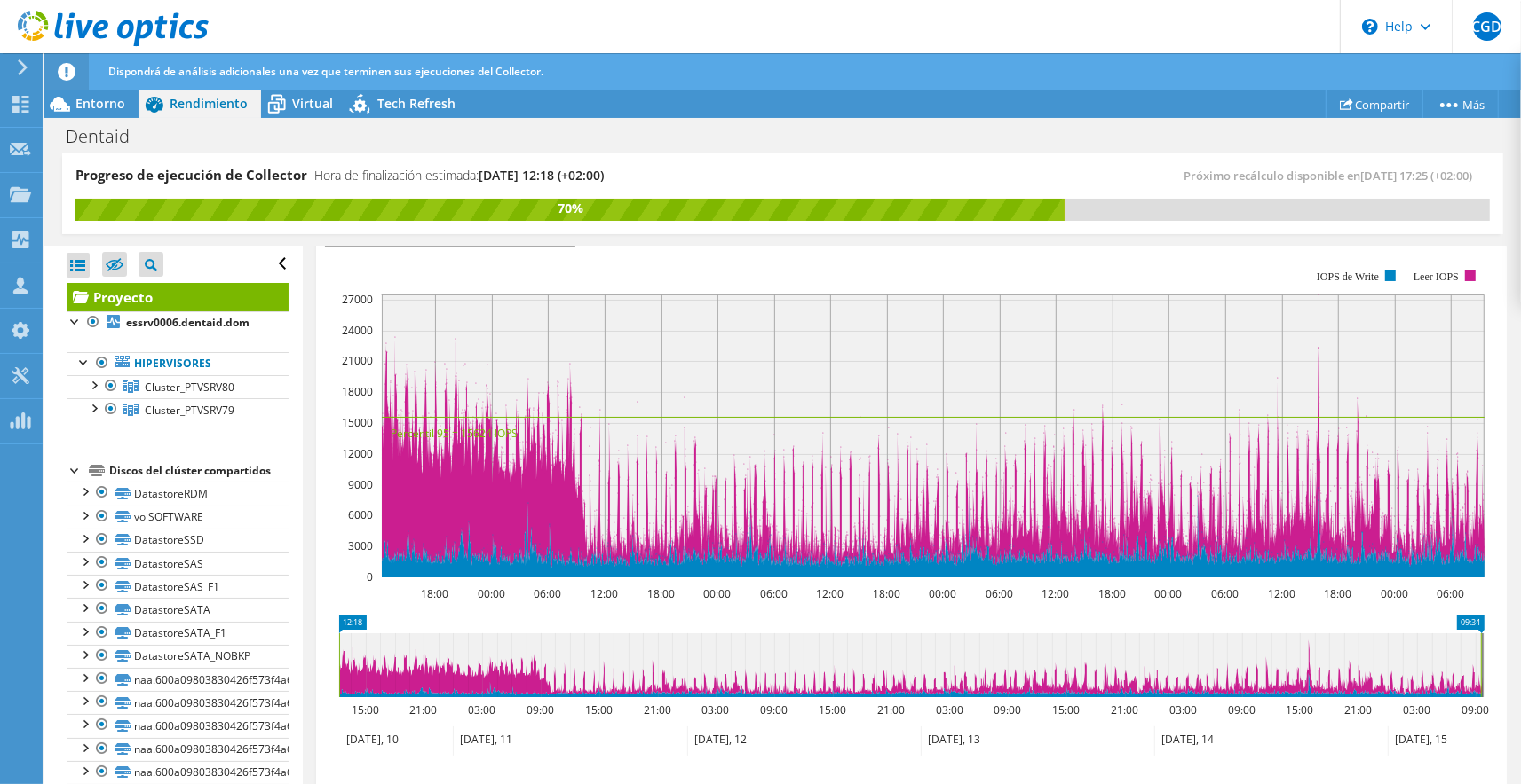
scroll to position [410, 0]
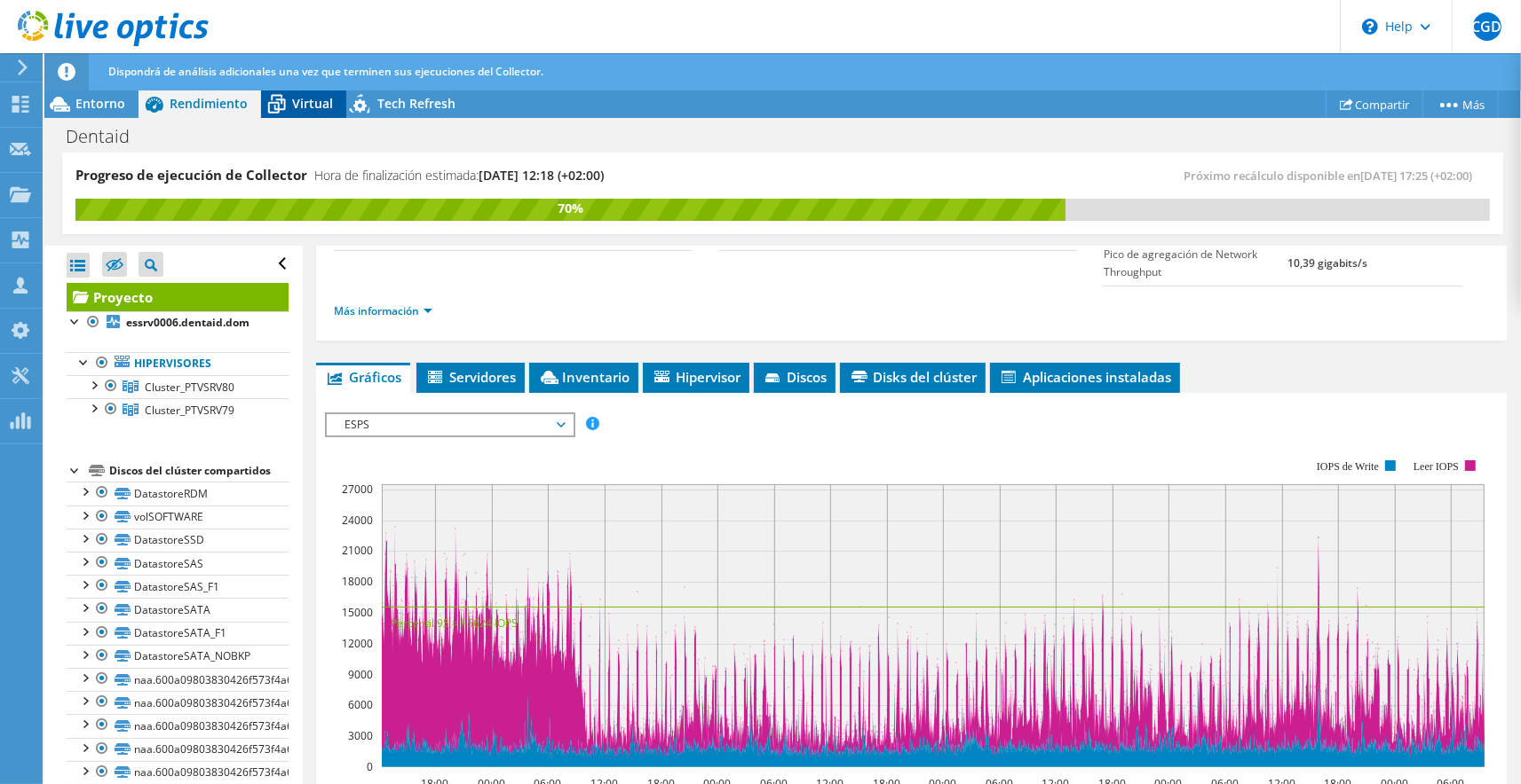
click at [293, 110] on span "Virtual" at bounding box center [313, 103] width 41 height 17
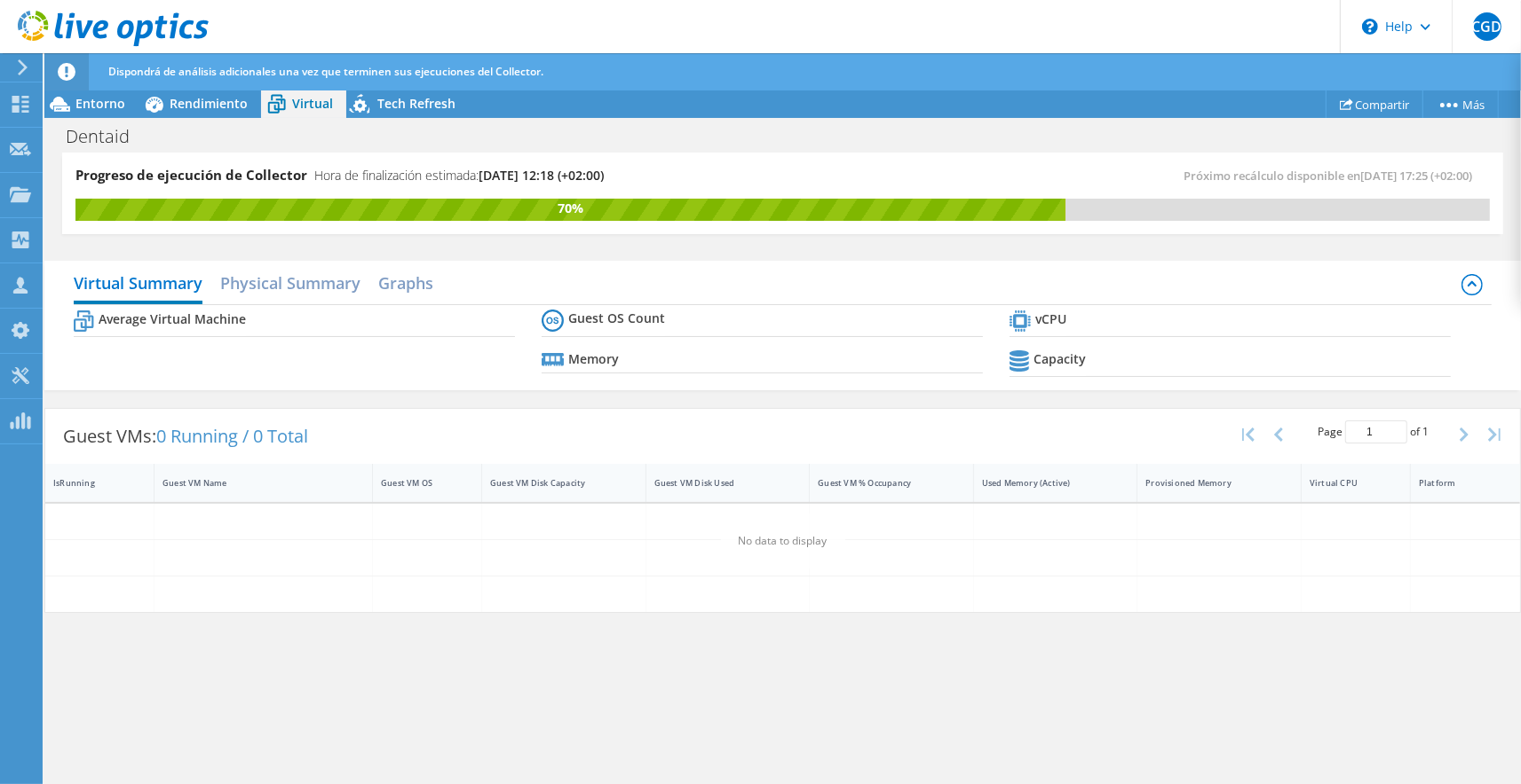
scroll to position [235, 0]
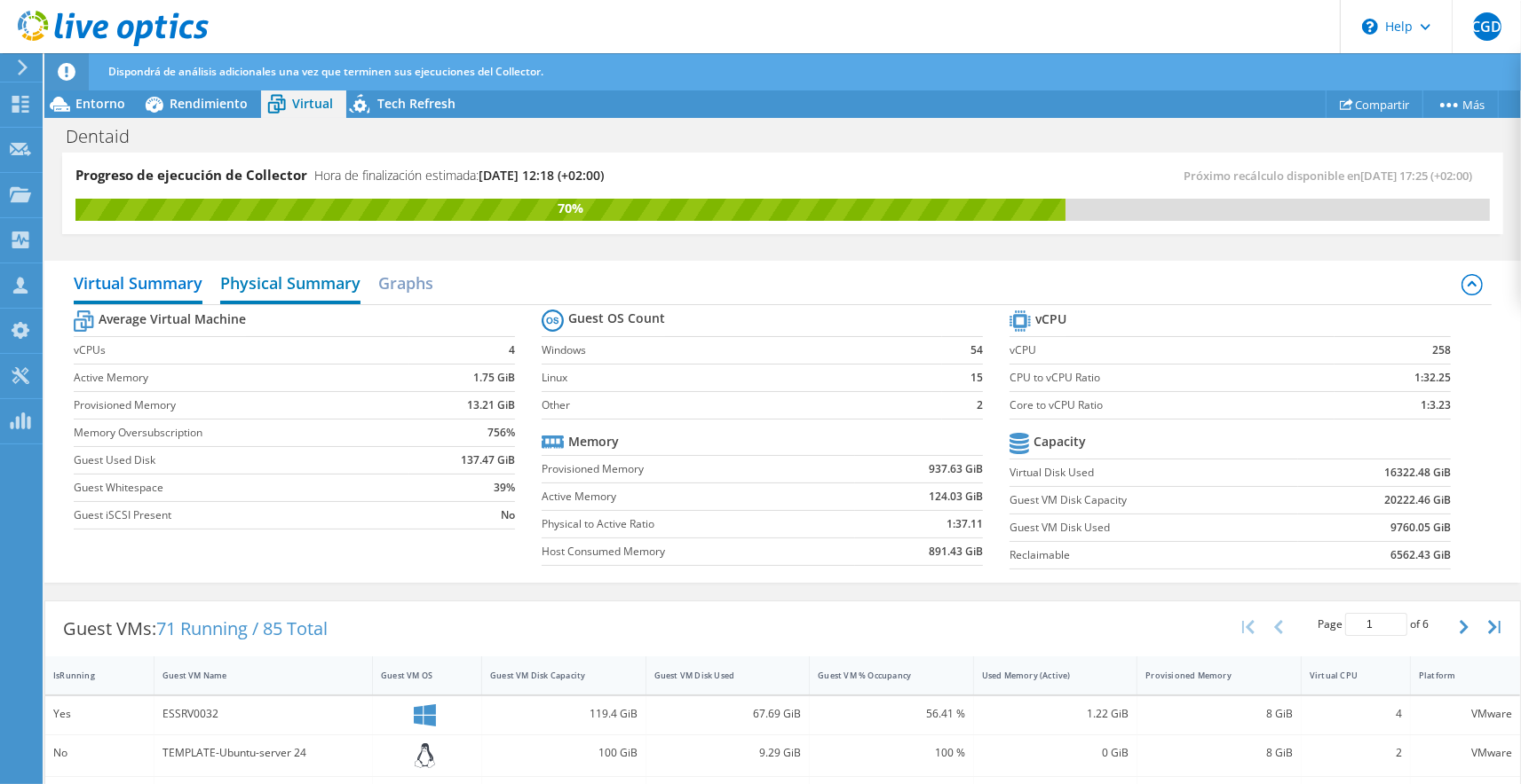
click at [321, 274] on h2 "Physical Summary" at bounding box center [290, 284] width 140 height 39
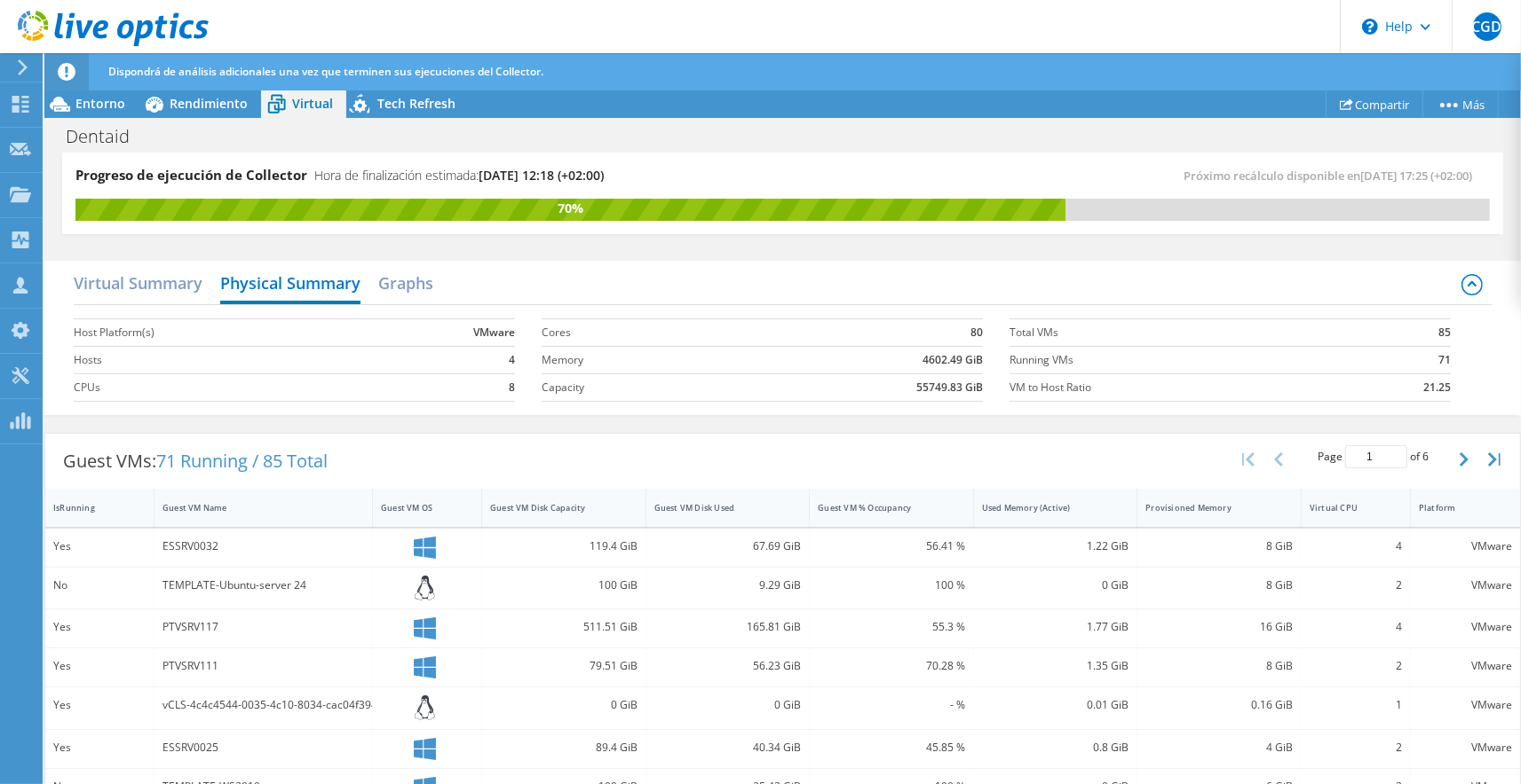
click at [450, 288] on div "Virtual Summary Physical Summary Graphs" at bounding box center [783, 284] width 1418 height 40
click at [412, 293] on h2 "Graphs" at bounding box center [406, 284] width 55 height 39
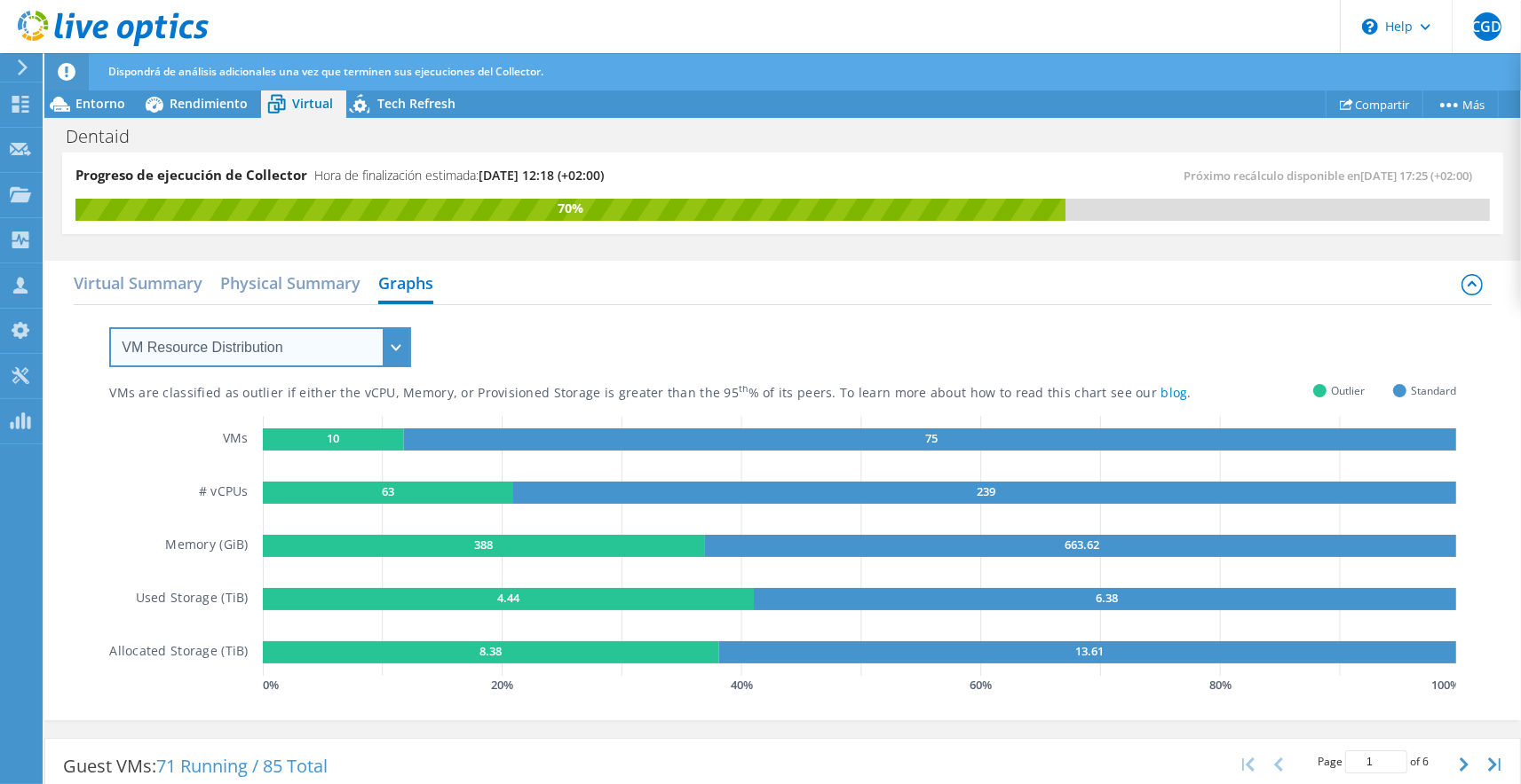
click at [110, 327] on select "VM Resource Distribution Provisioning Contrast Over Provisioning" at bounding box center [260, 347] width 302 height 40
select select "Over Provisioning"
click option "Over Provisioning" at bounding box center [0, 0] width 0 height 0
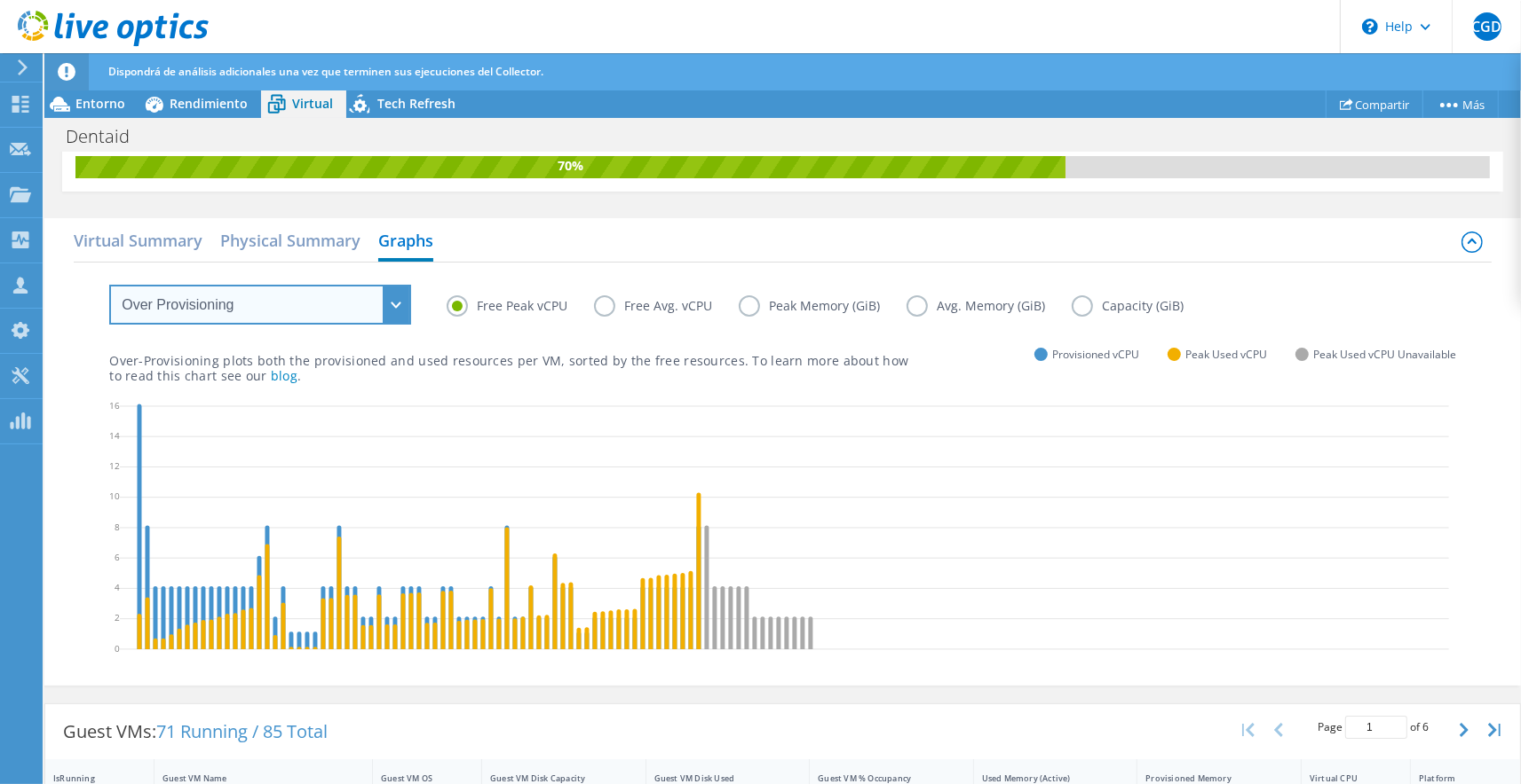
scroll to position [59, 0]
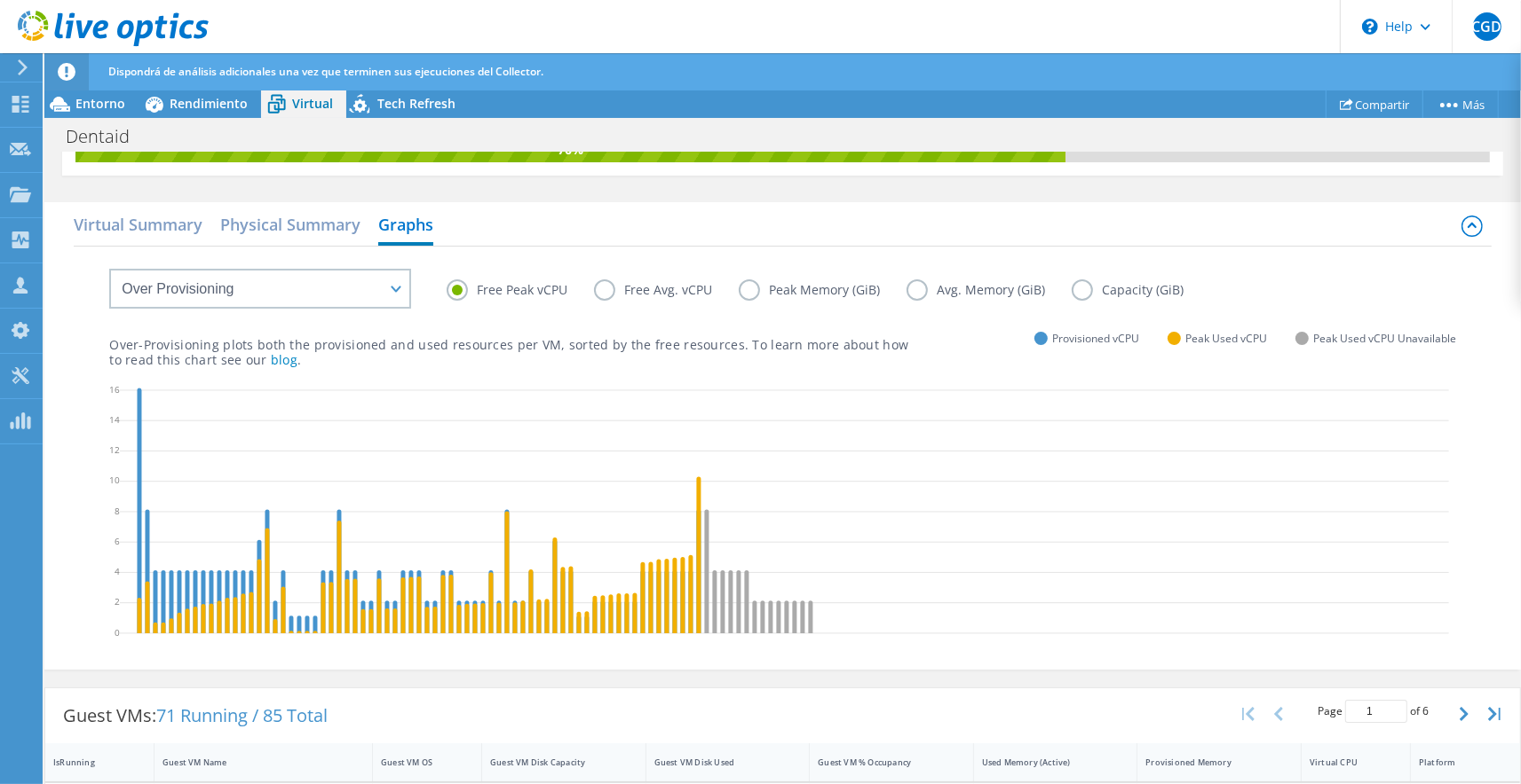
click at [593, 293] on label "Free Peak vCPU" at bounding box center [520, 290] width 148 height 22
click at [0, 0] on input "Free Peak vCPU" at bounding box center [0, 0] width 0 height 0
click at [598, 288] on label "Free Avg. vCPU" at bounding box center [666, 290] width 145 height 22
click at [0, 0] on input "Free Avg. vCPU" at bounding box center [0, 0] width 0 height 0
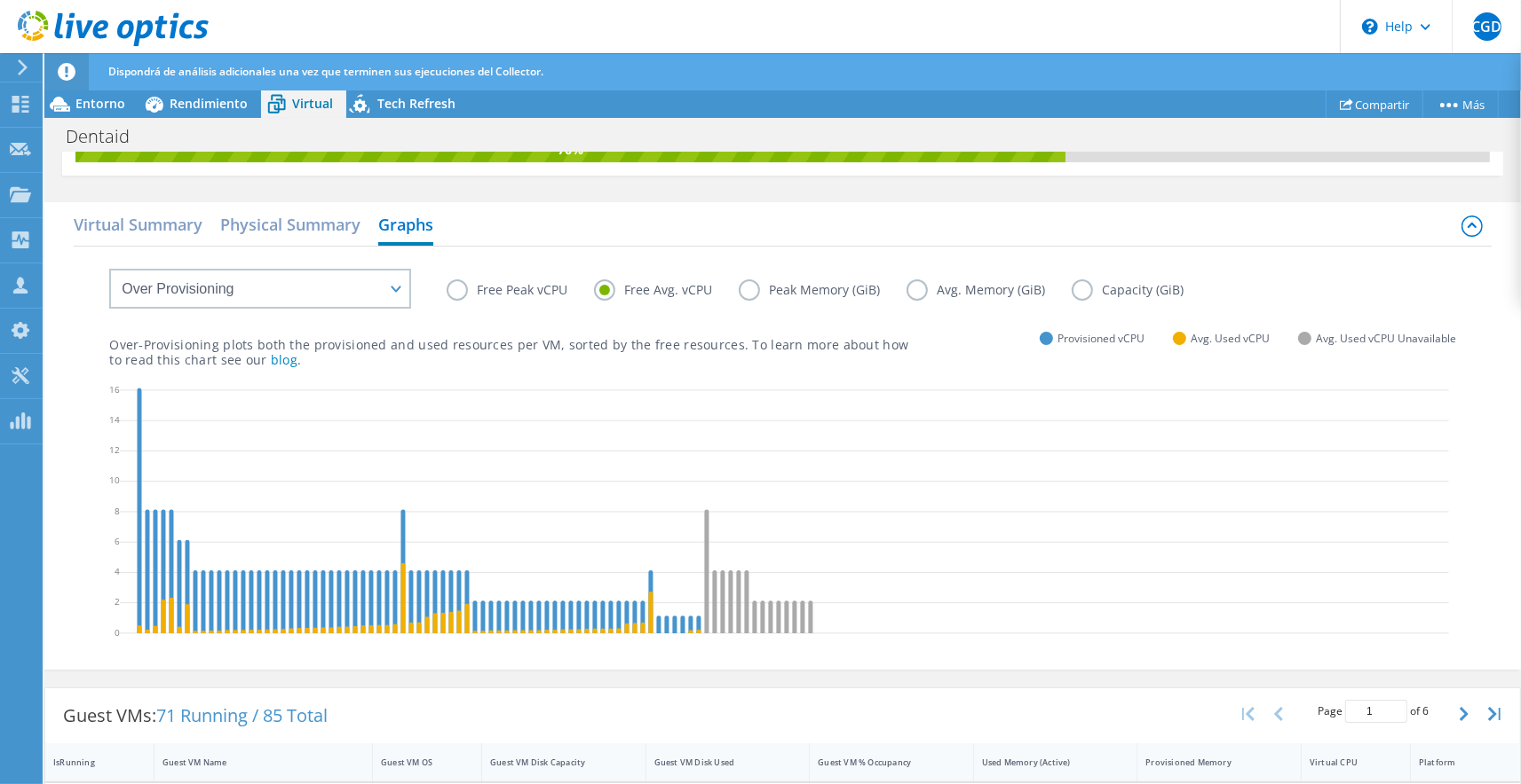
click at [746, 287] on label "Peak Memory (GiB)" at bounding box center [823, 290] width 168 height 22
click at [0, 0] on input "Peak Memory (GiB)" at bounding box center [0, 0] width 0 height 0
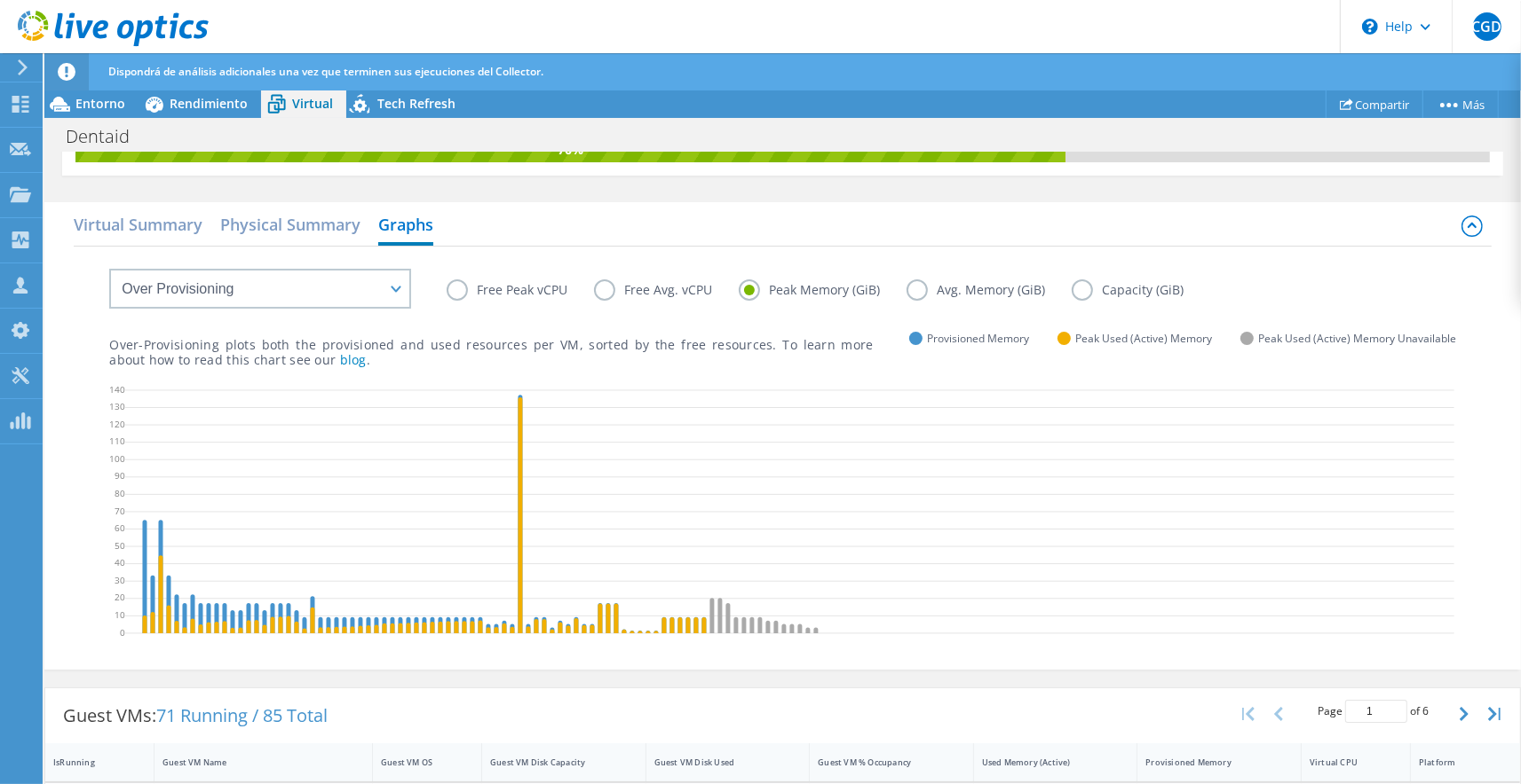
click at [923, 288] on label "Avg. Memory (GiB)" at bounding box center [989, 290] width 165 height 22
click at [0, 0] on input "Avg. Memory (GiB)" at bounding box center [0, 0] width 0 height 0
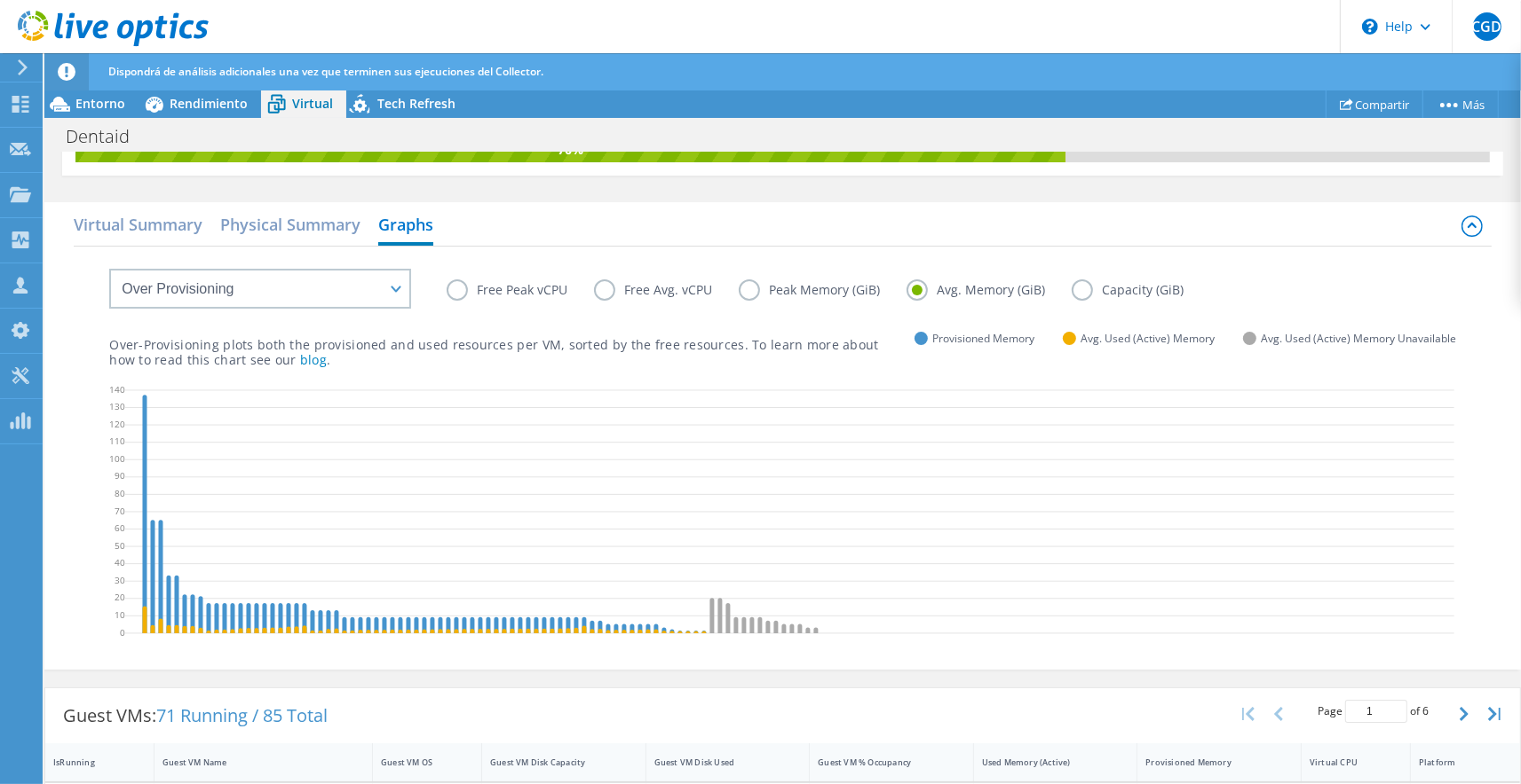
click at [744, 283] on label "Peak Memory (GiB)" at bounding box center [823, 290] width 168 height 22
click at [0, 0] on input "Peak Memory (GiB)" at bounding box center [0, 0] width 0 height 0
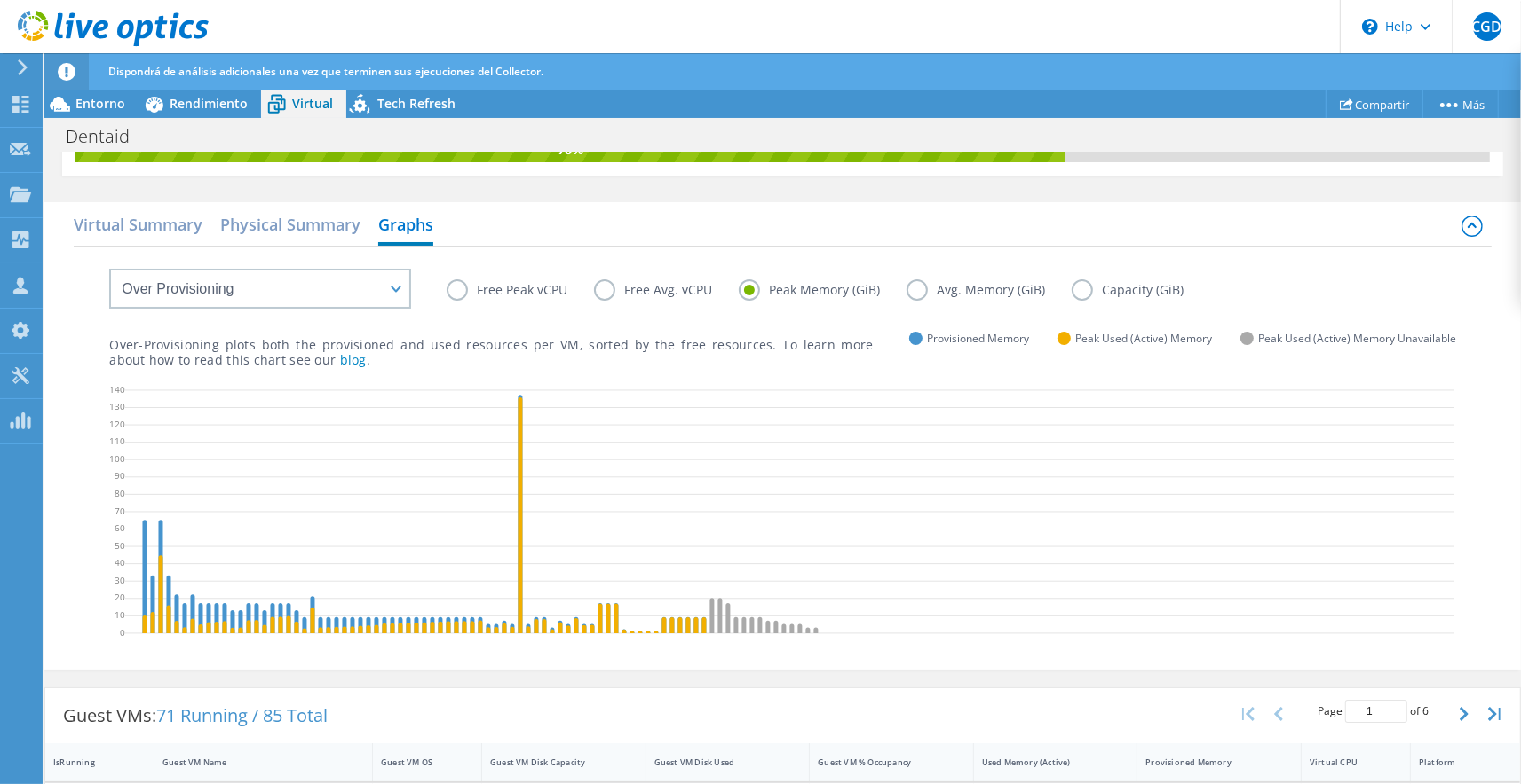
click at [914, 291] on label "Avg. Memory (GiB)" at bounding box center [989, 290] width 165 height 22
click at [0, 0] on input "Avg. Memory (GiB)" at bounding box center [0, 0] width 0 height 0
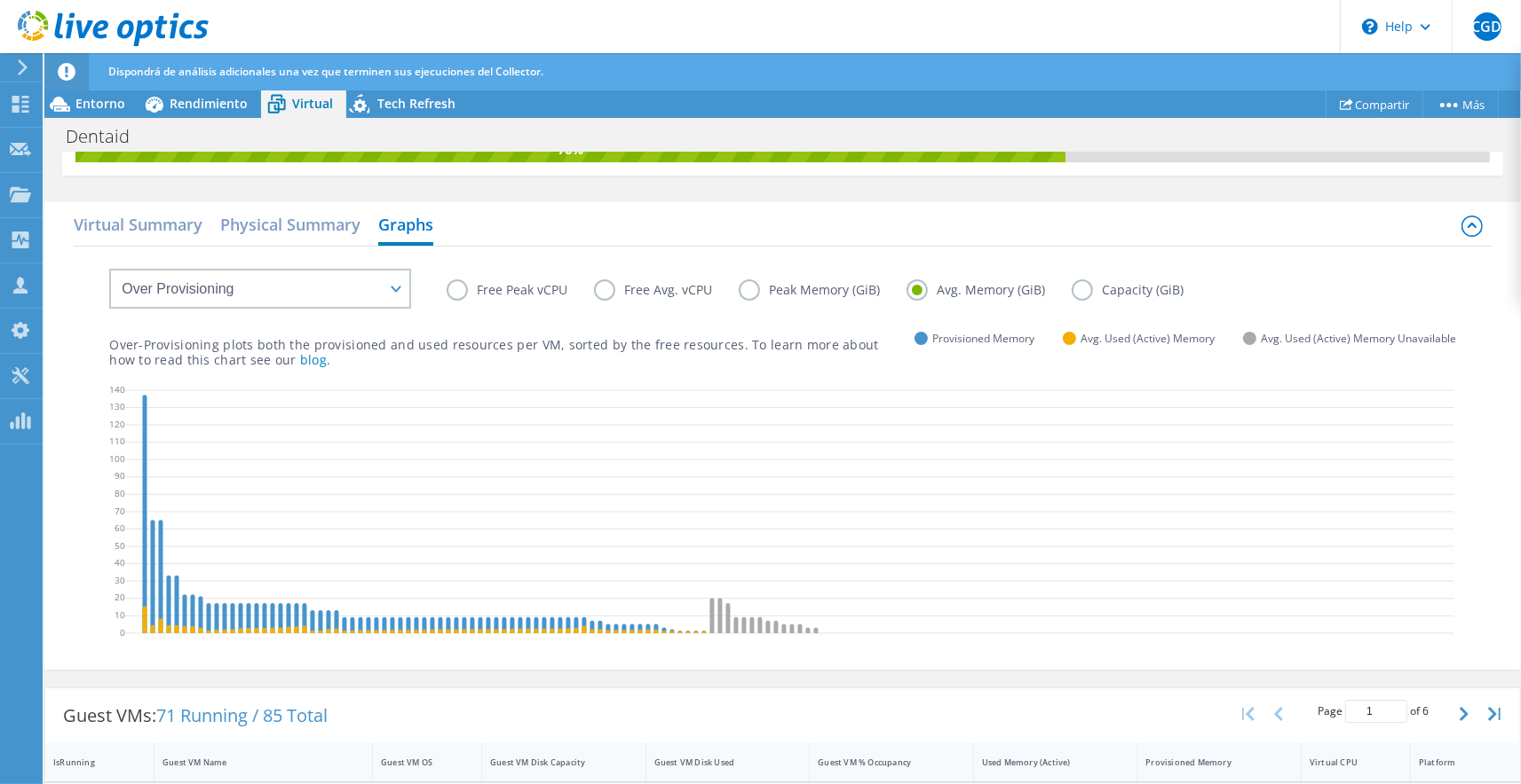
click at [747, 283] on label "Peak Memory (GiB)" at bounding box center [823, 290] width 168 height 22
click at [0, 0] on input "Peak Memory (GiB)" at bounding box center [0, 0] width 0 height 0
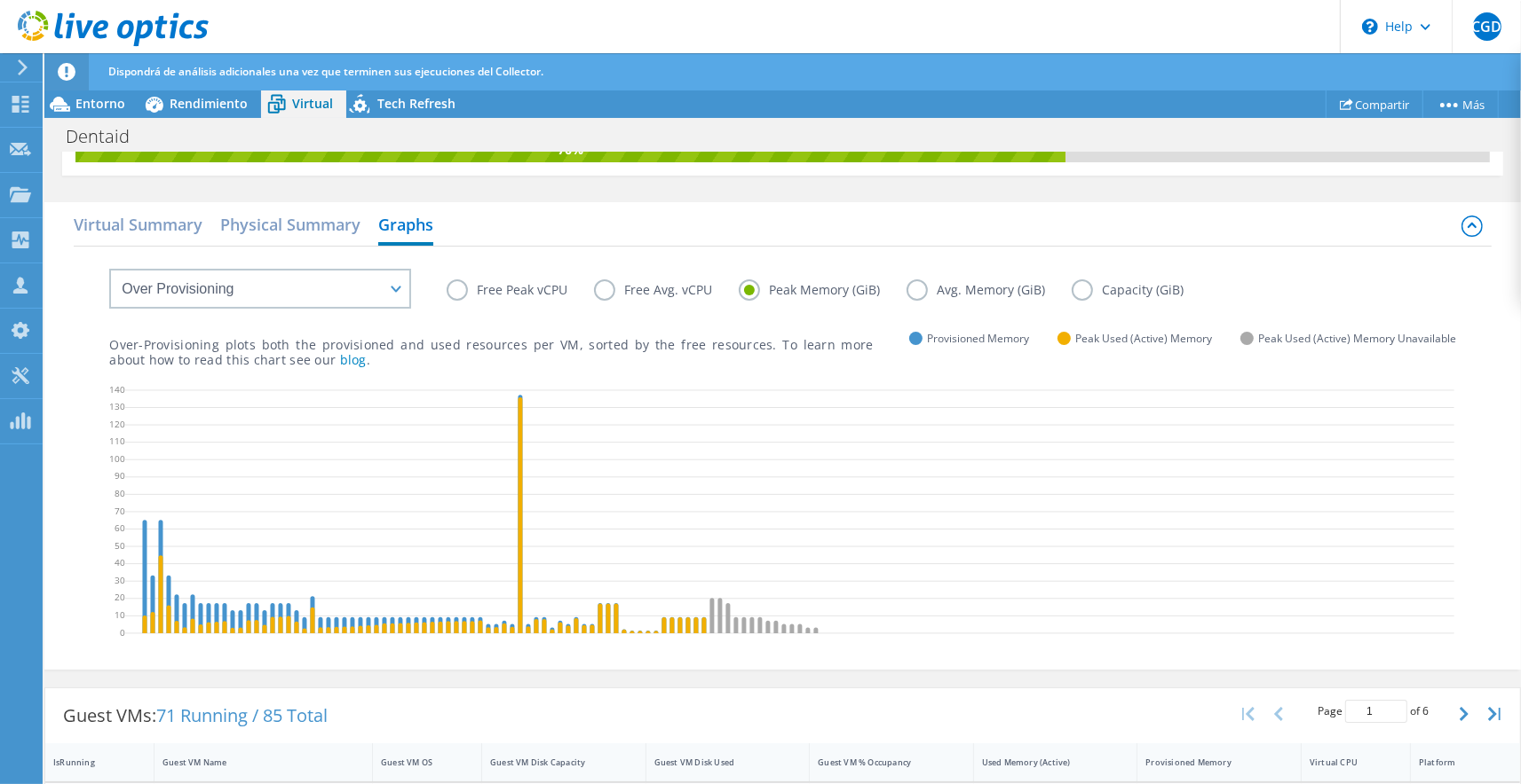
click at [1075, 288] on label "Capacity (GiB)" at bounding box center [1141, 290] width 139 height 22
click at [0, 0] on input "Capacity (GiB)" at bounding box center [0, 0] width 0 height 0
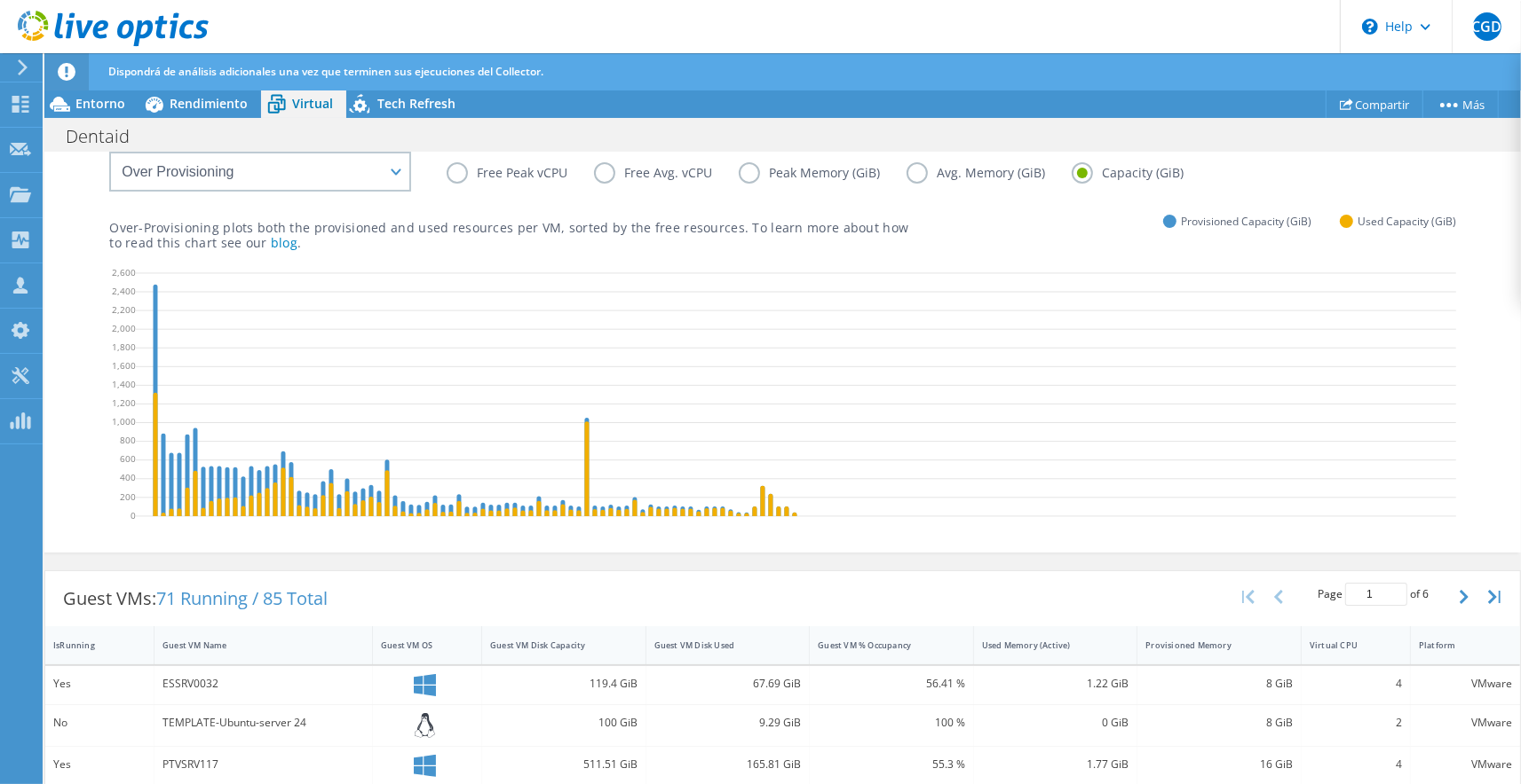
scroll to position [468, 0]
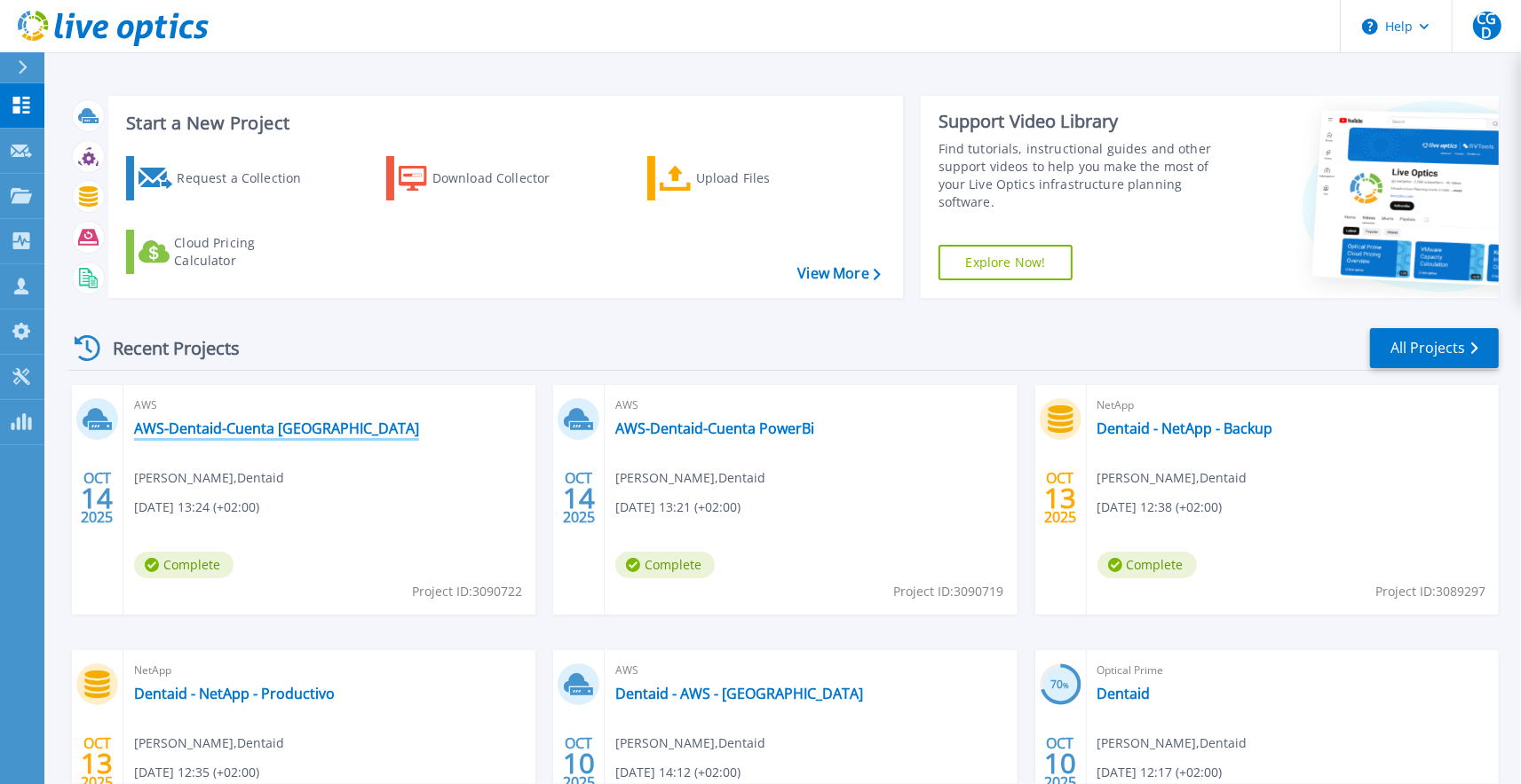
click at [221, 432] on link "AWS-Dentaid-Cuenta [GEOGRAPHIC_DATA]" at bounding box center [276, 428] width 285 height 18
